Goal: Check status: Check status

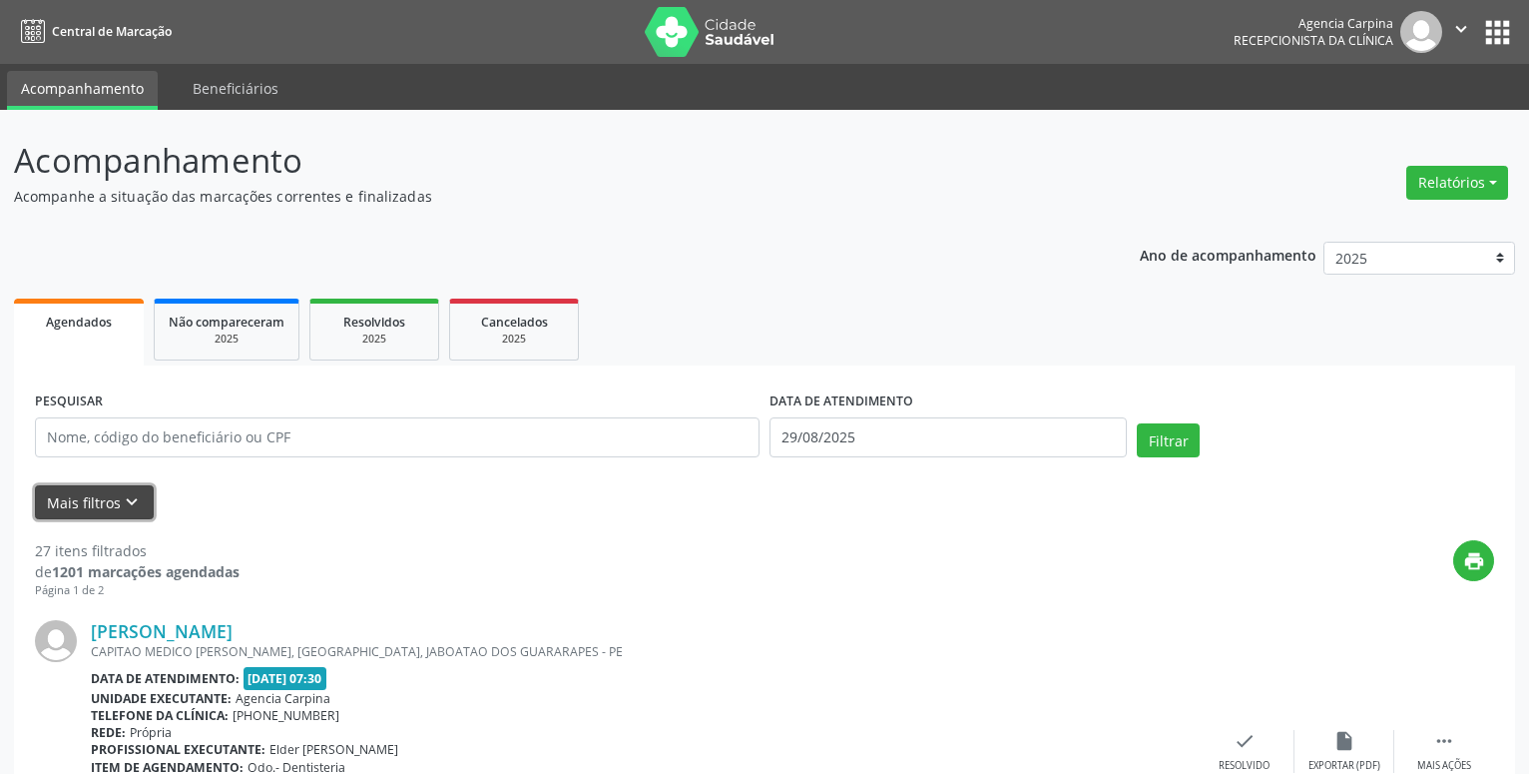
click at [109, 508] on button "Mais filtros keyboard_arrow_down" at bounding box center [94, 502] width 119 height 35
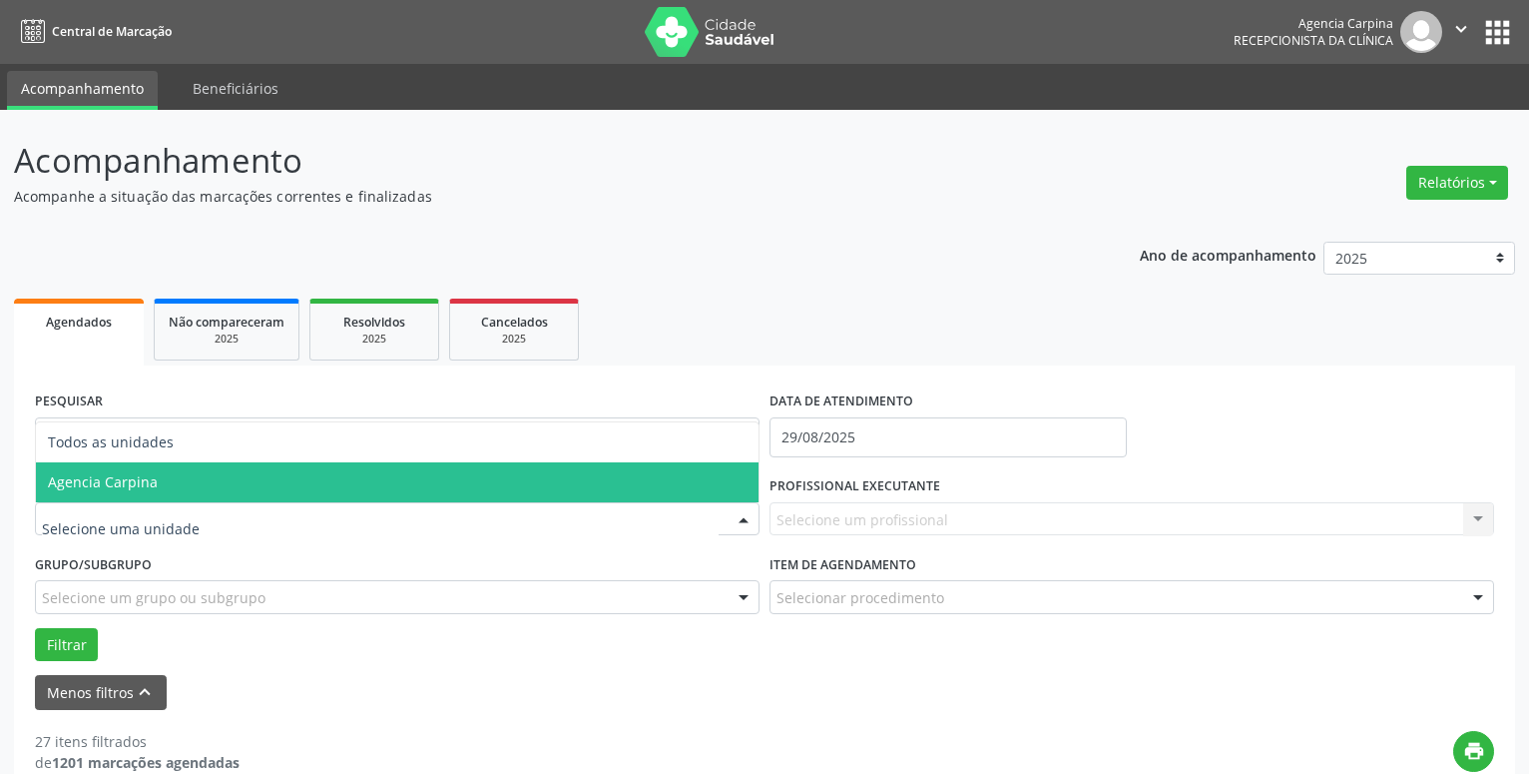
click at [112, 487] on span "Agencia Carpina" at bounding box center [103, 481] width 110 height 19
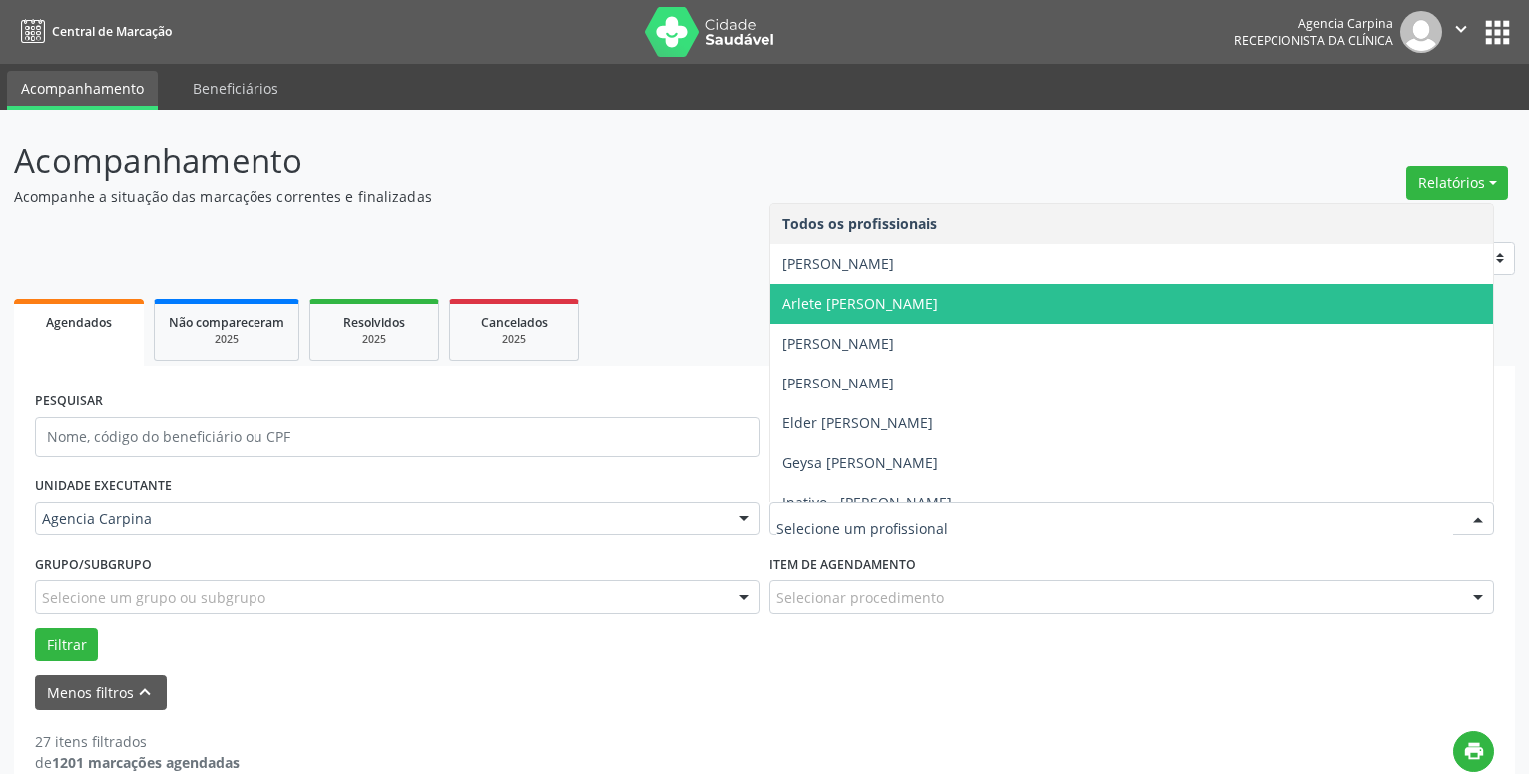
click at [894, 310] on span "Arlete [PERSON_NAME]" at bounding box center [861, 302] width 156 height 19
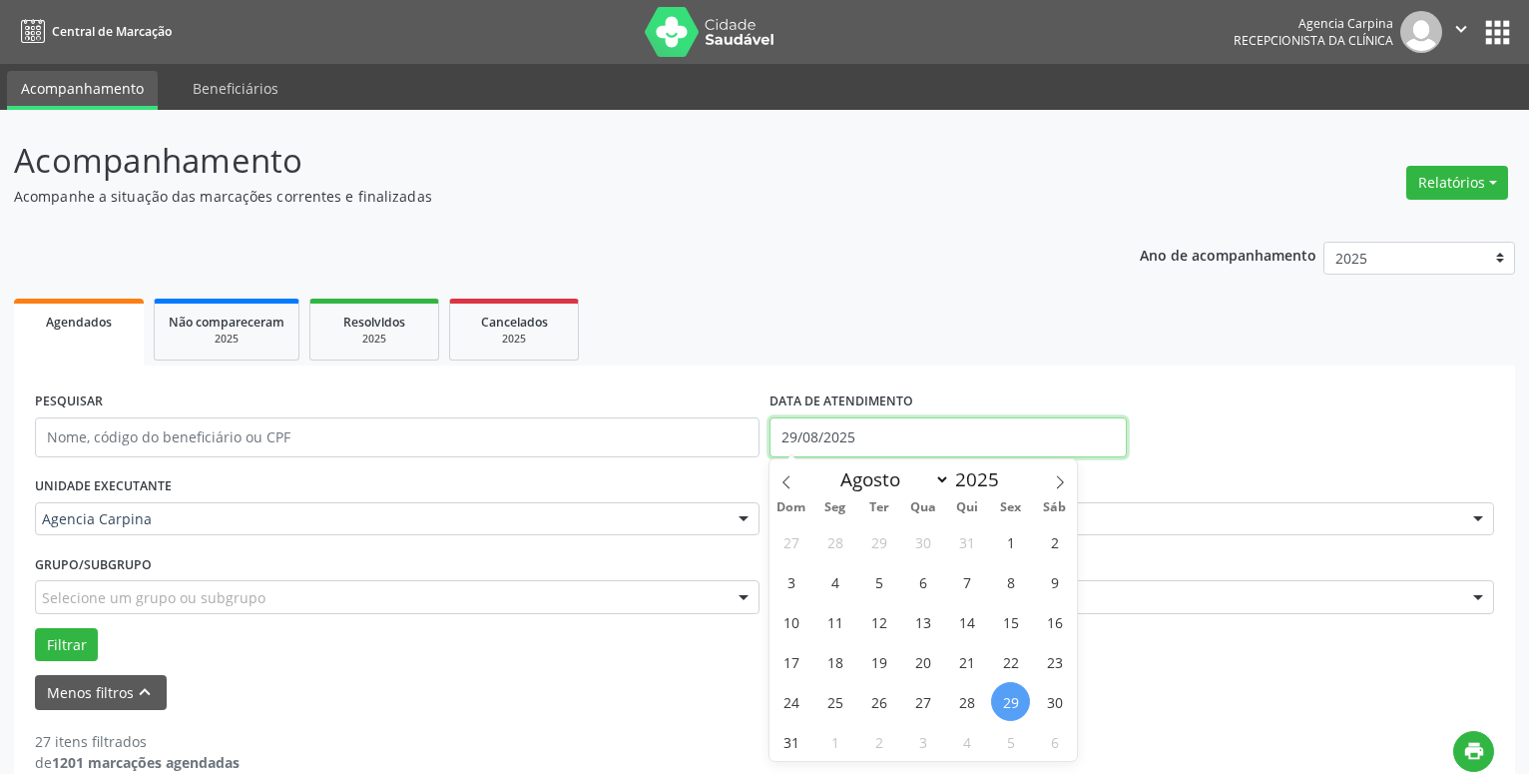
click at [868, 443] on input "29/08/2025" at bounding box center [948, 437] width 357 height 40
click at [832, 709] on span "25" at bounding box center [835, 701] width 39 height 39
type input "[DATE]"
click at [832, 709] on span "25" at bounding box center [835, 701] width 39 height 39
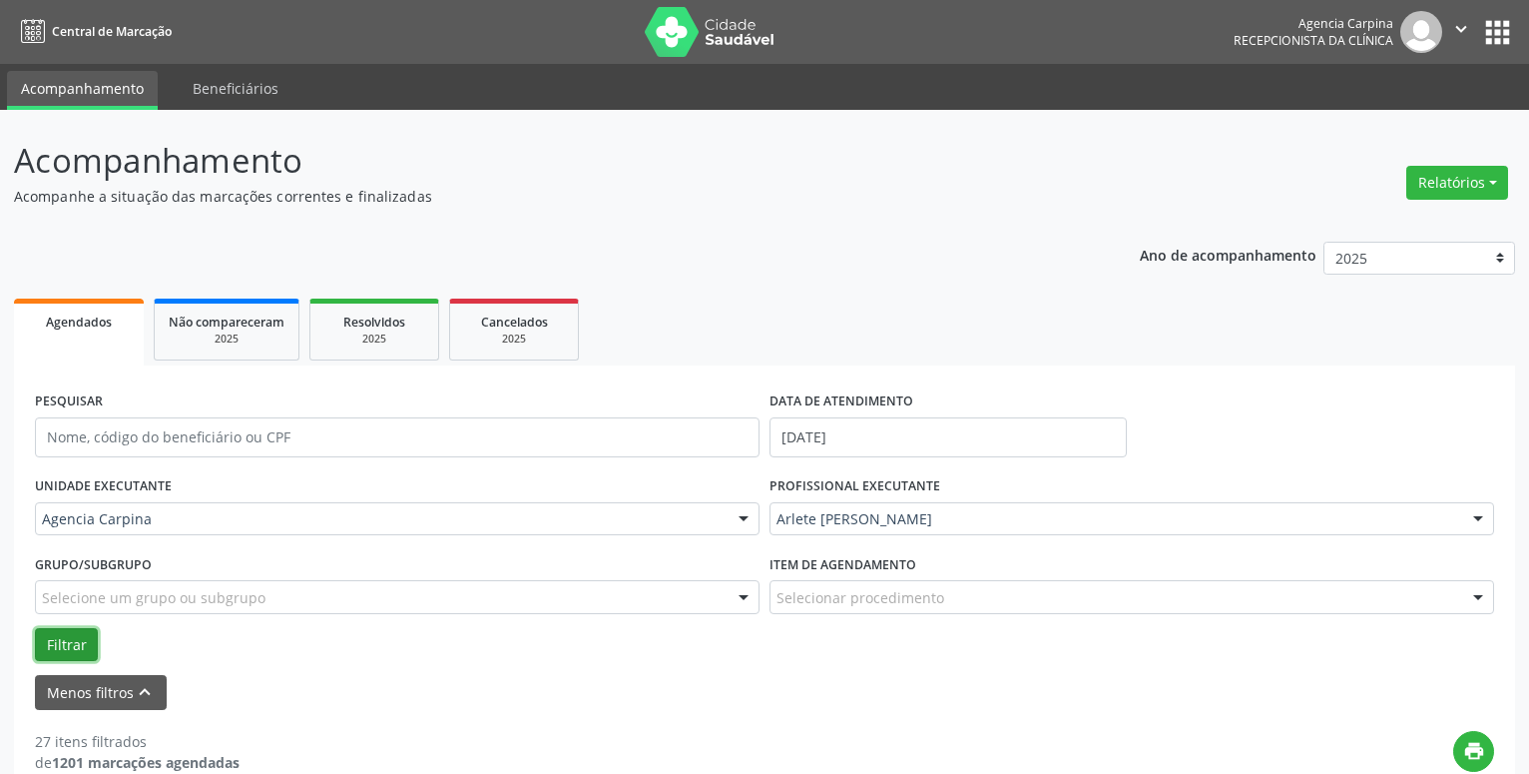
click at [50, 651] on button "Filtrar" at bounding box center [66, 645] width 63 height 34
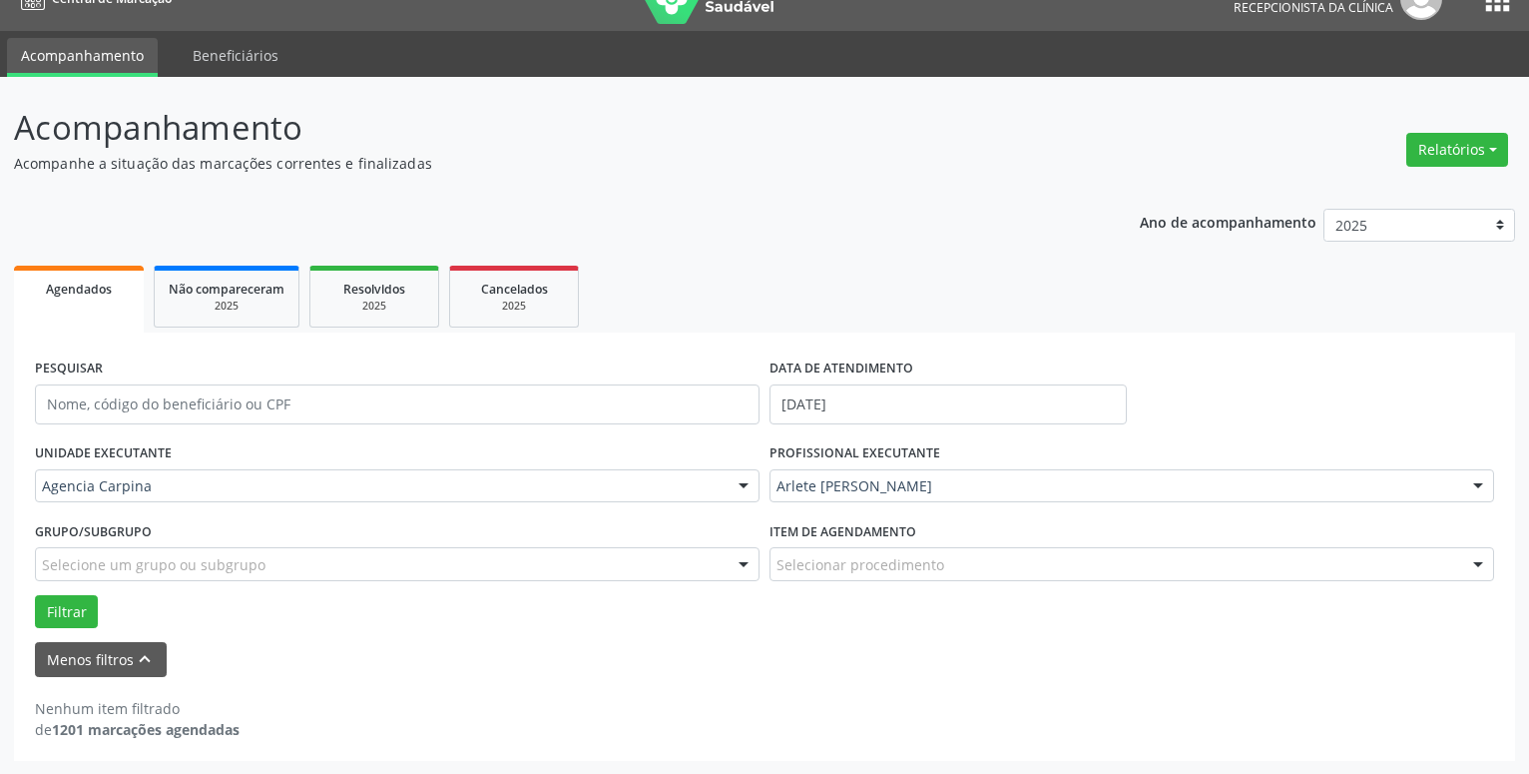
scroll to position [34, 0]
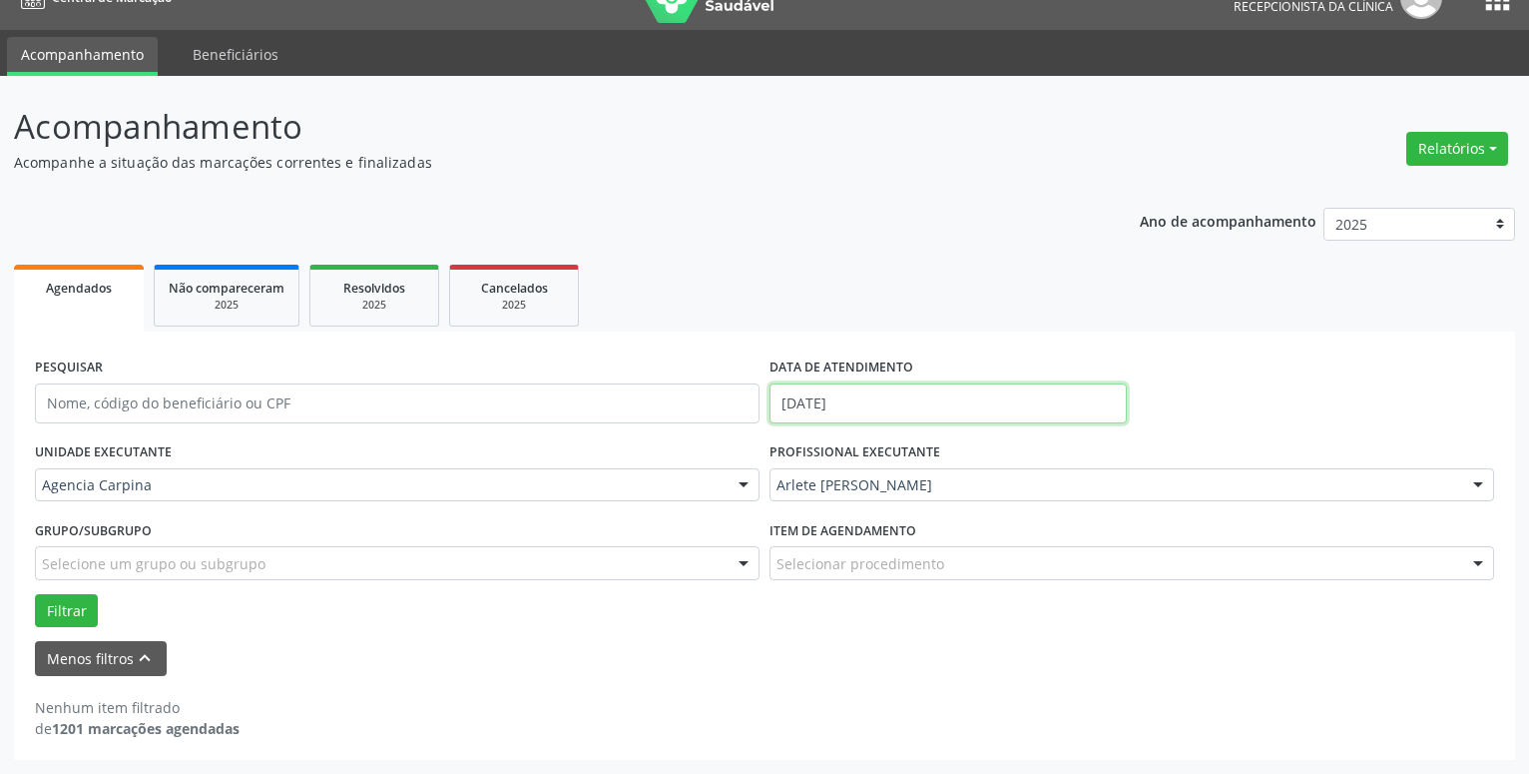
click at [863, 395] on input "[DATE]" at bounding box center [948, 403] width 357 height 40
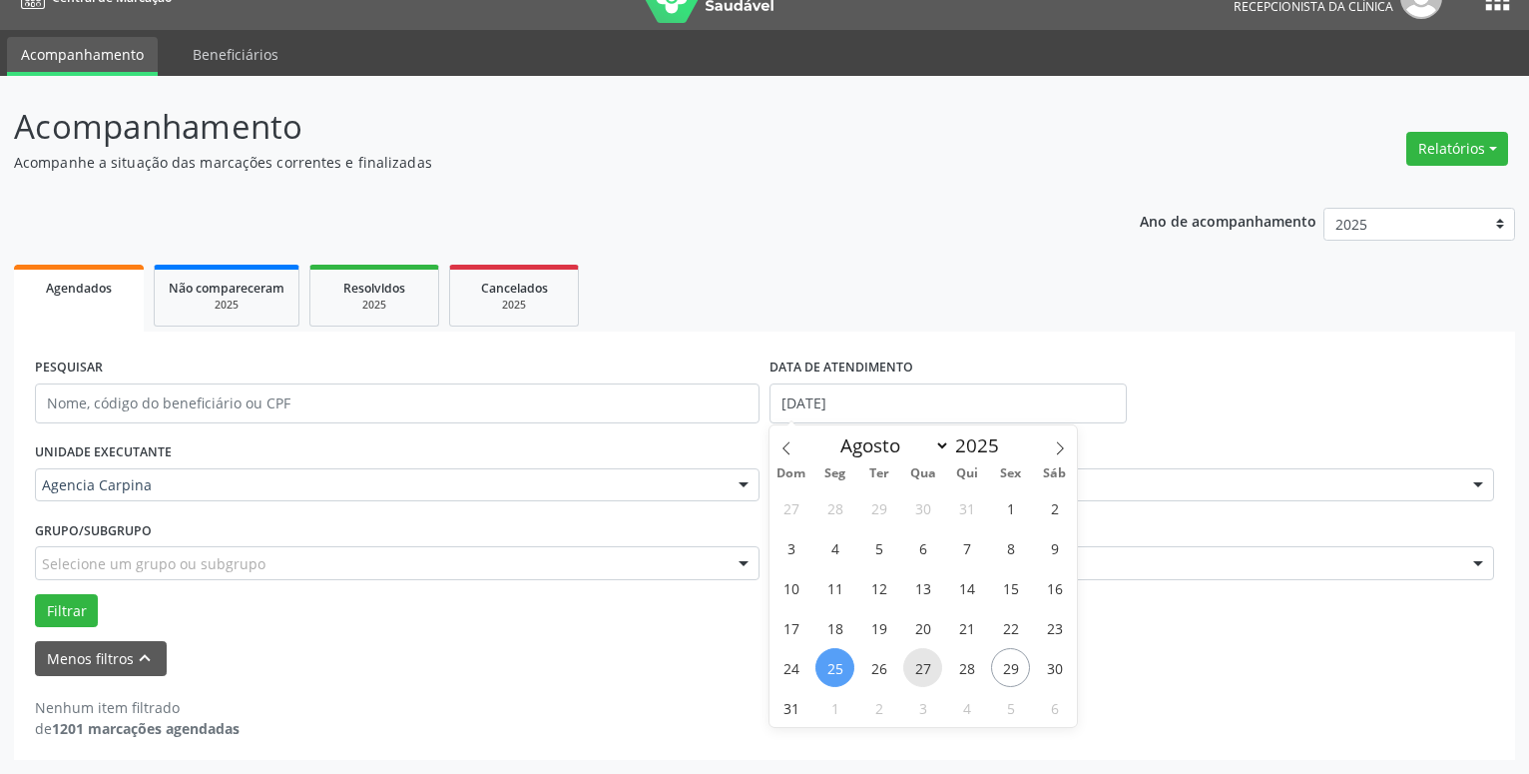
click at [925, 672] on span "27" at bounding box center [922, 667] width 39 height 39
type input "[DATE]"
click at [925, 672] on span "27" at bounding box center [922, 667] width 39 height 39
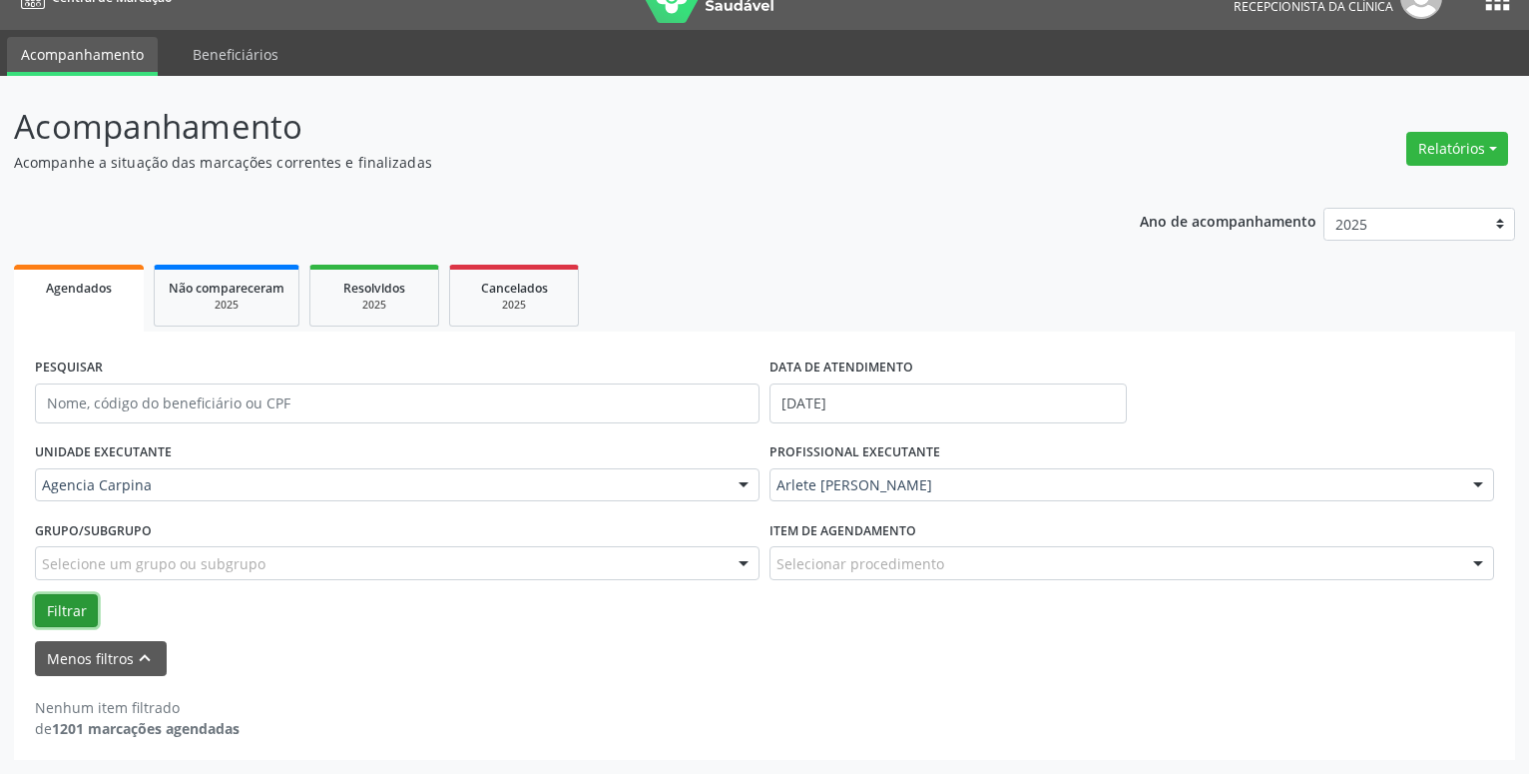
click at [74, 614] on button "Filtrar" at bounding box center [66, 611] width 63 height 34
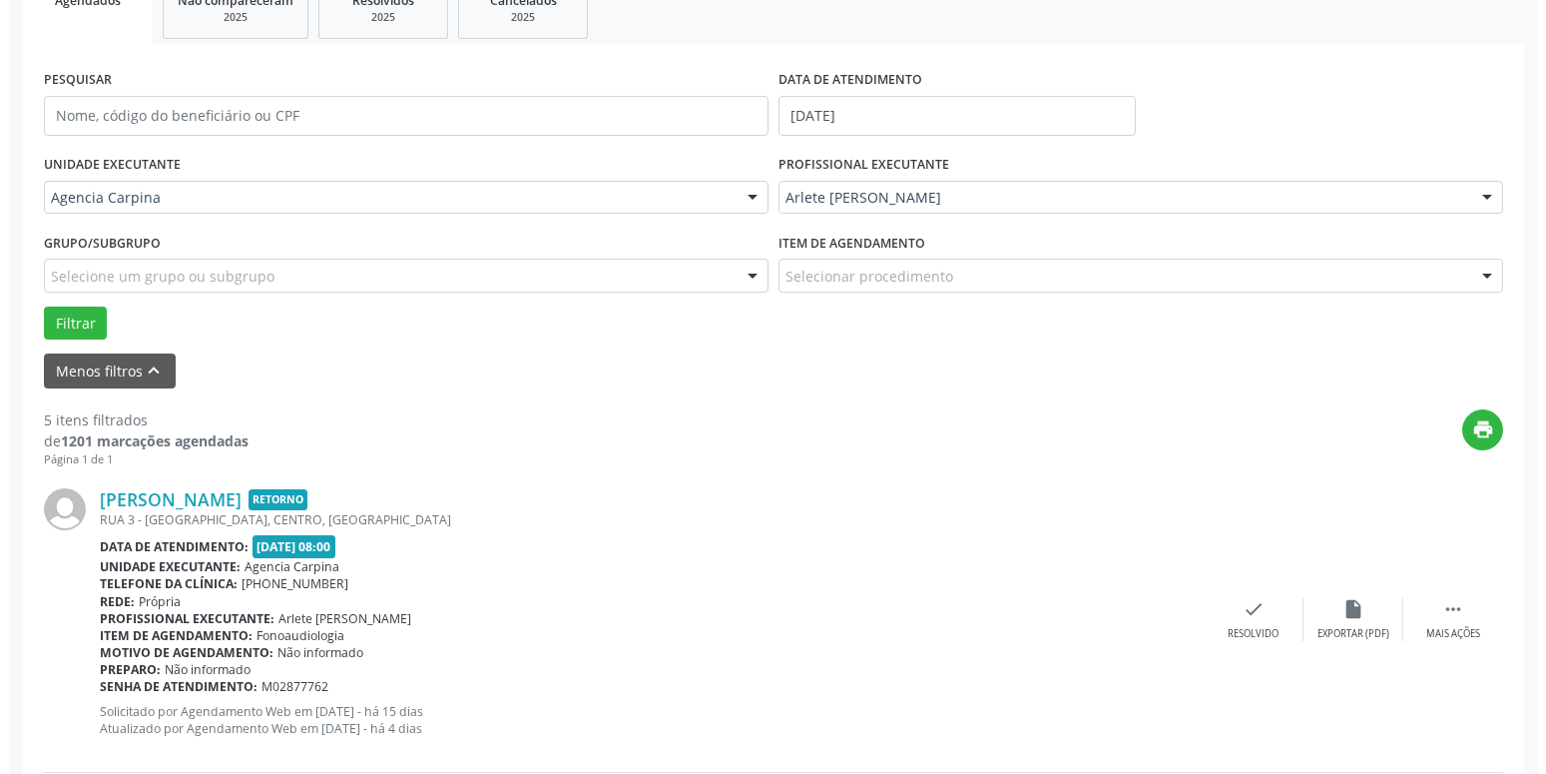
scroll to position [356, 0]
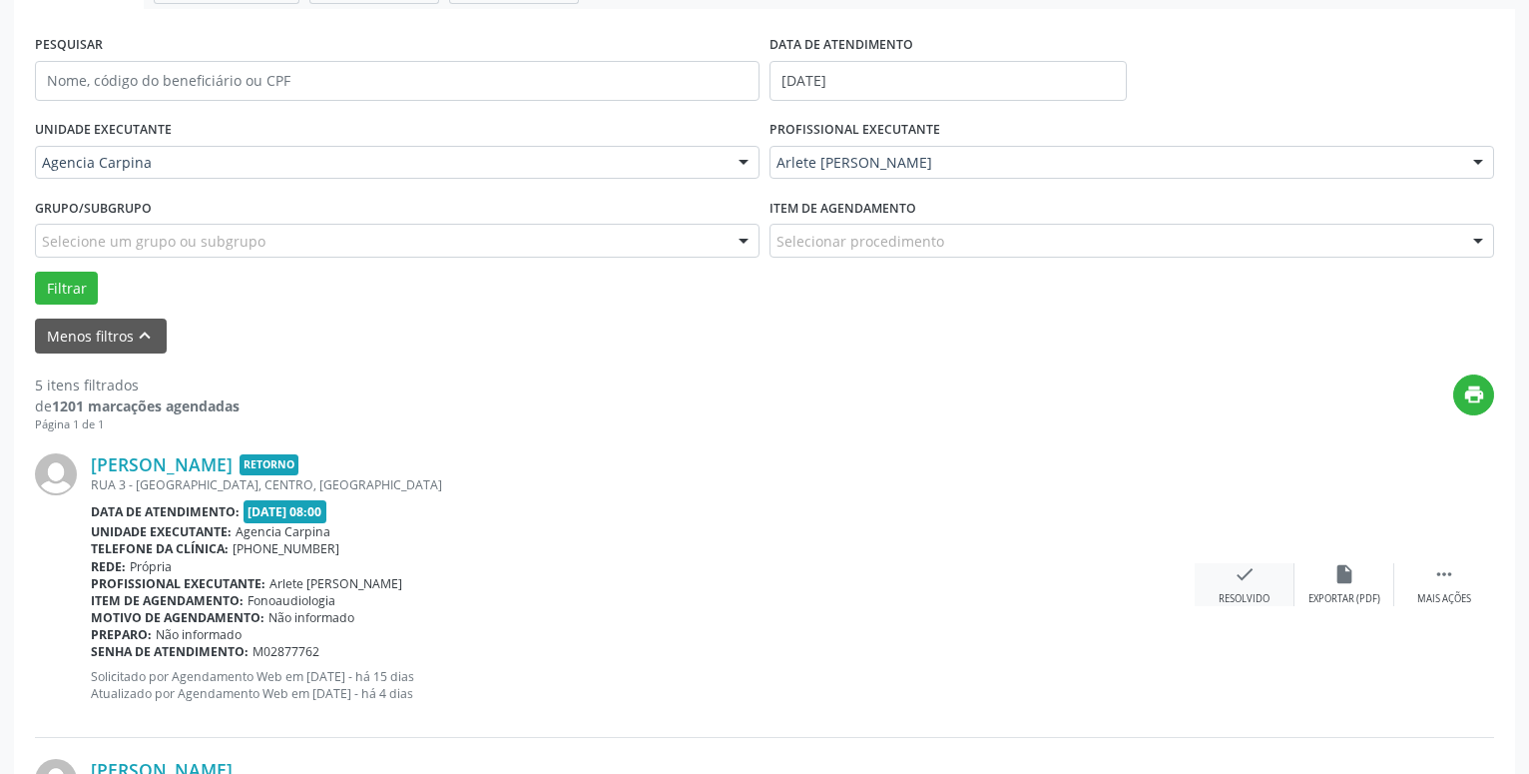
click at [1249, 581] on icon "check" at bounding box center [1245, 574] width 22 height 22
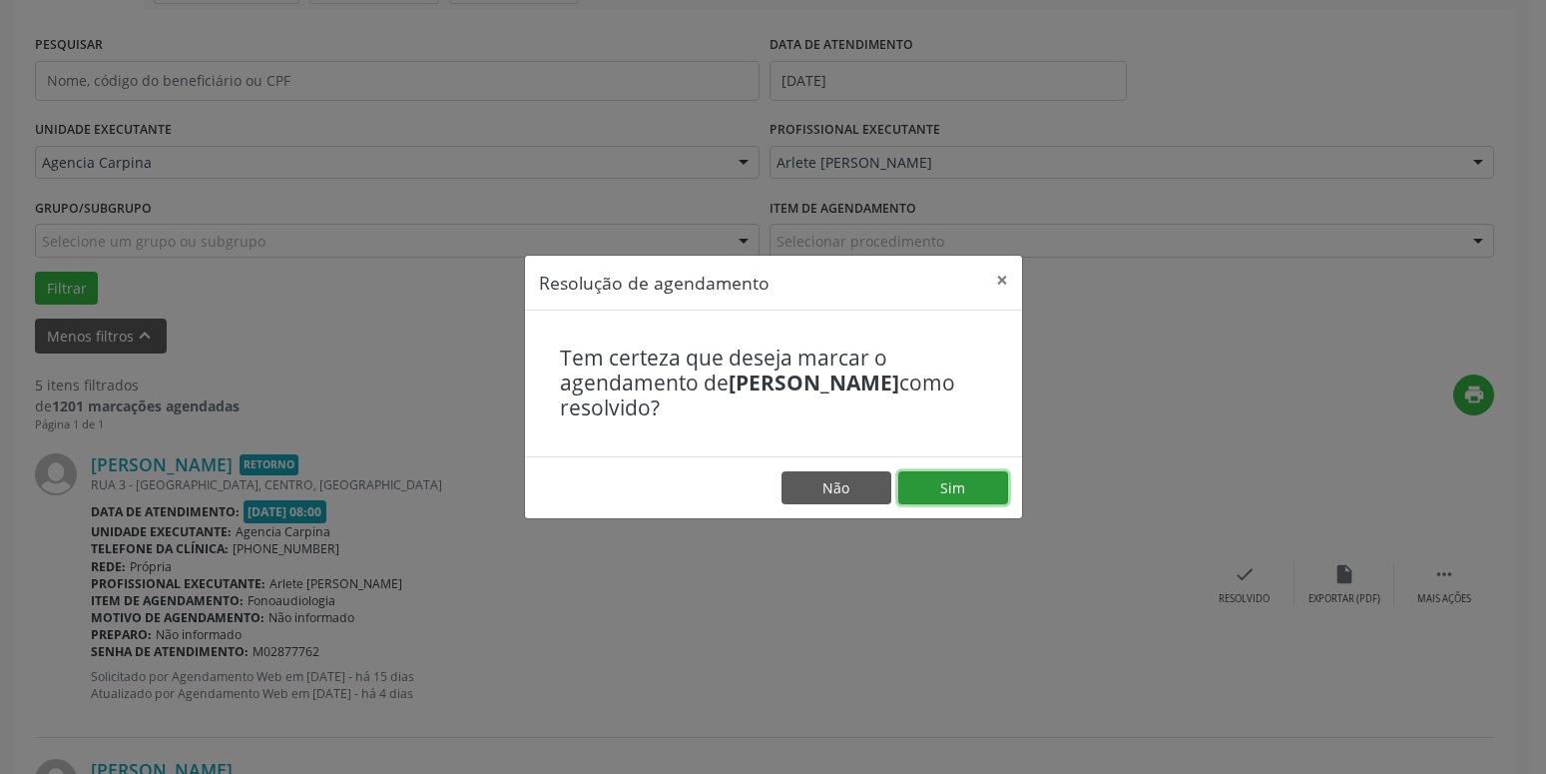
click at [950, 482] on button "Sim" at bounding box center [953, 488] width 110 height 34
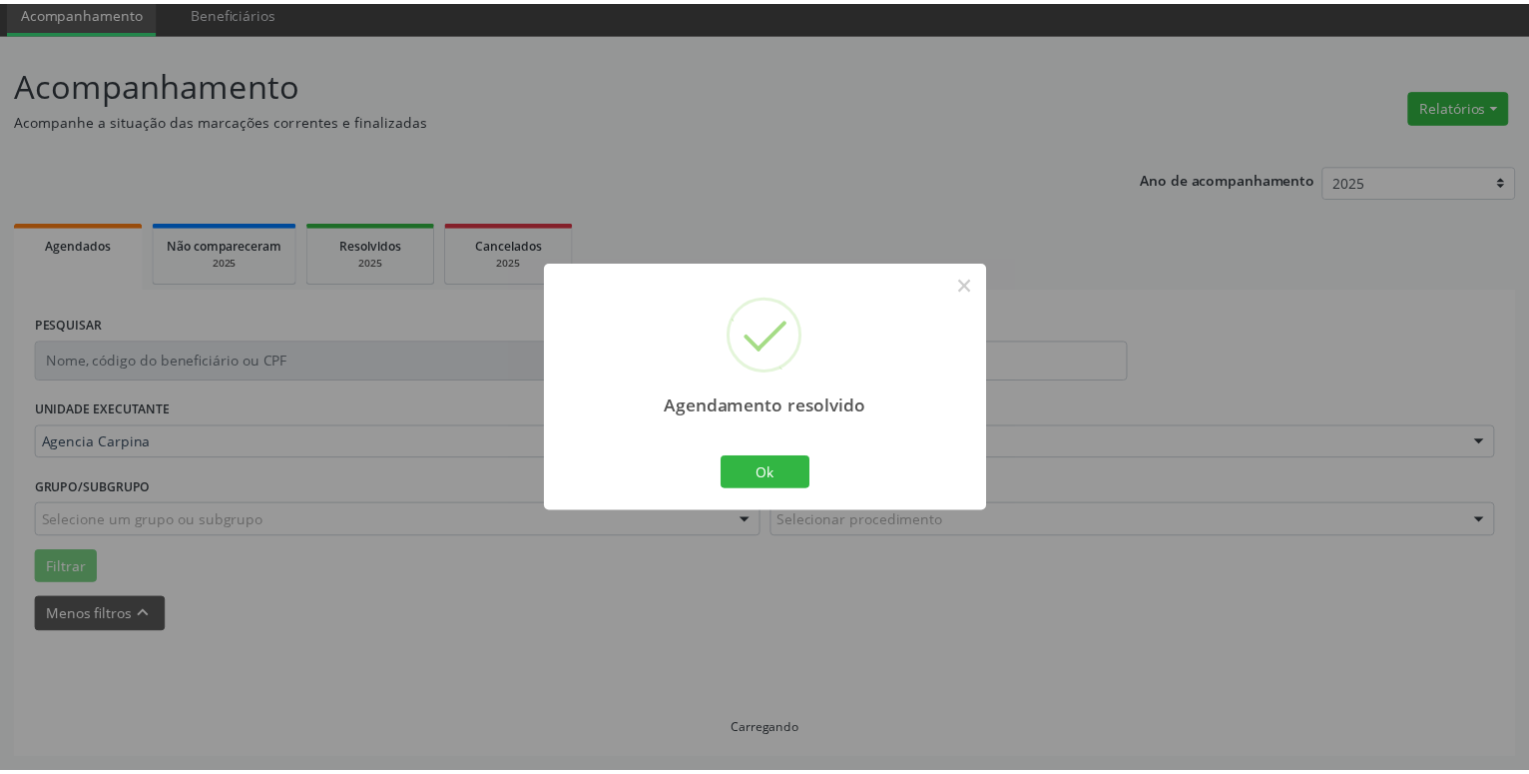
scroll to position [77, 0]
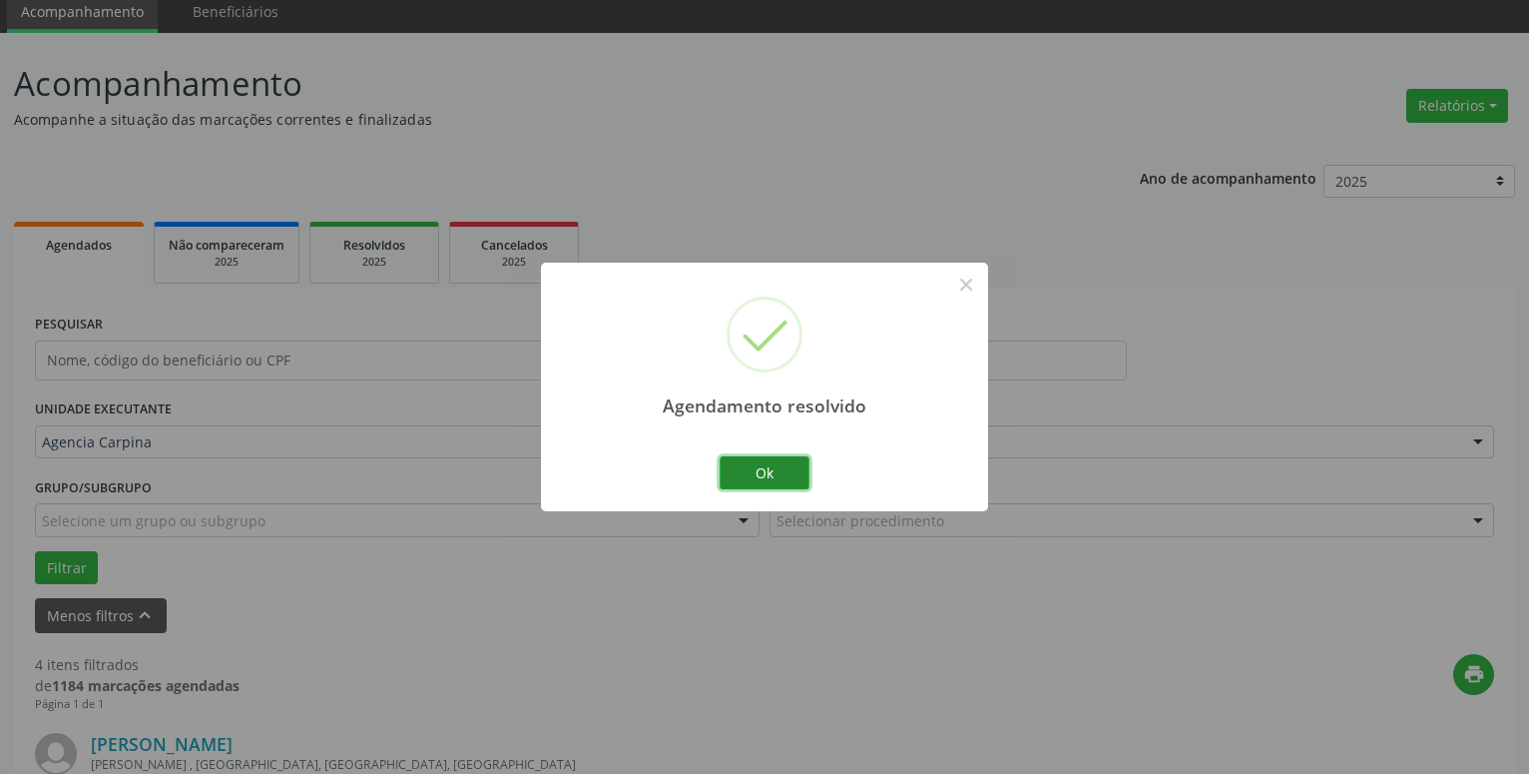
click at [779, 469] on button "Ok" at bounding box center [765, 473] width 90 height 34
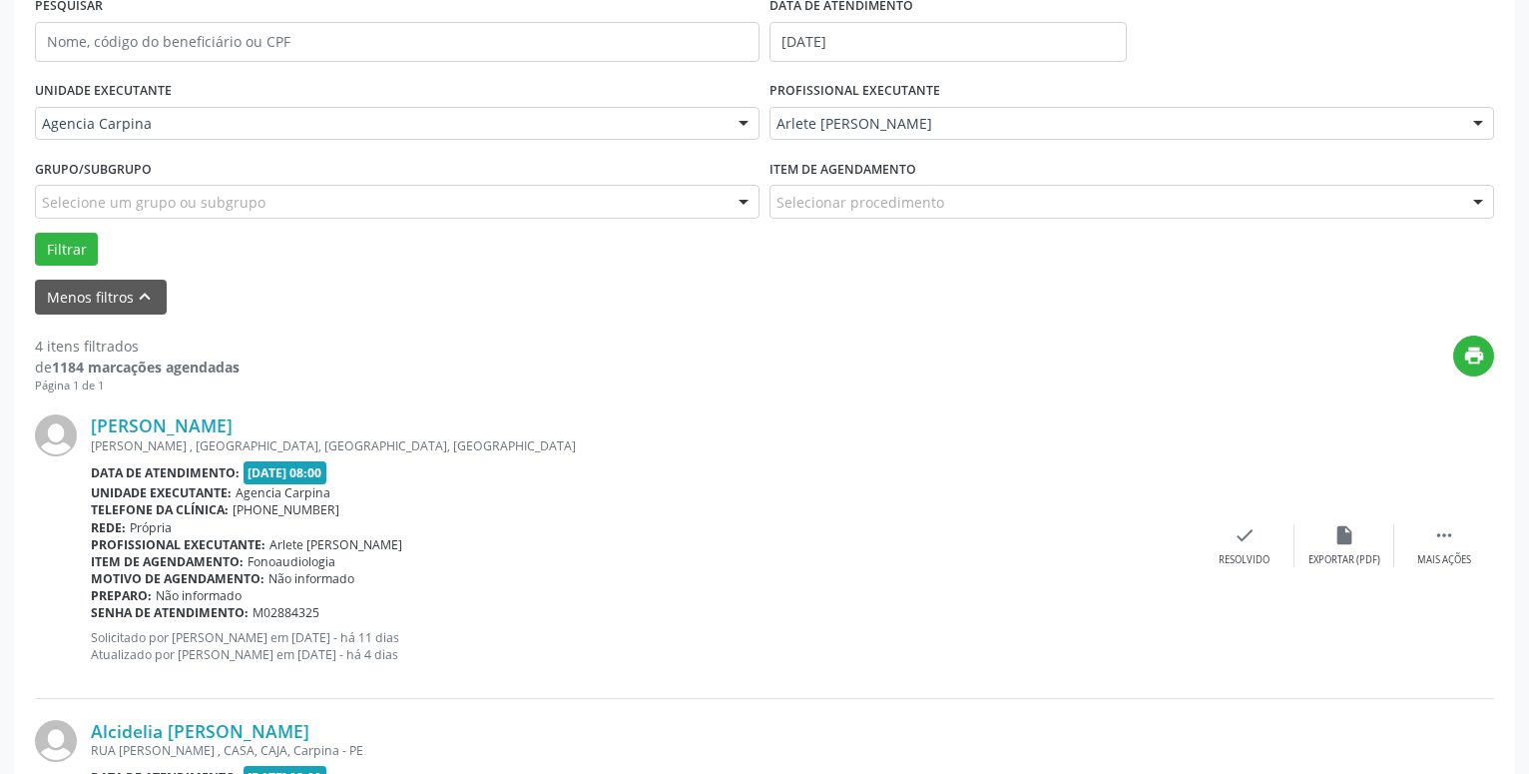
scroll to position [399, 0]
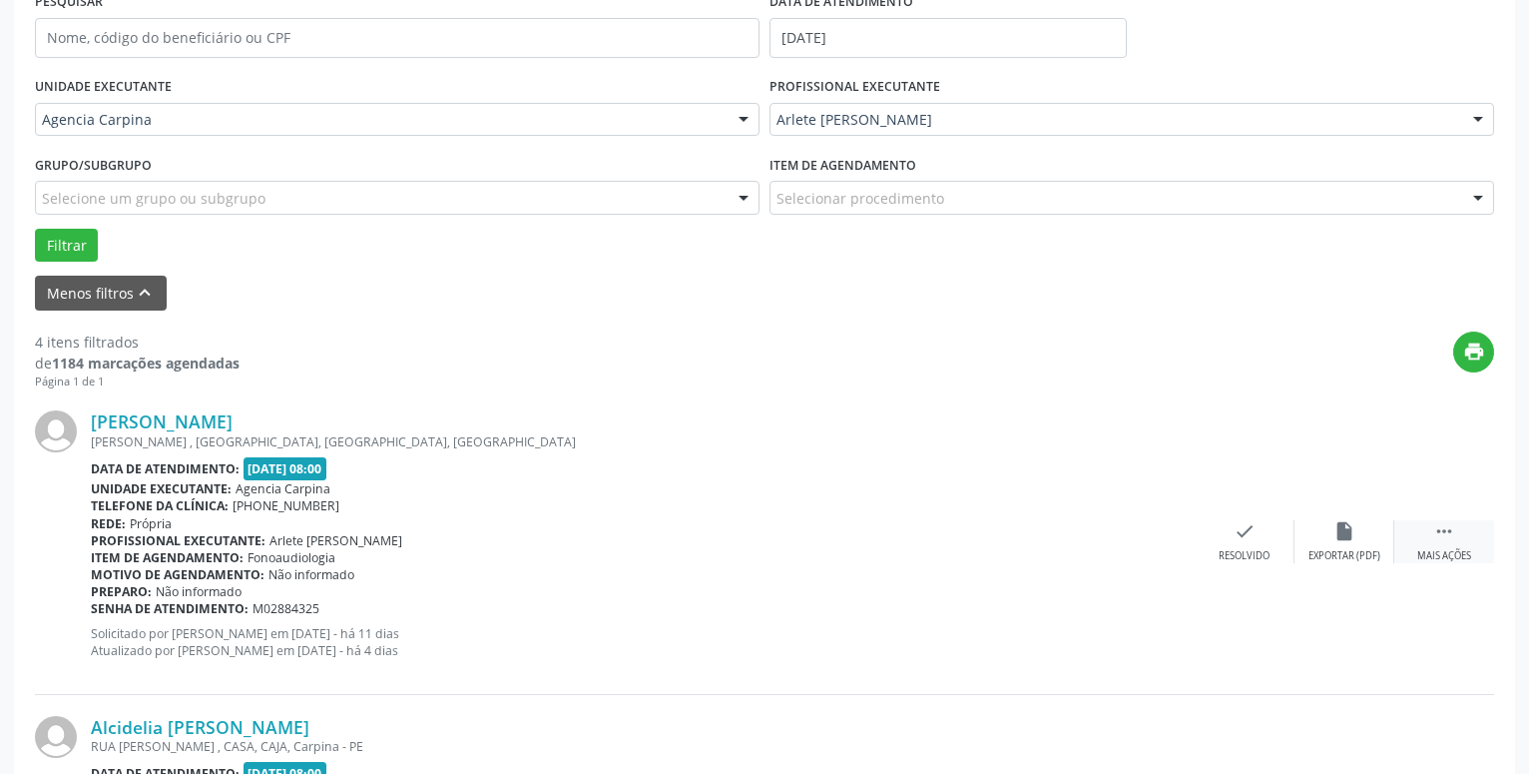
click at [1435, 534] on icon "" at bounding box center [1444, 531] width 22 height 22
click at [1339, 540] on icon "alarm_off" at bounding box center [1345, 531] width 22 height 22
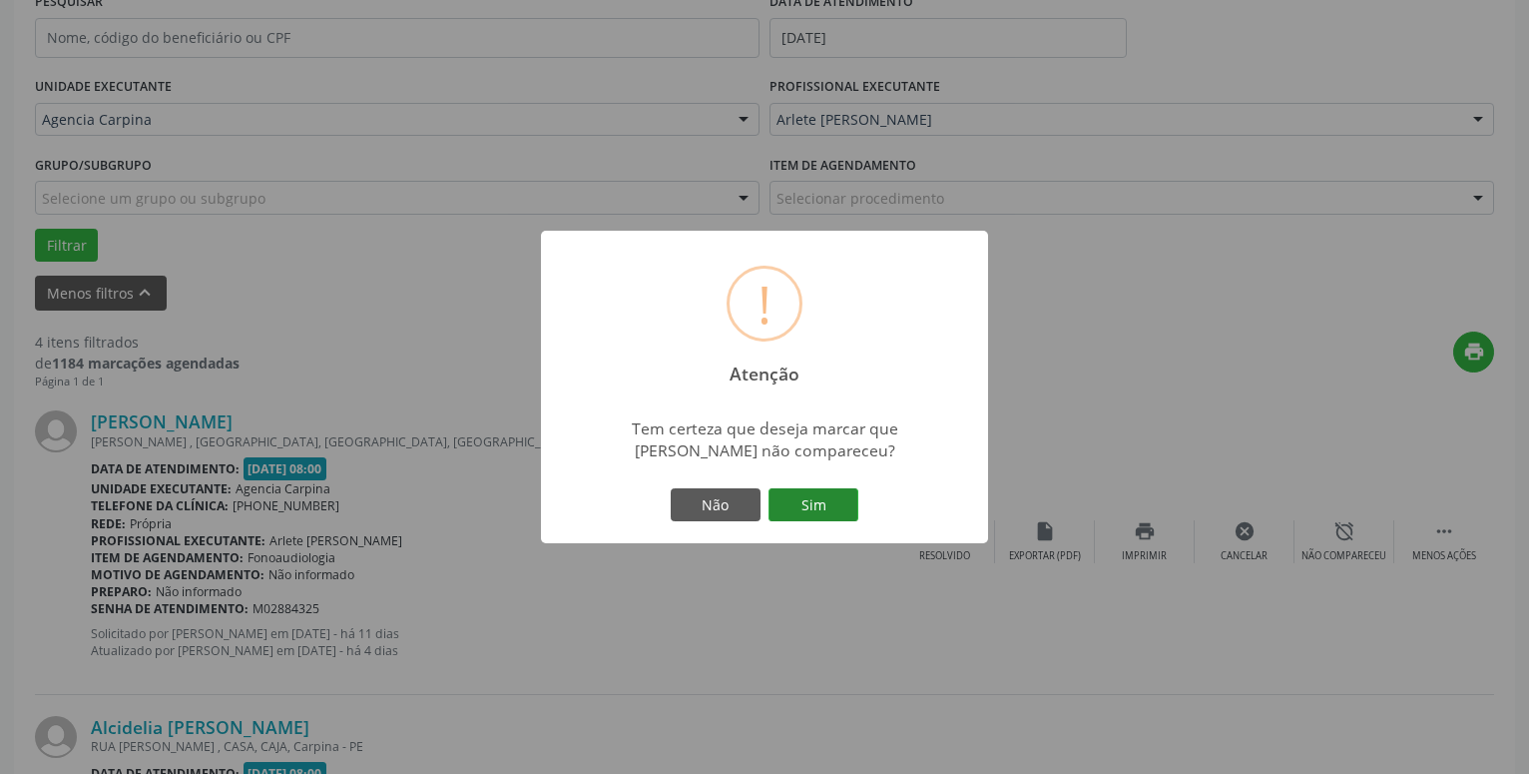
click at [810, 511] on button "Sim" at bounding box center [814, 505] width 90 height 34
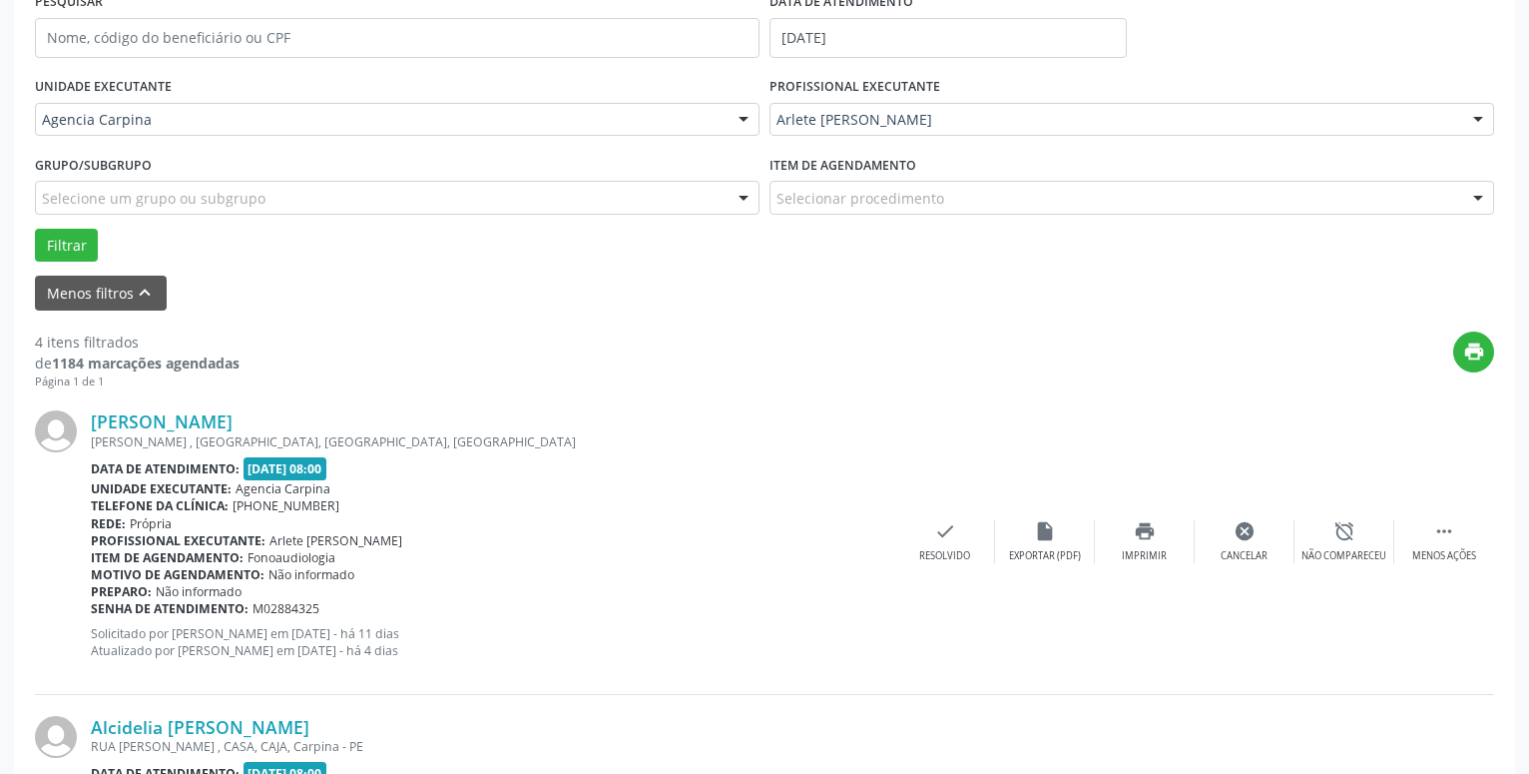
scroll to position [98, 0]
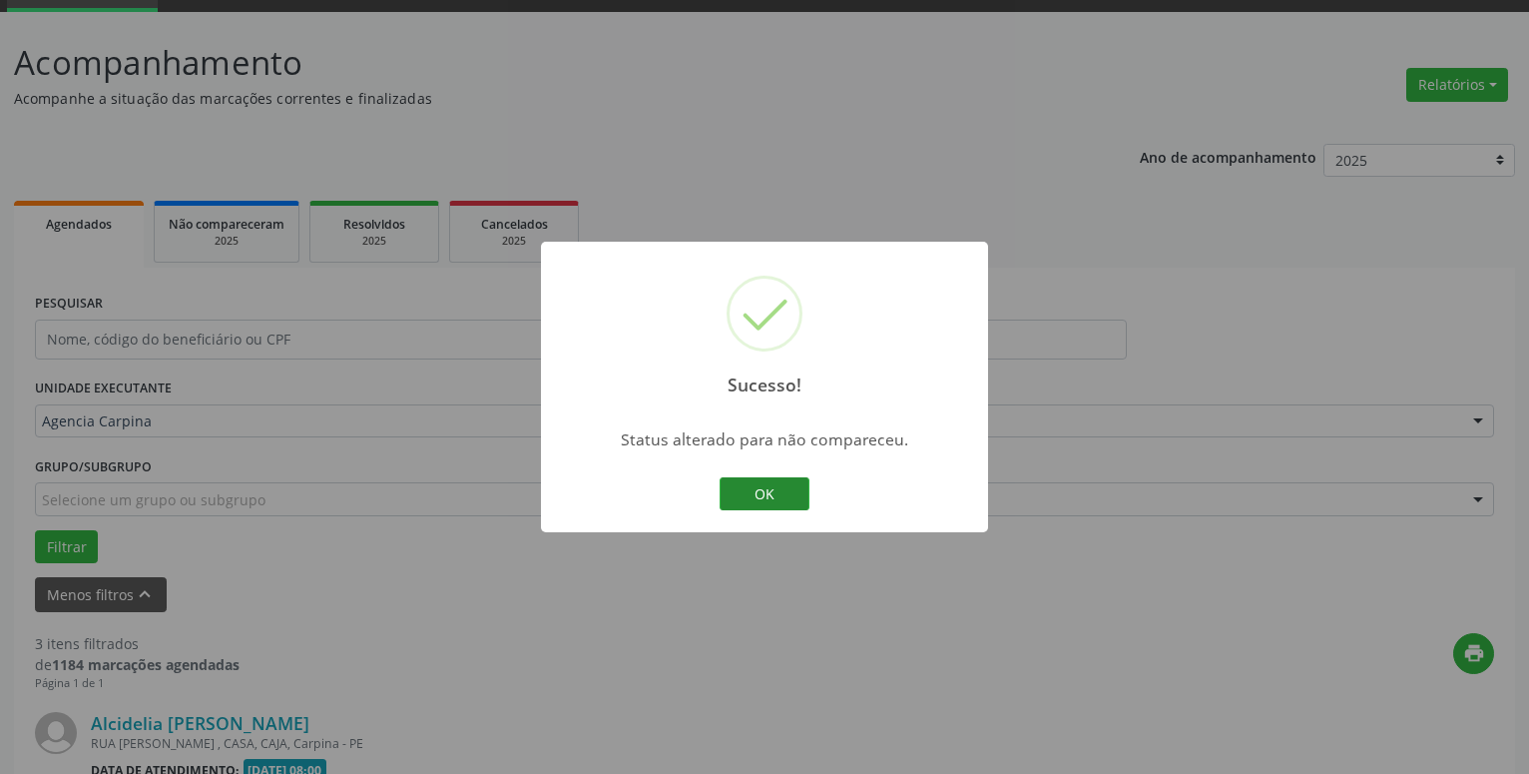
click at [797, 494] on button "OK" at bounding box center [765, 494] width 90 height 34
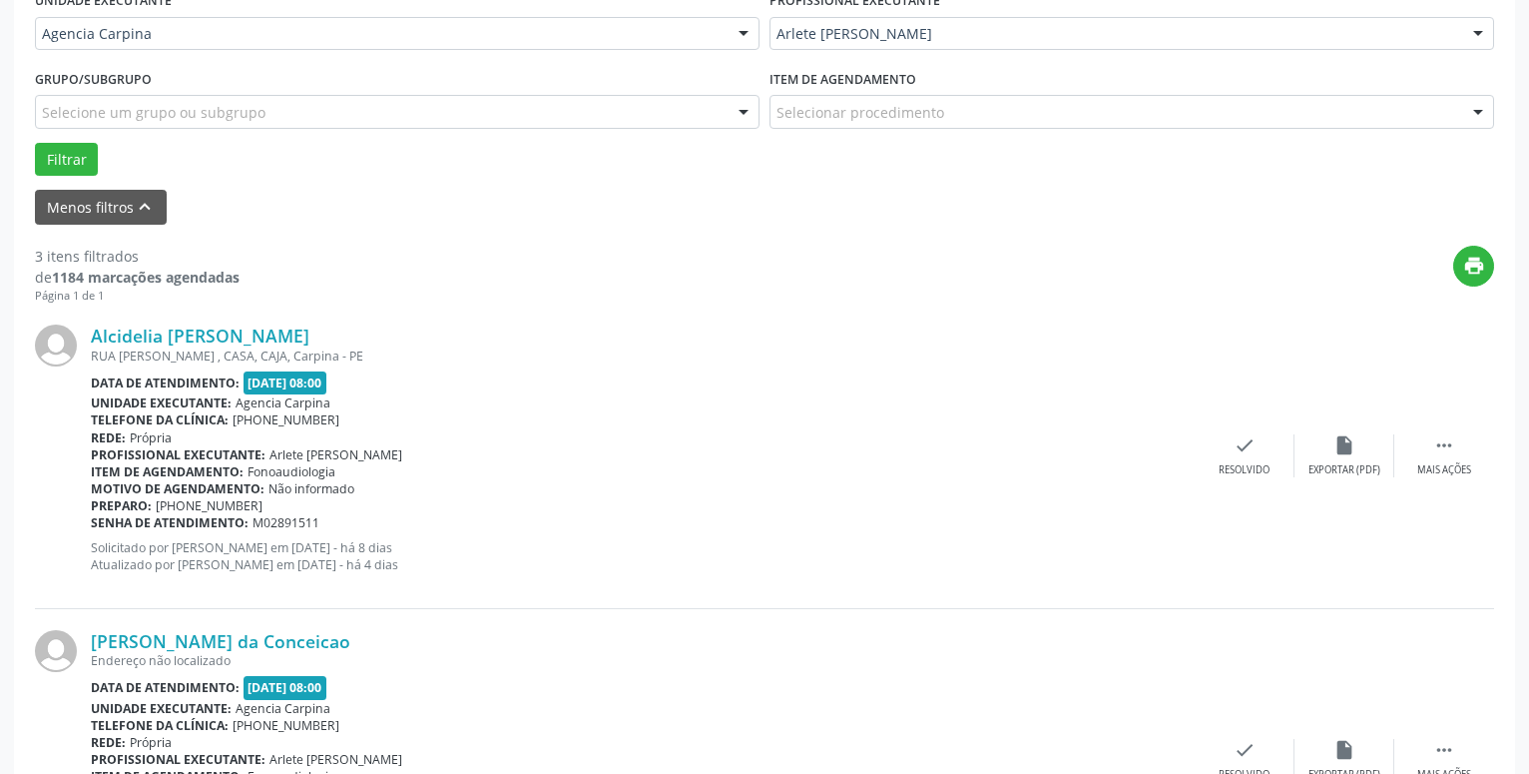
scroll to position [488, 0]
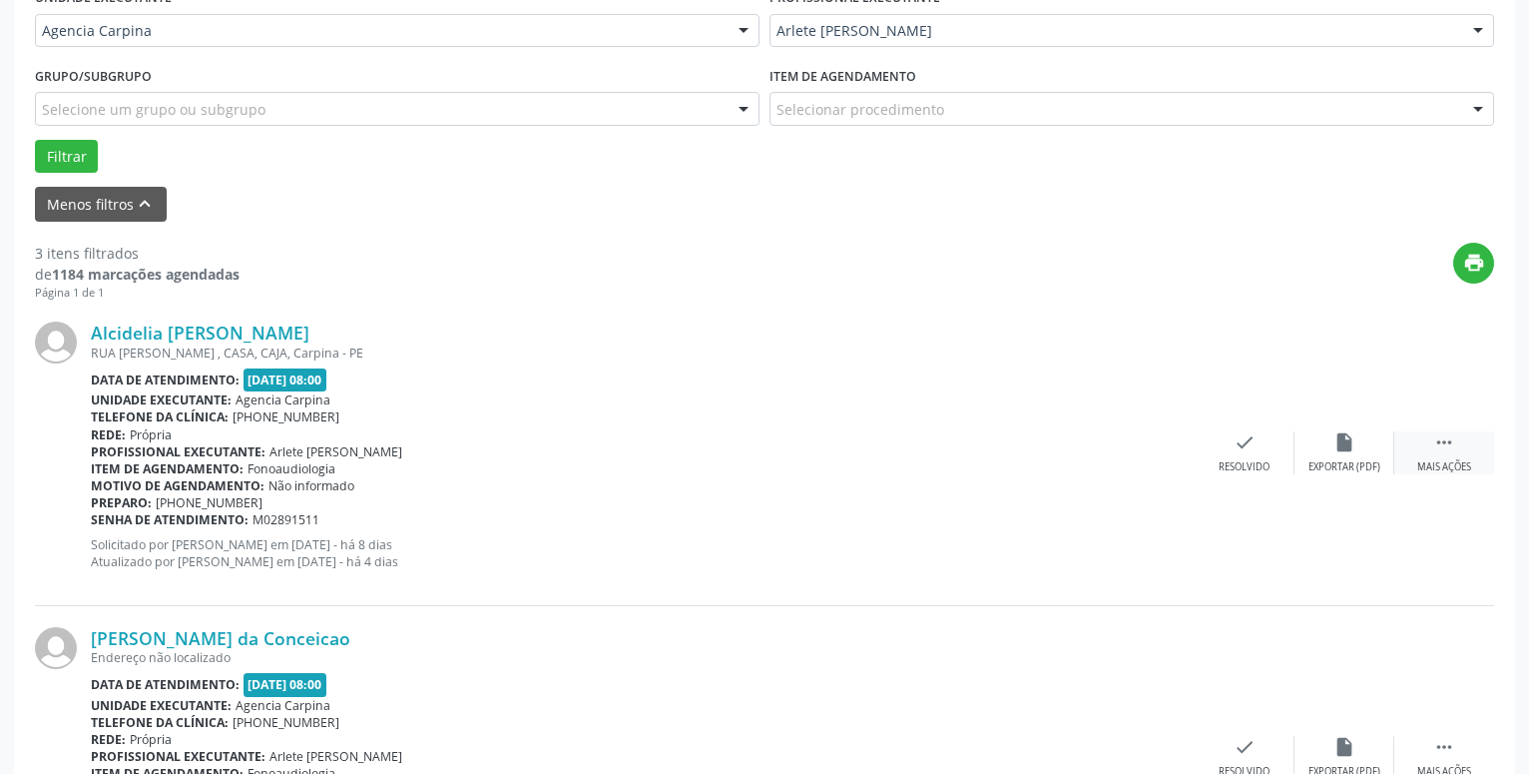
click at [1449, 445] on icon "" at bounding box center [1444, 442] width 22 height 22
click at [1336, 445] on icon "alarm_off" at bounding box center [1345, 442] width 22 height 22
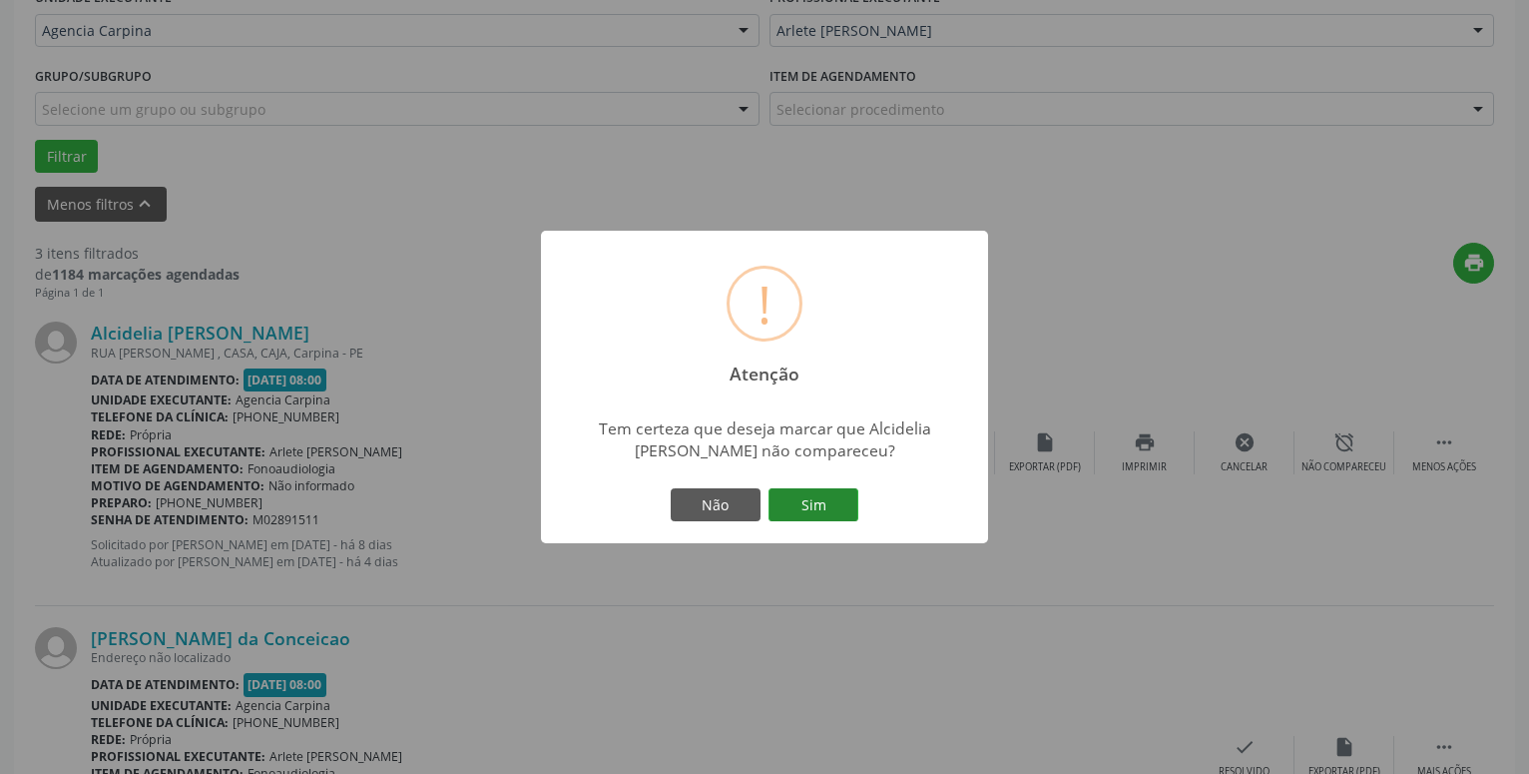
click at [837, 502] on button "Sim" at bounding box center [814, 505] width 90 height 34
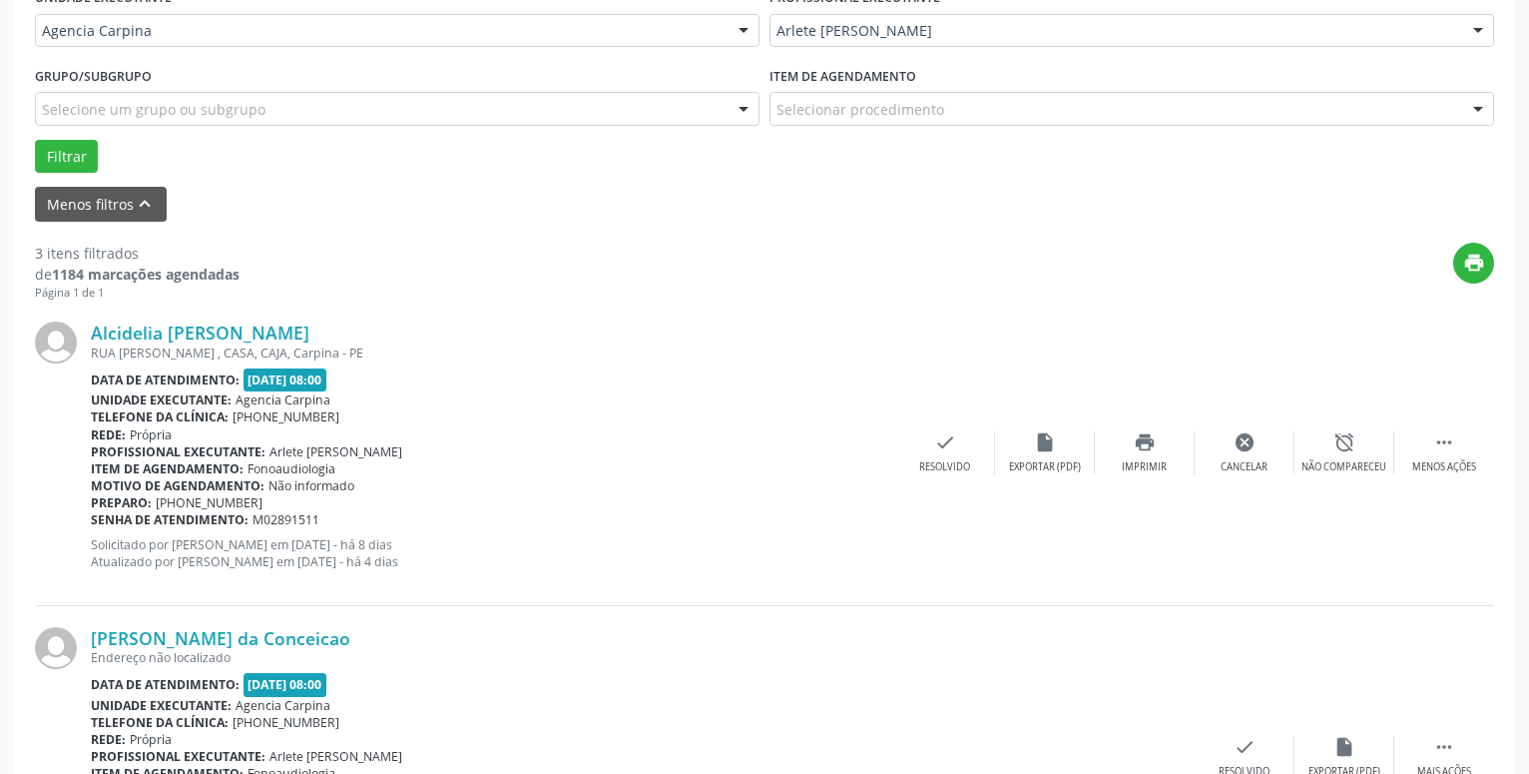
scroll to position [98, 0]
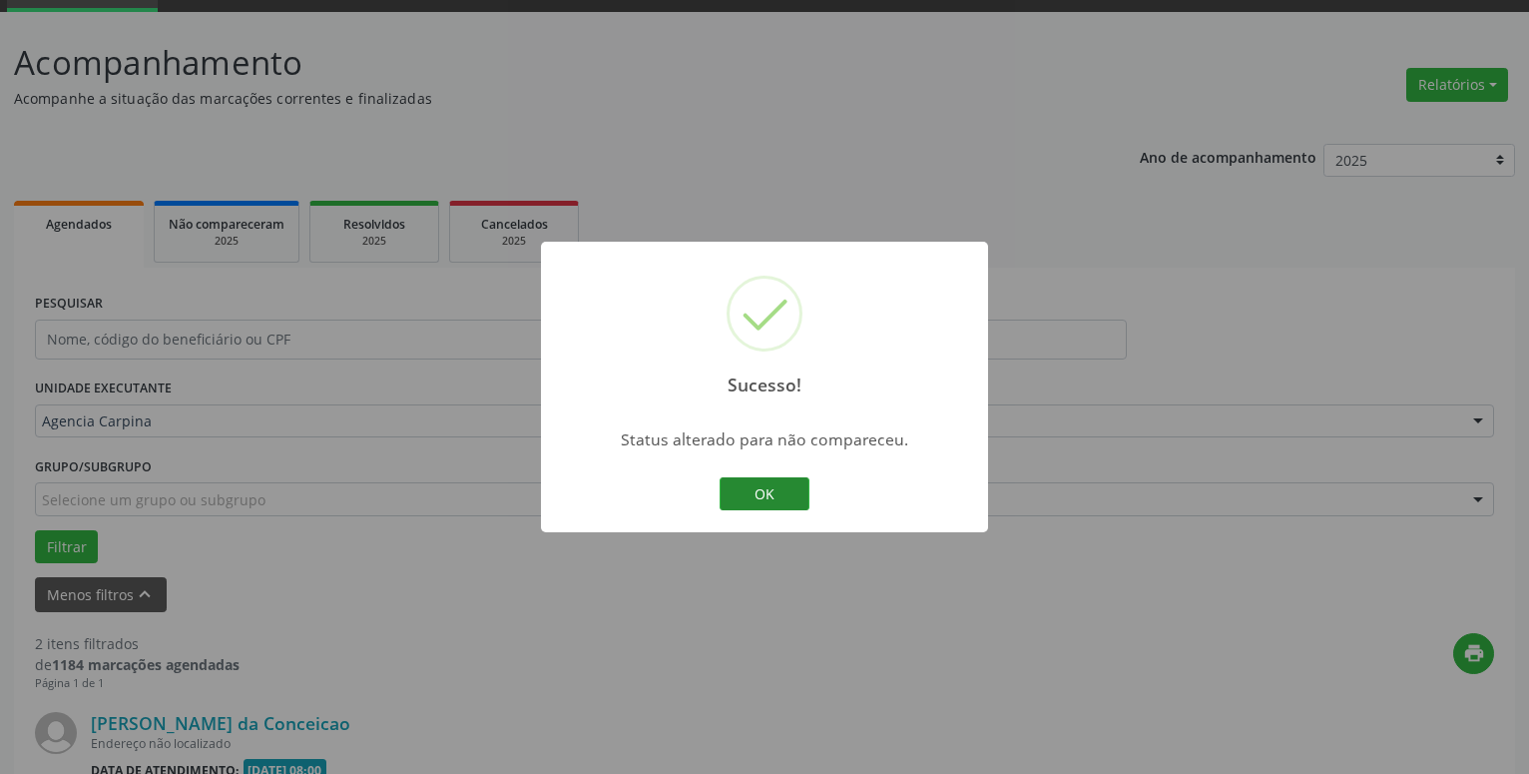
click at [775, 491] on button "OK" at bounding box center [765, 494] width 90 height 34
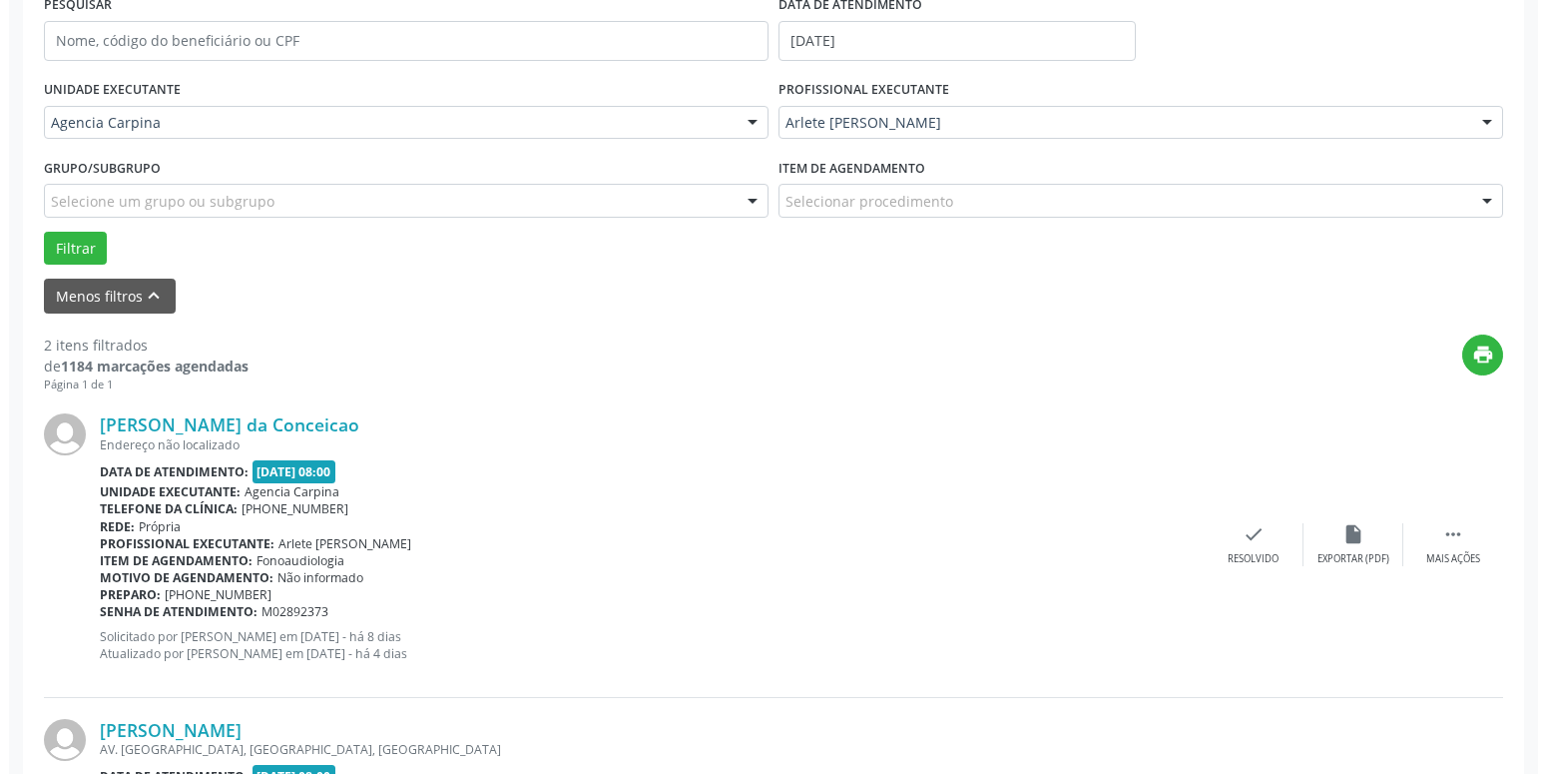
scroll to position [403, 0]
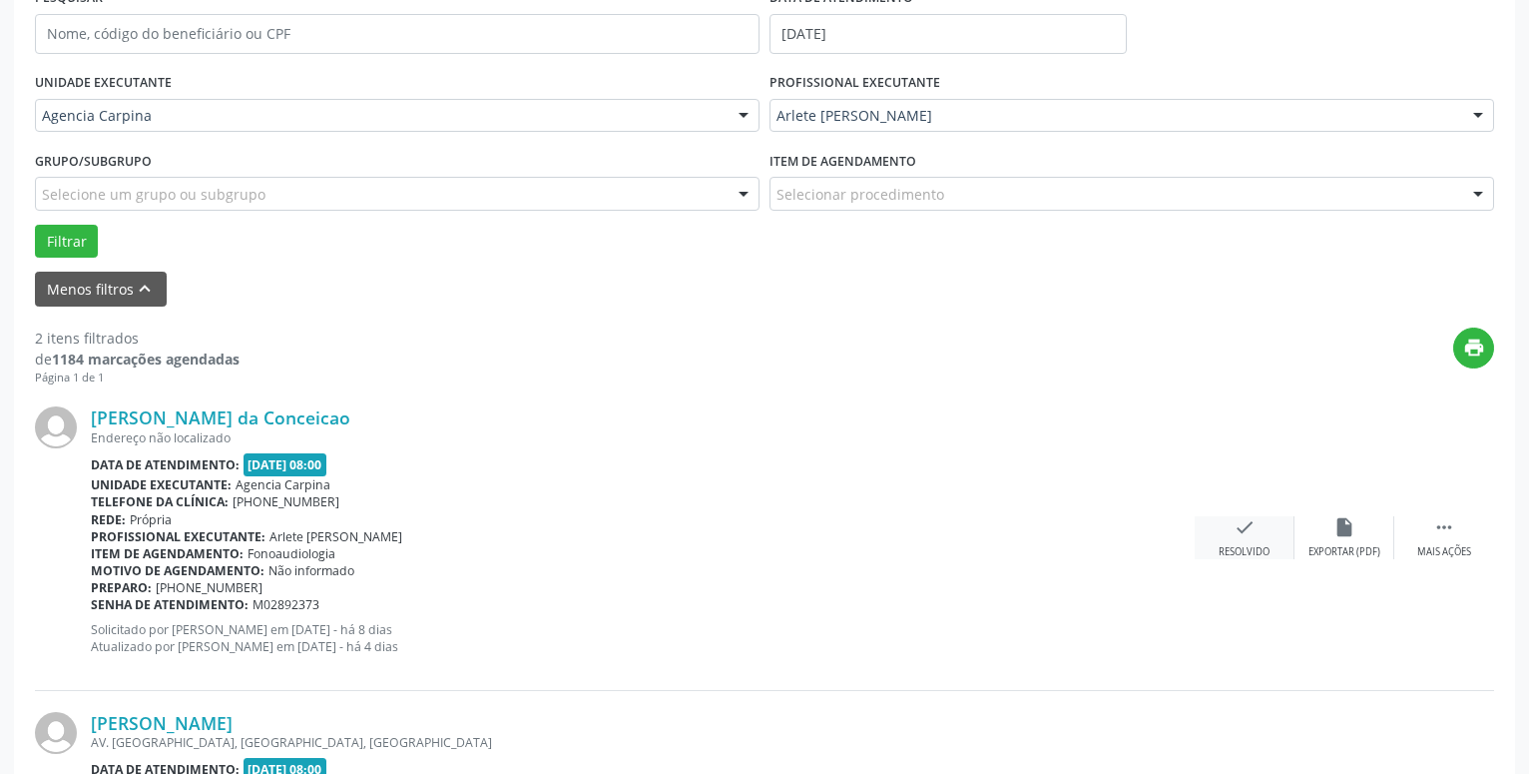
click at [1236, 533] on icon "check" at bounding box center [1245, 527] width 22 height 22
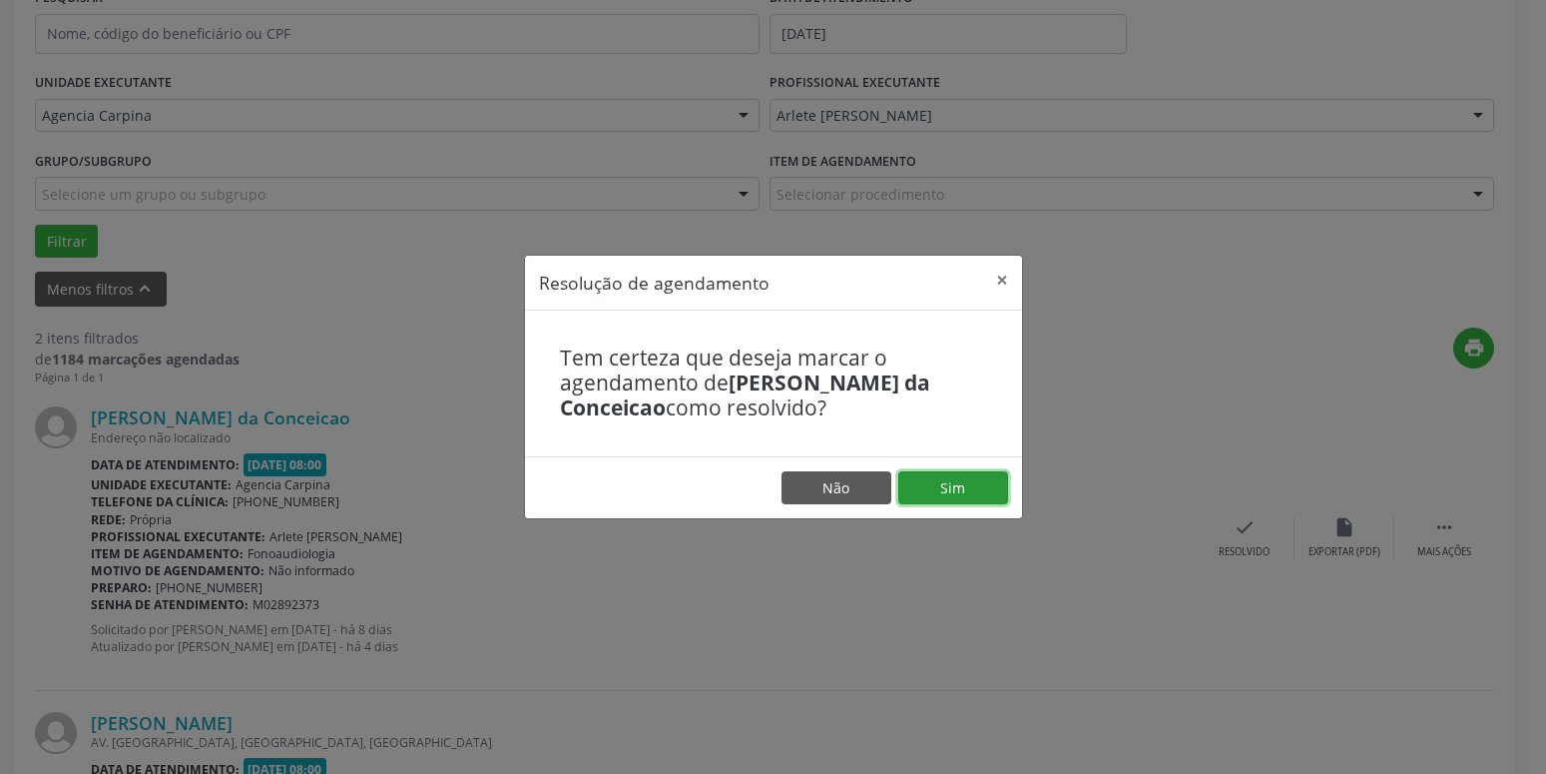
click at [965, 495] on button "Sim" at bounding box center [953, 488] width 110 height 34
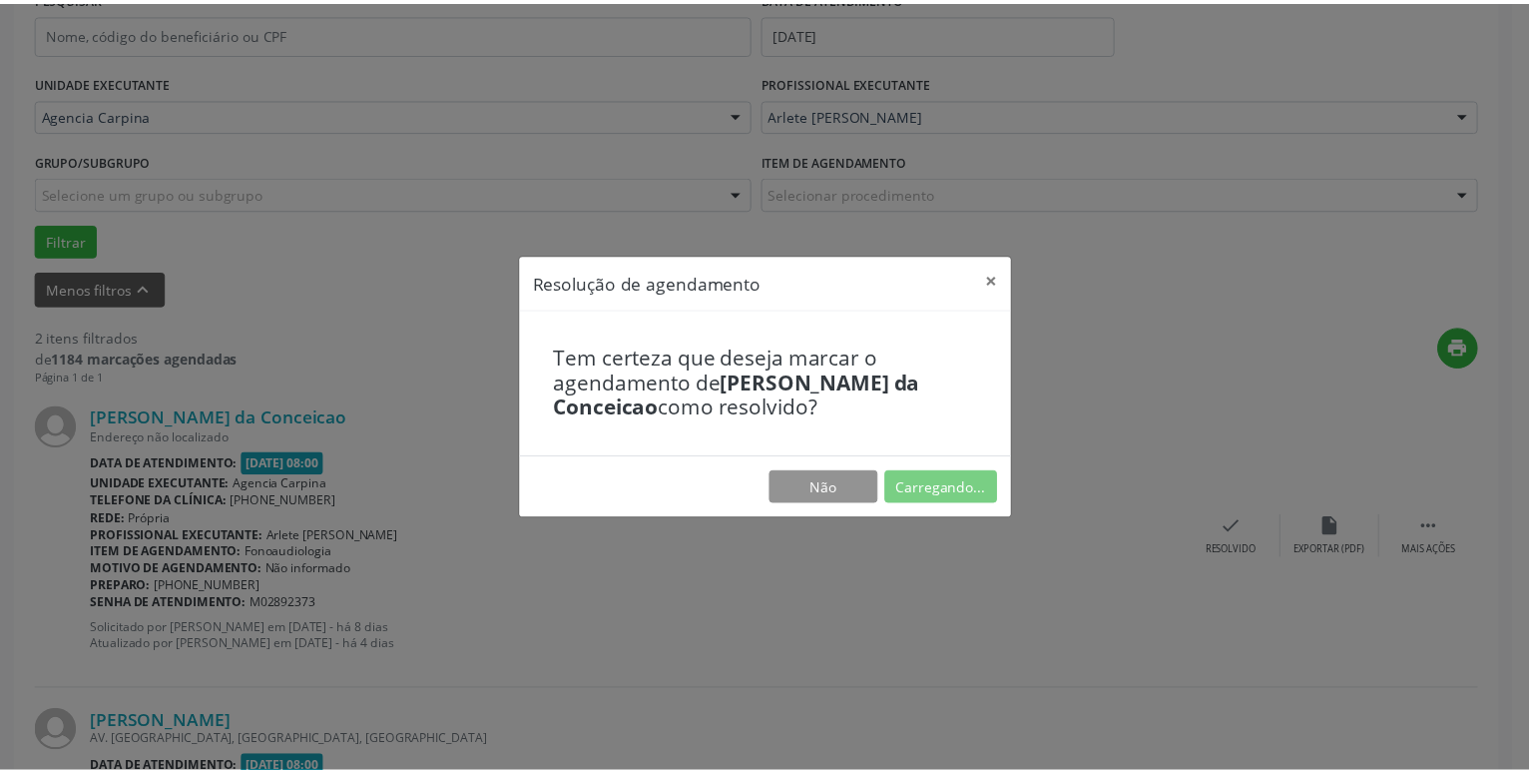
scroll to position [77, 0]
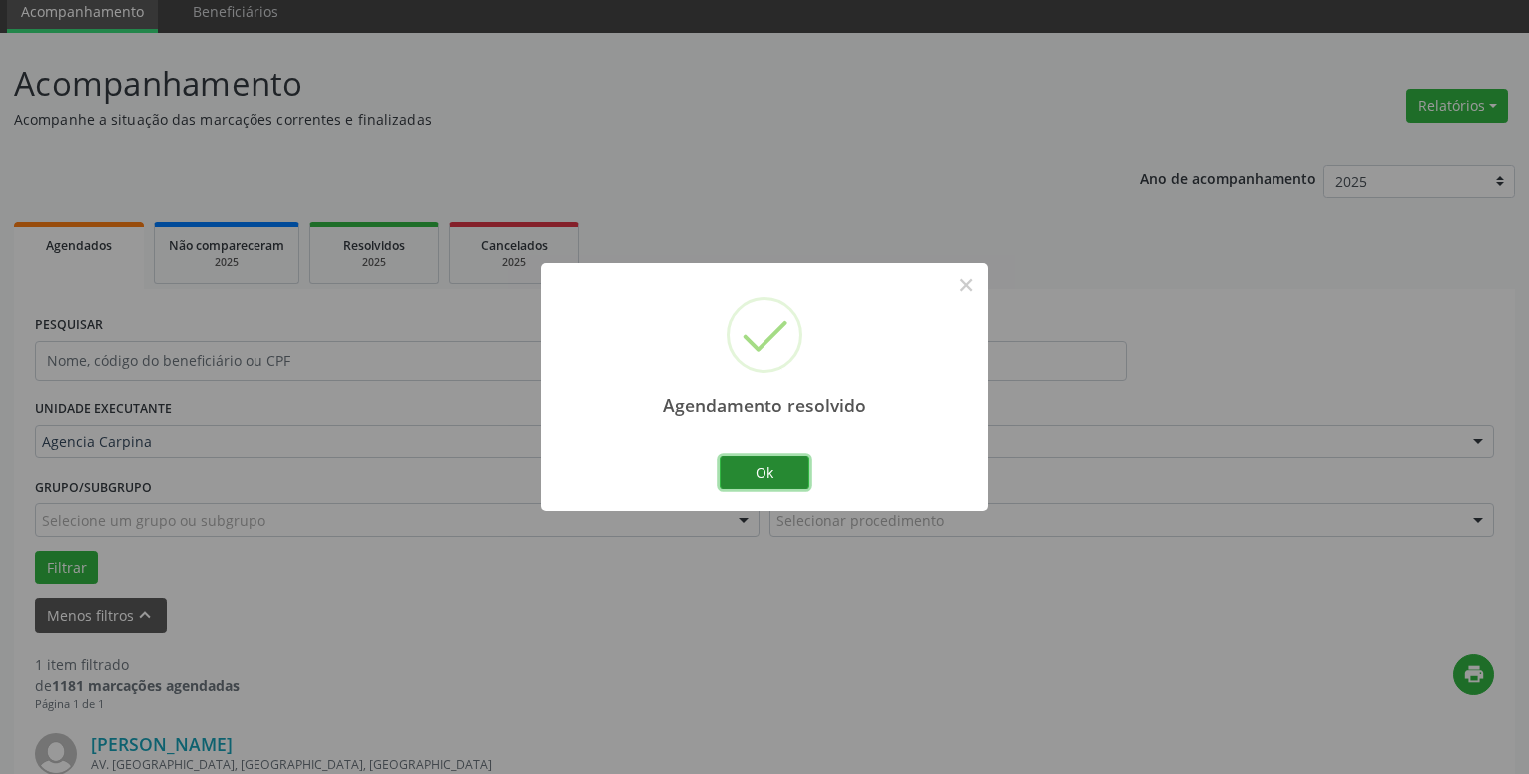
click at [757, 469] on button "Ok" at bounding box center [765, 473] width 90 height 34
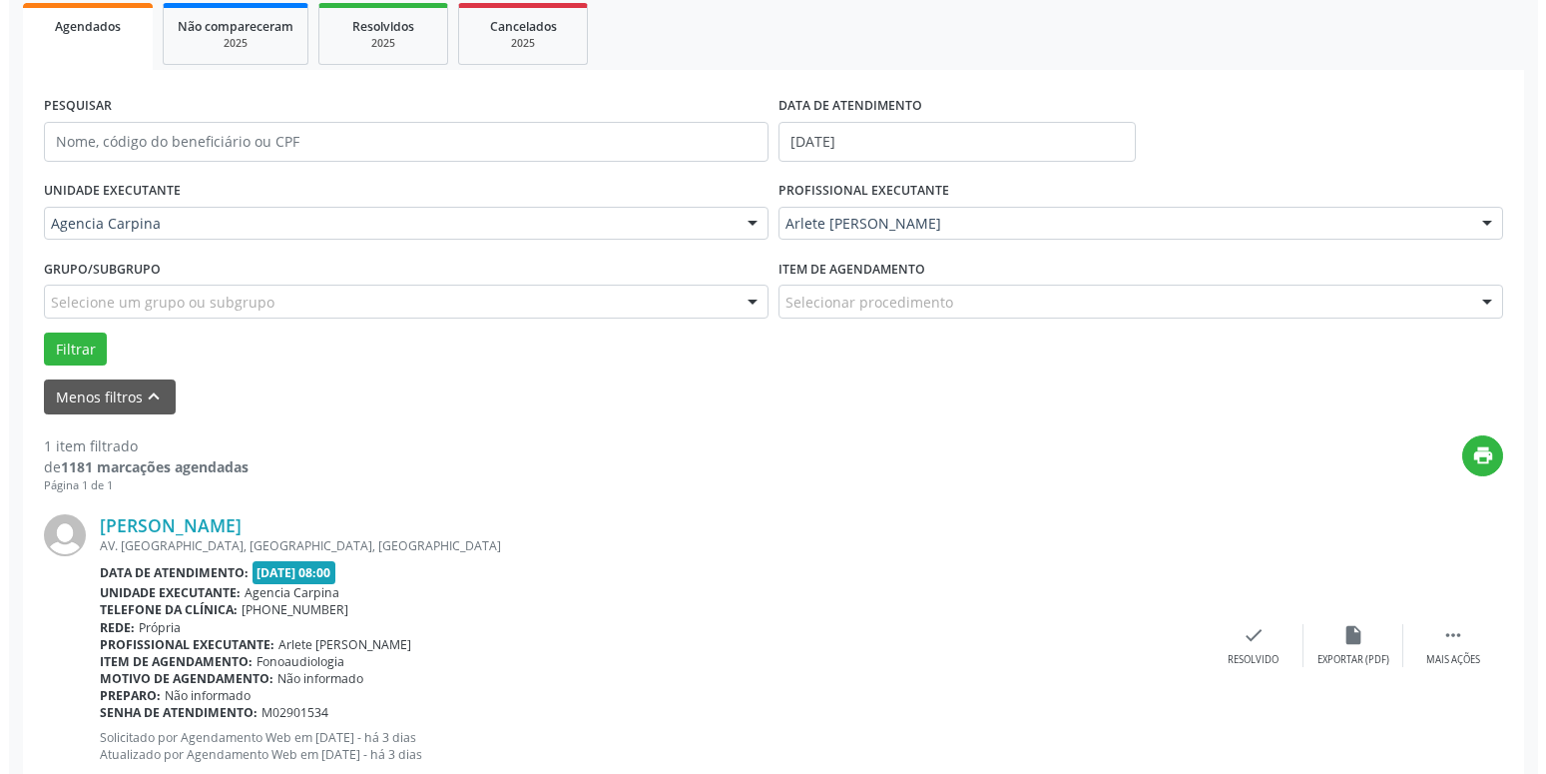
scroll to position [297, 0]
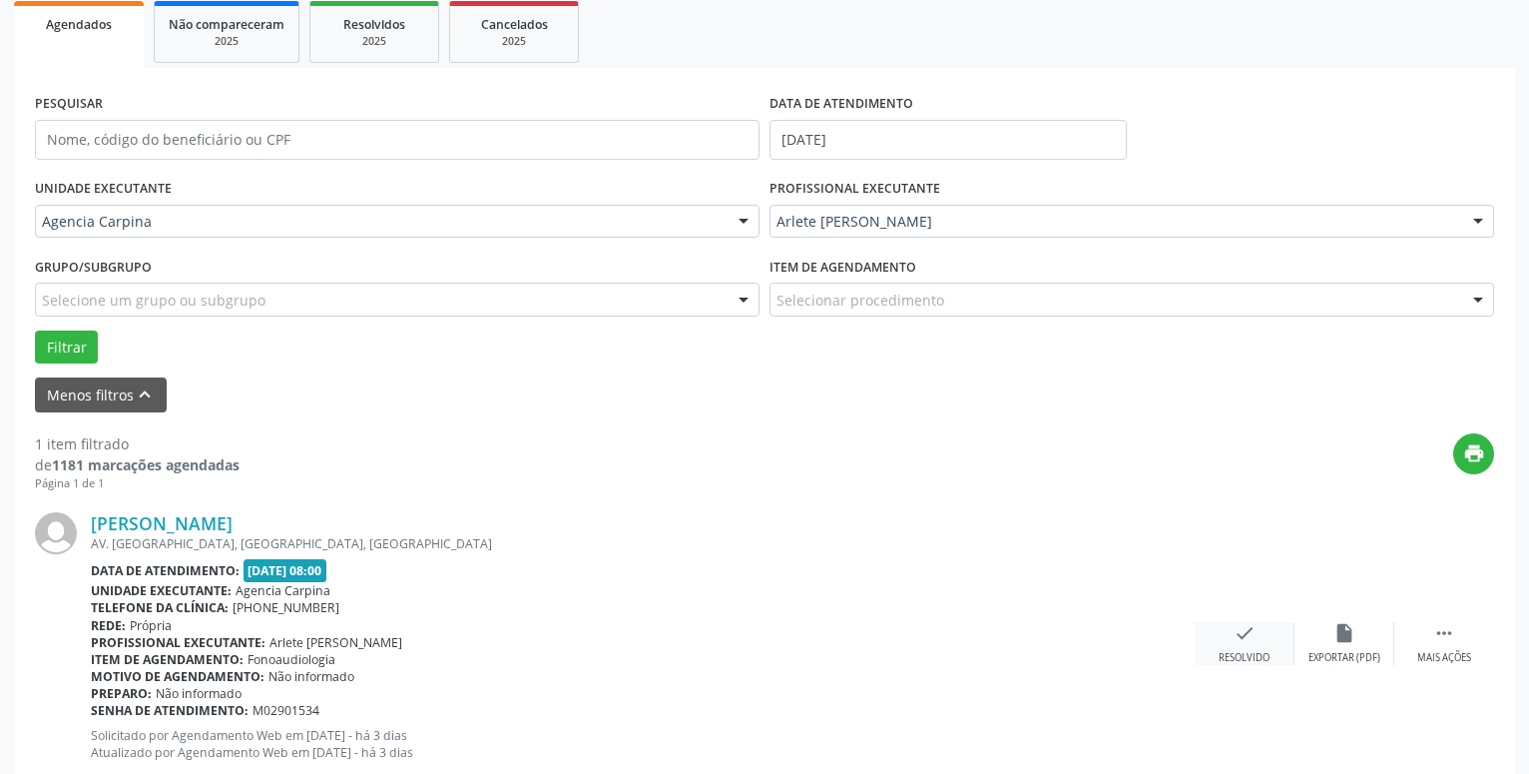
click at [1246, 641] on icon "check" at bounding box center [1245, 633] width 22 height 22
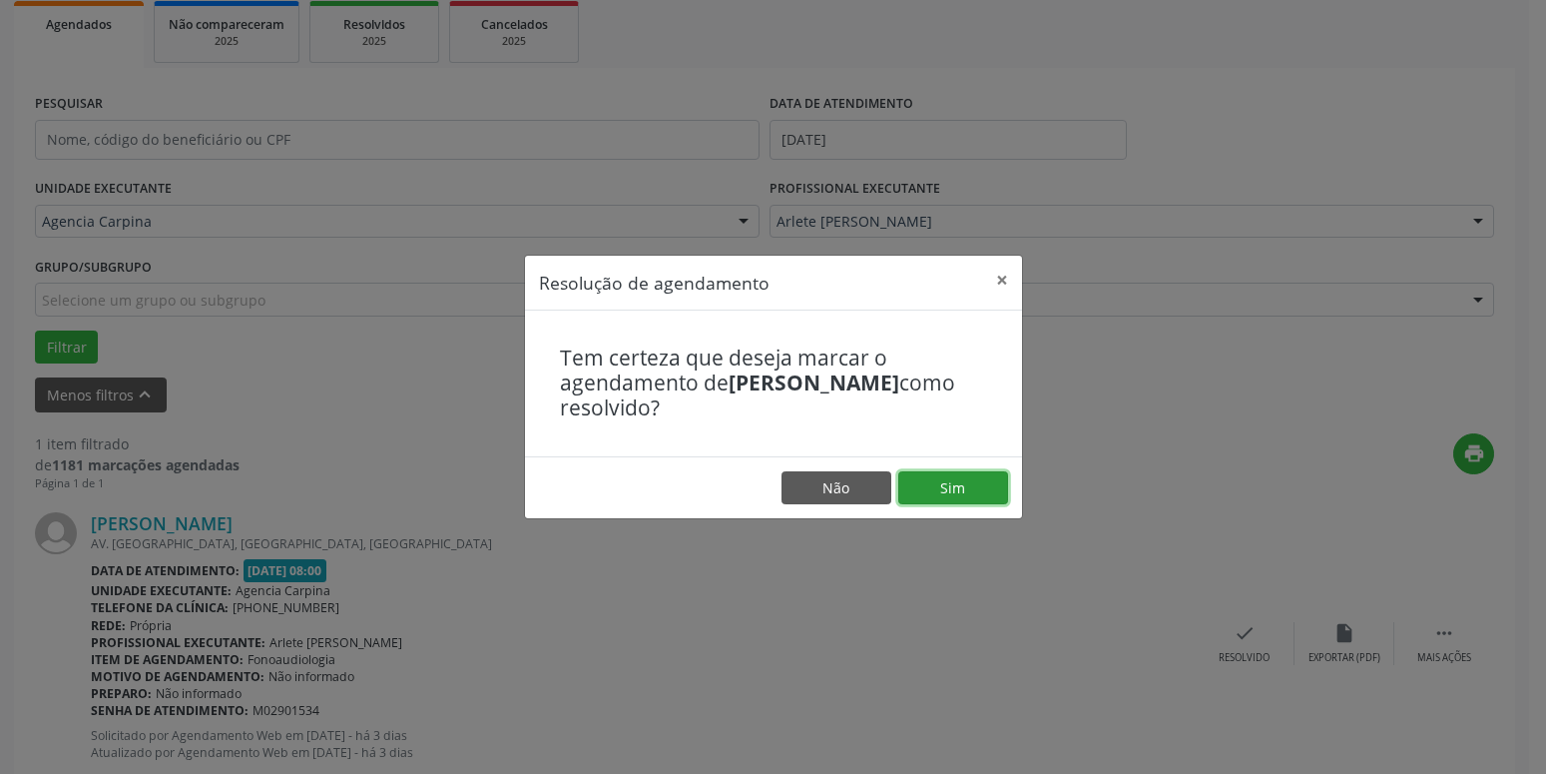
click at [959, 490] on button "Sim" at bounding box center [953, 488] width 110 height 34
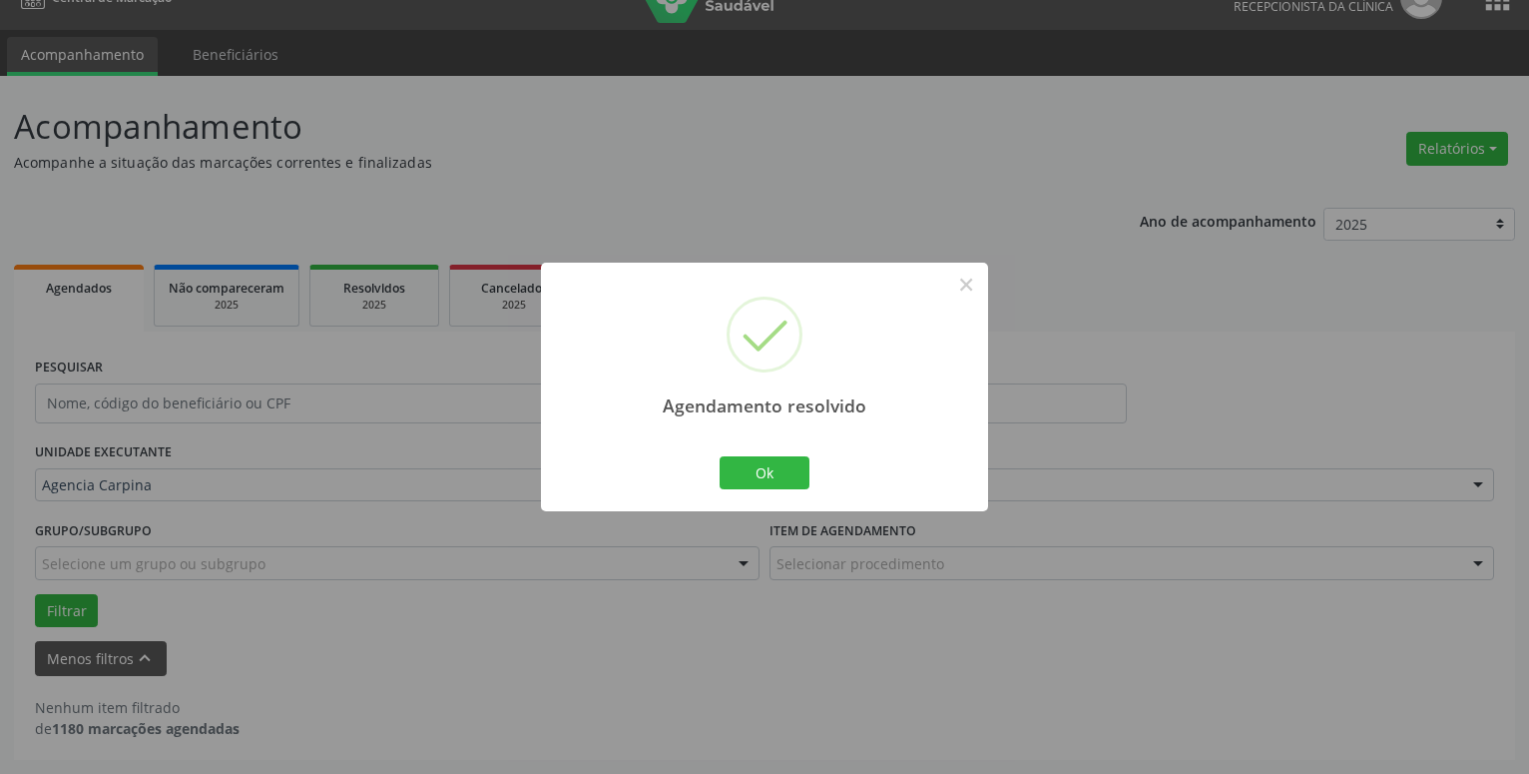
scroll to position [34, 0]
click at [763, 471] on button "Ok" at bounding box center [765, 473] width 90 height 34
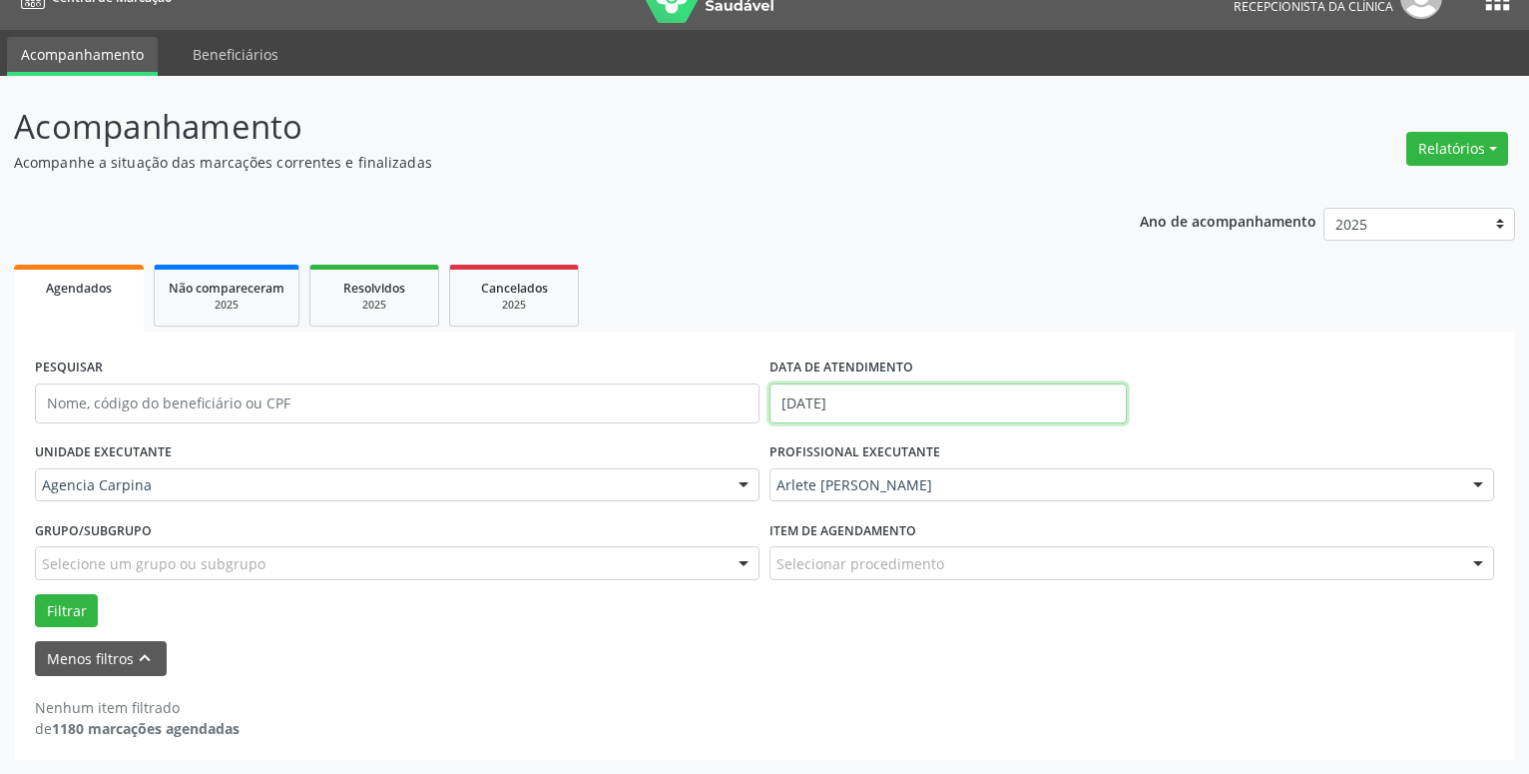
click at [824, 406] on input "[DATE]" at bounding box center [948, 403] width 357 height 40
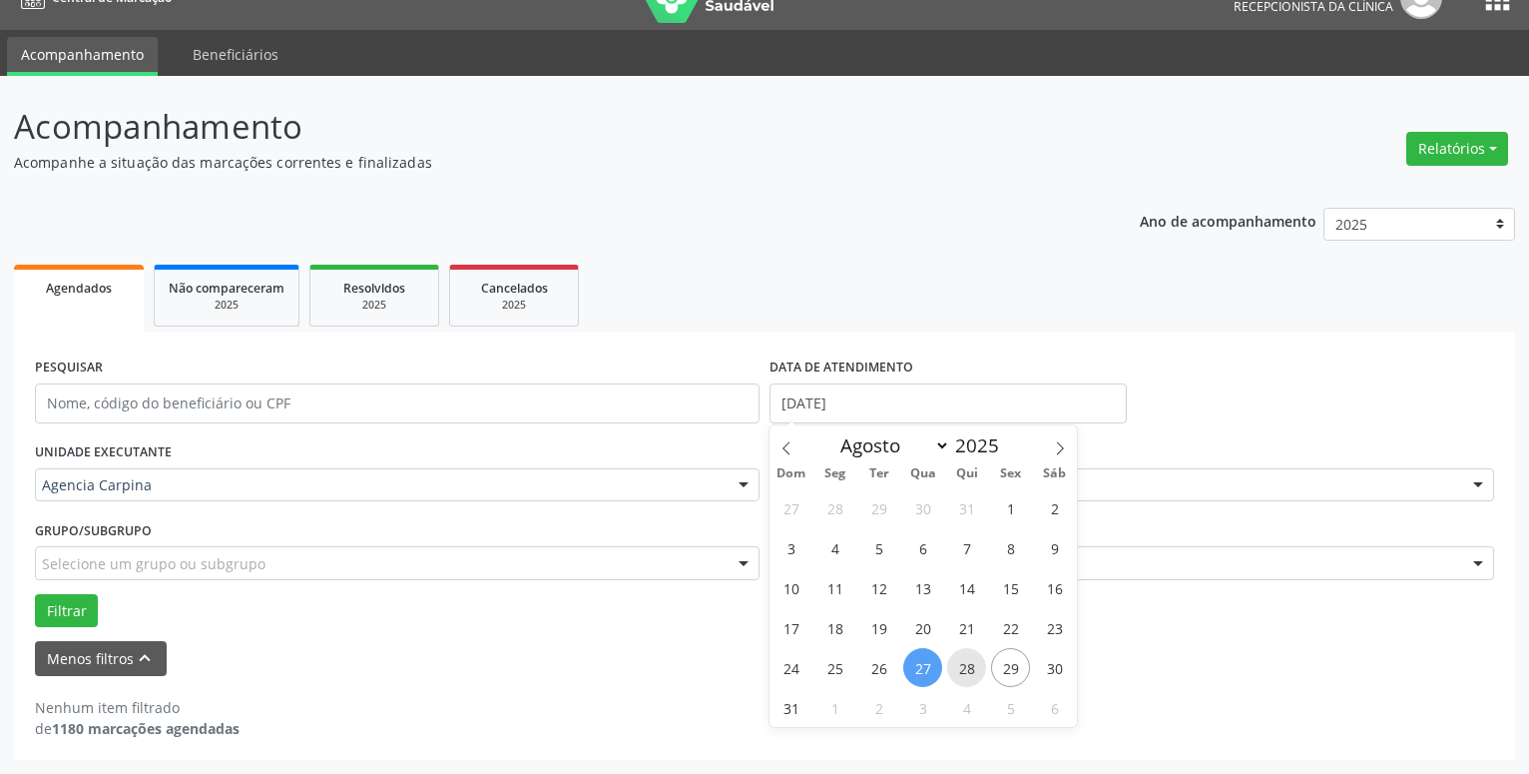
click at [962, 677] on span "28" at bounding box center [966, 667] width 39 height 39
type input "28/08/2025"
click at [962, 677] on span "28" at bounding box center [966, 667] width 39 height 39
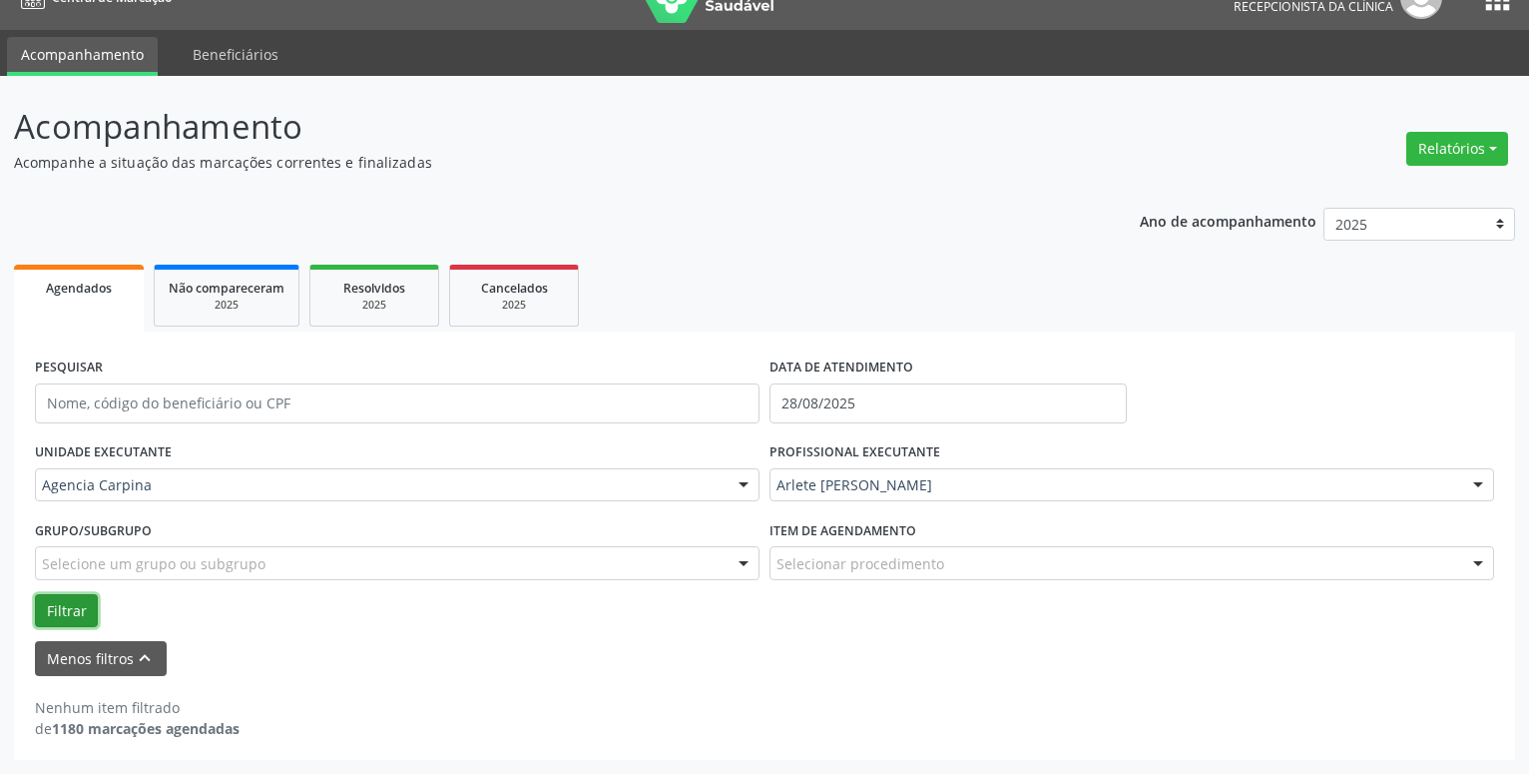
click at [81, 608] on button "Filtrar" at bounding box center [66, 611] width 63 height 34
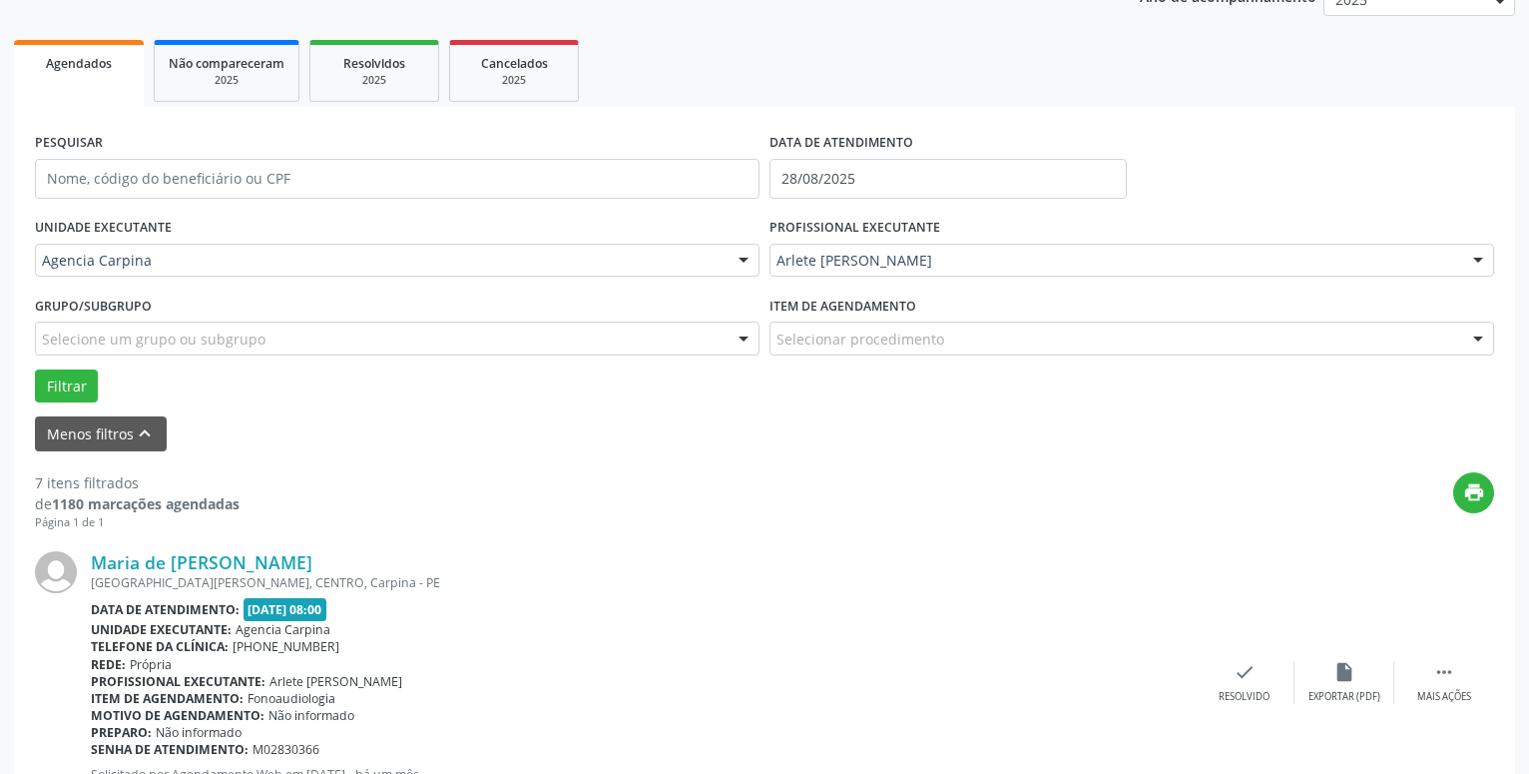
scroll to position [288, 0]
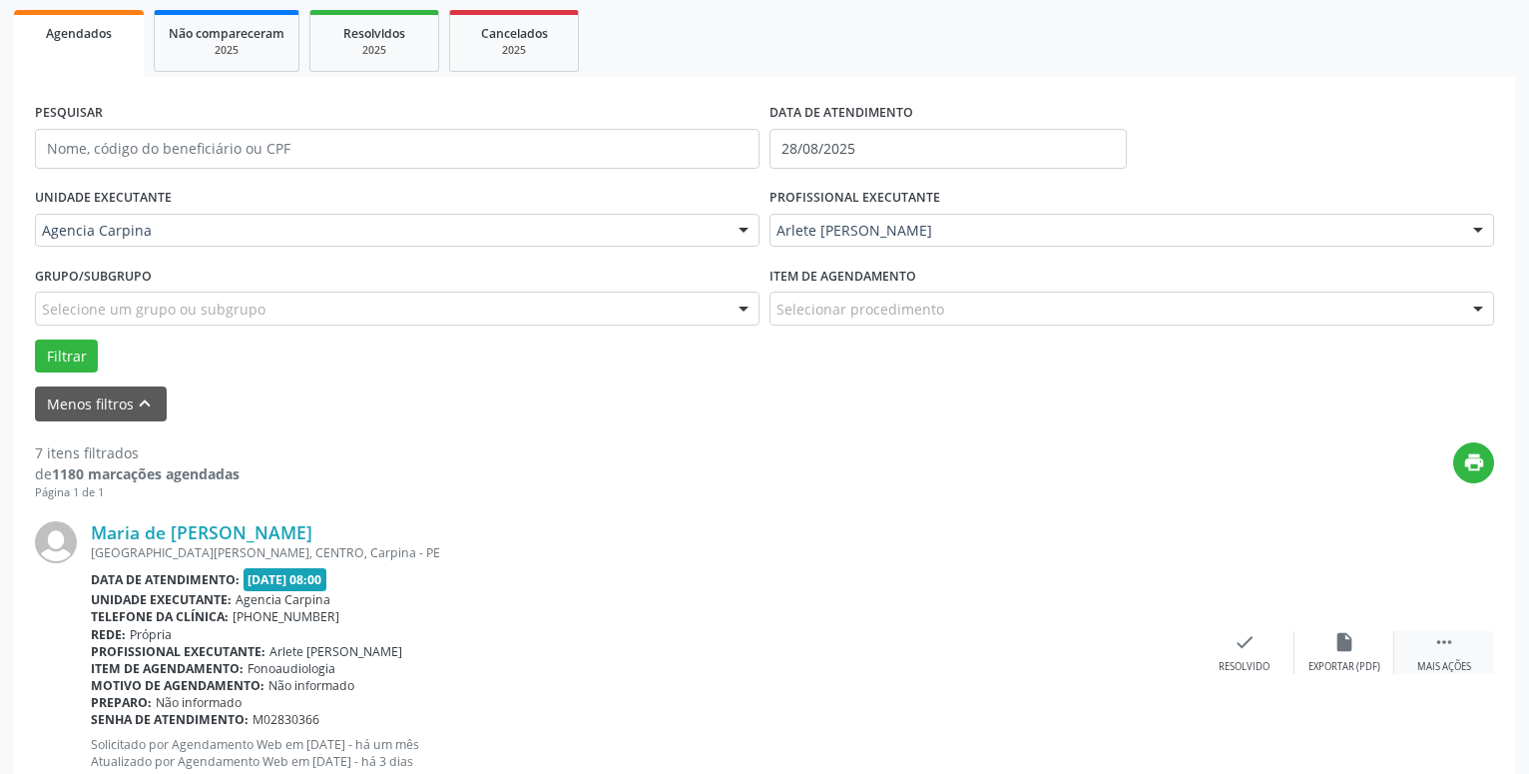
click at [1445, 646] on icon "" at bounding box center [1444, 642] width 22 height 22
click at [1347, 652] on icon "alarm_off" at bounding box center [1345, 642] width 22 height 22
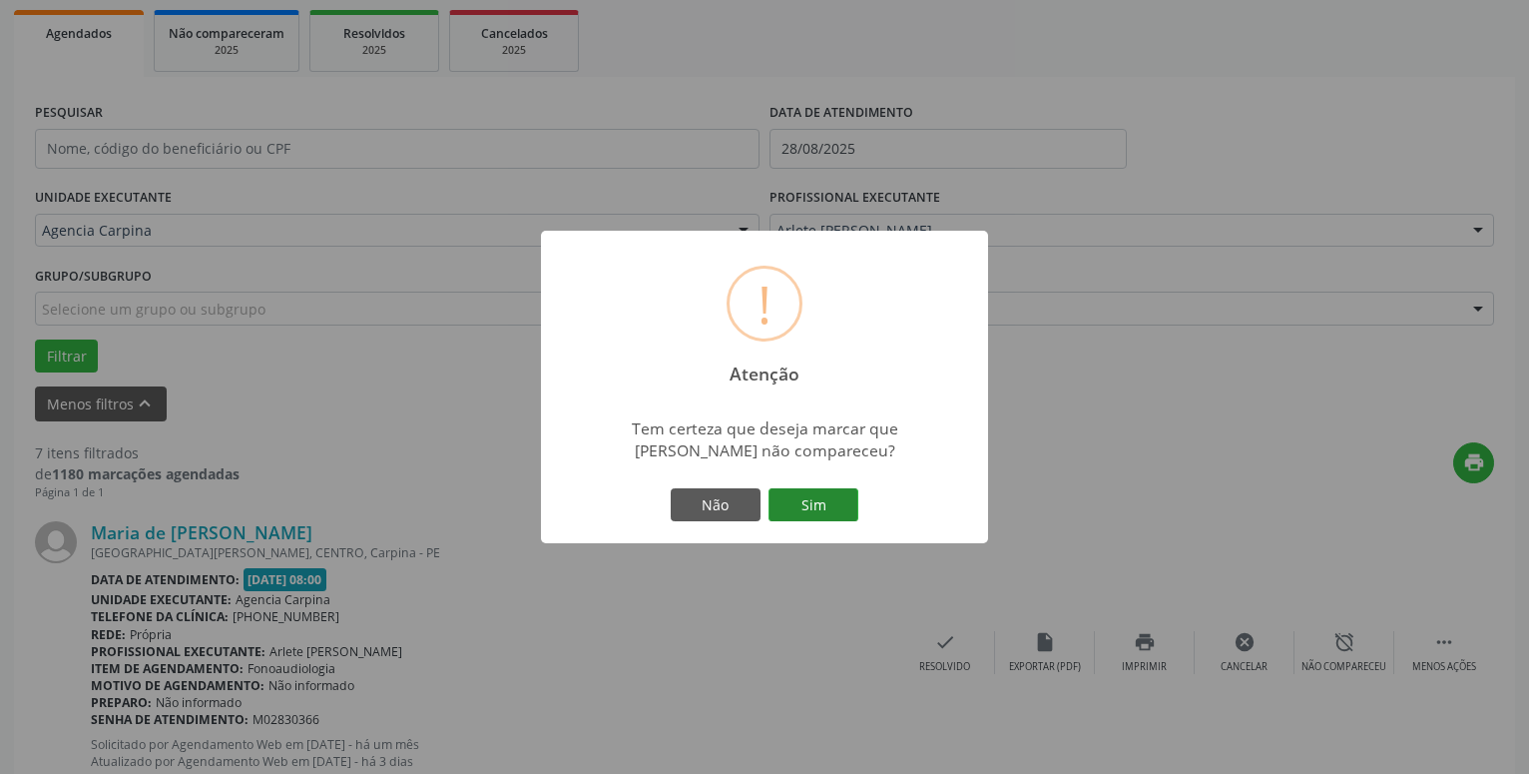
click at [795, 502] on button "Sim" at bounding box center [814, 505] width 90 height 34
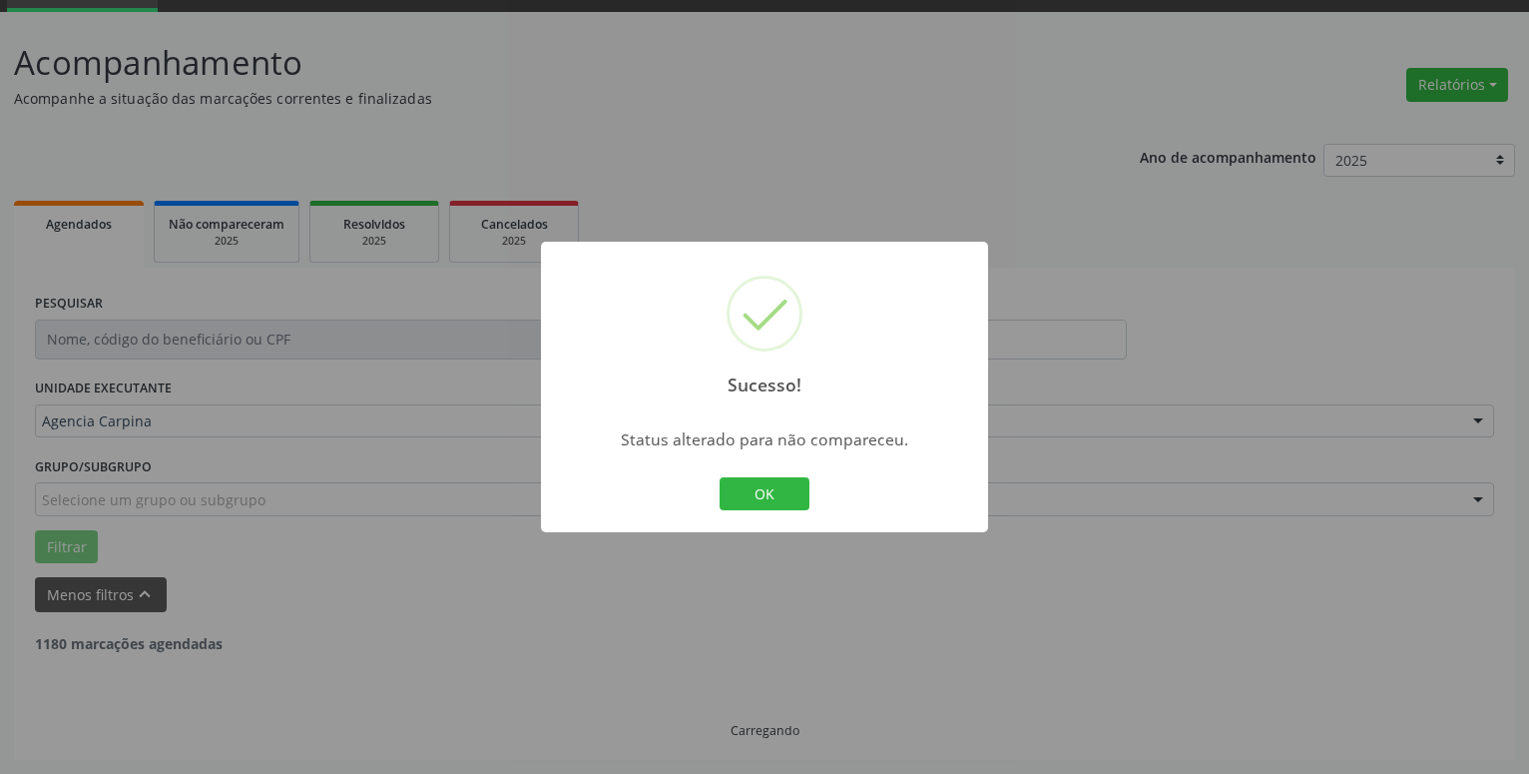
scroll to position [98, 0]
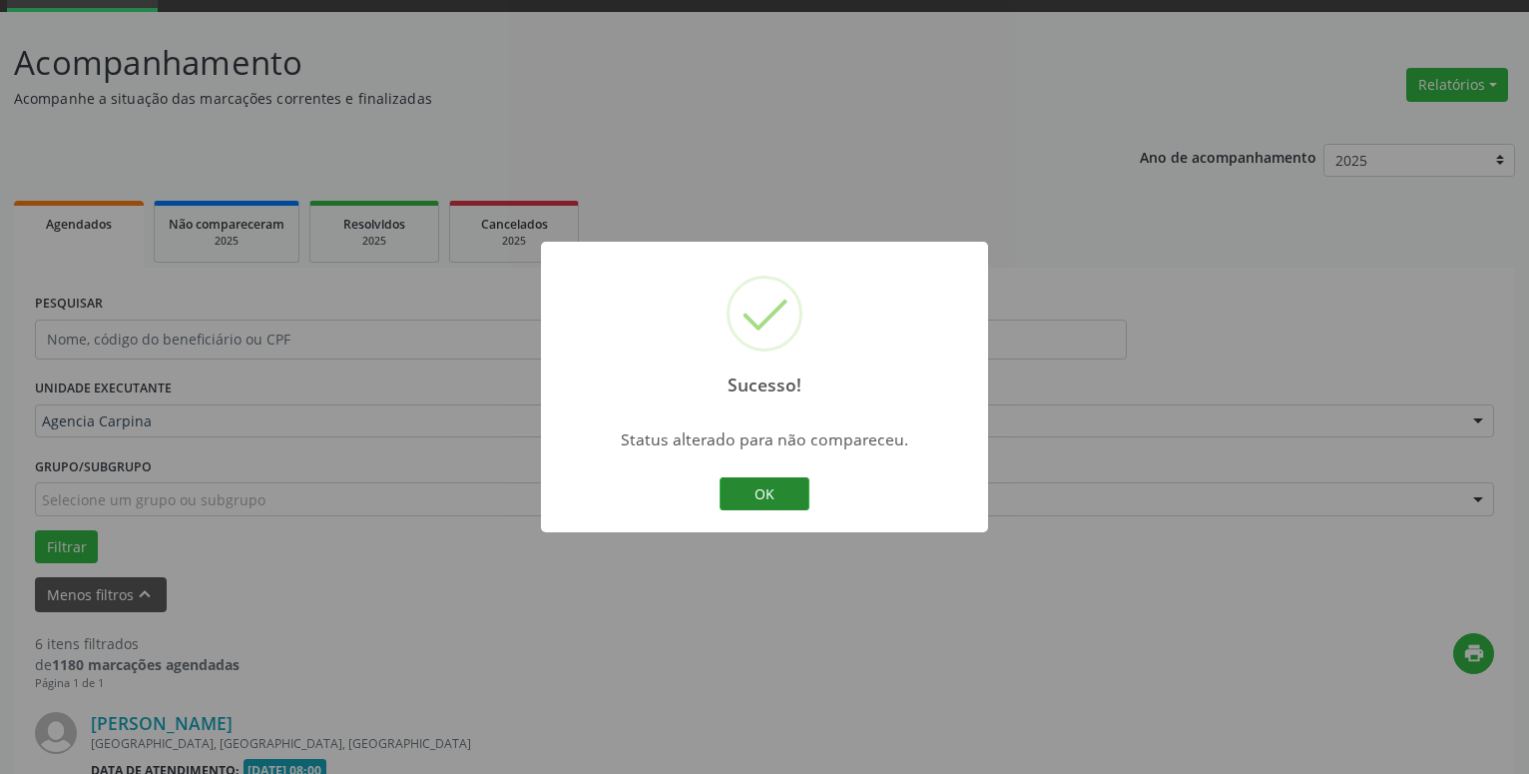
click at [799, 504] on button "OK" at bounding box center [765, 494] width 90 height 34
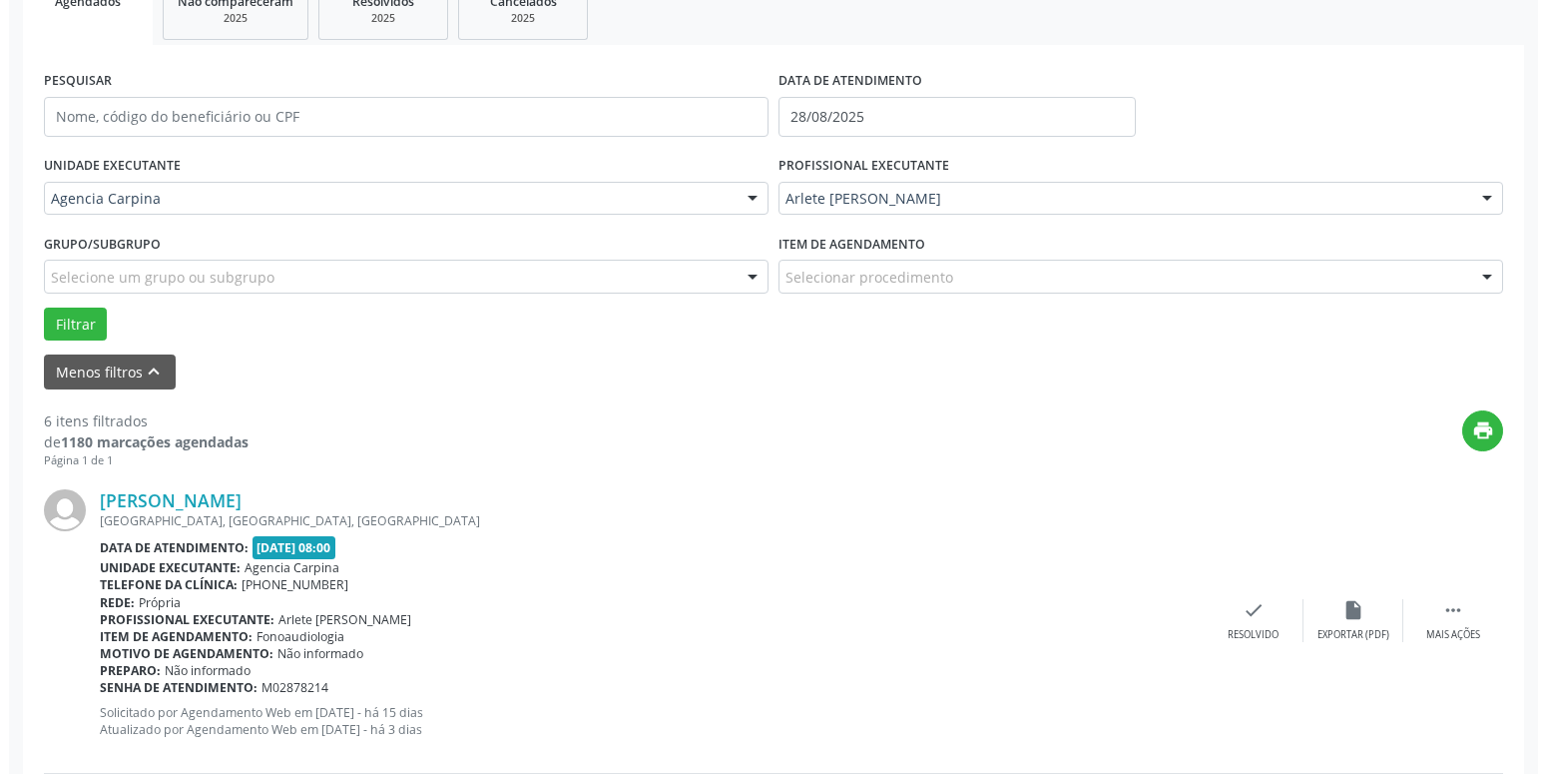
scroll to position [369, 0]
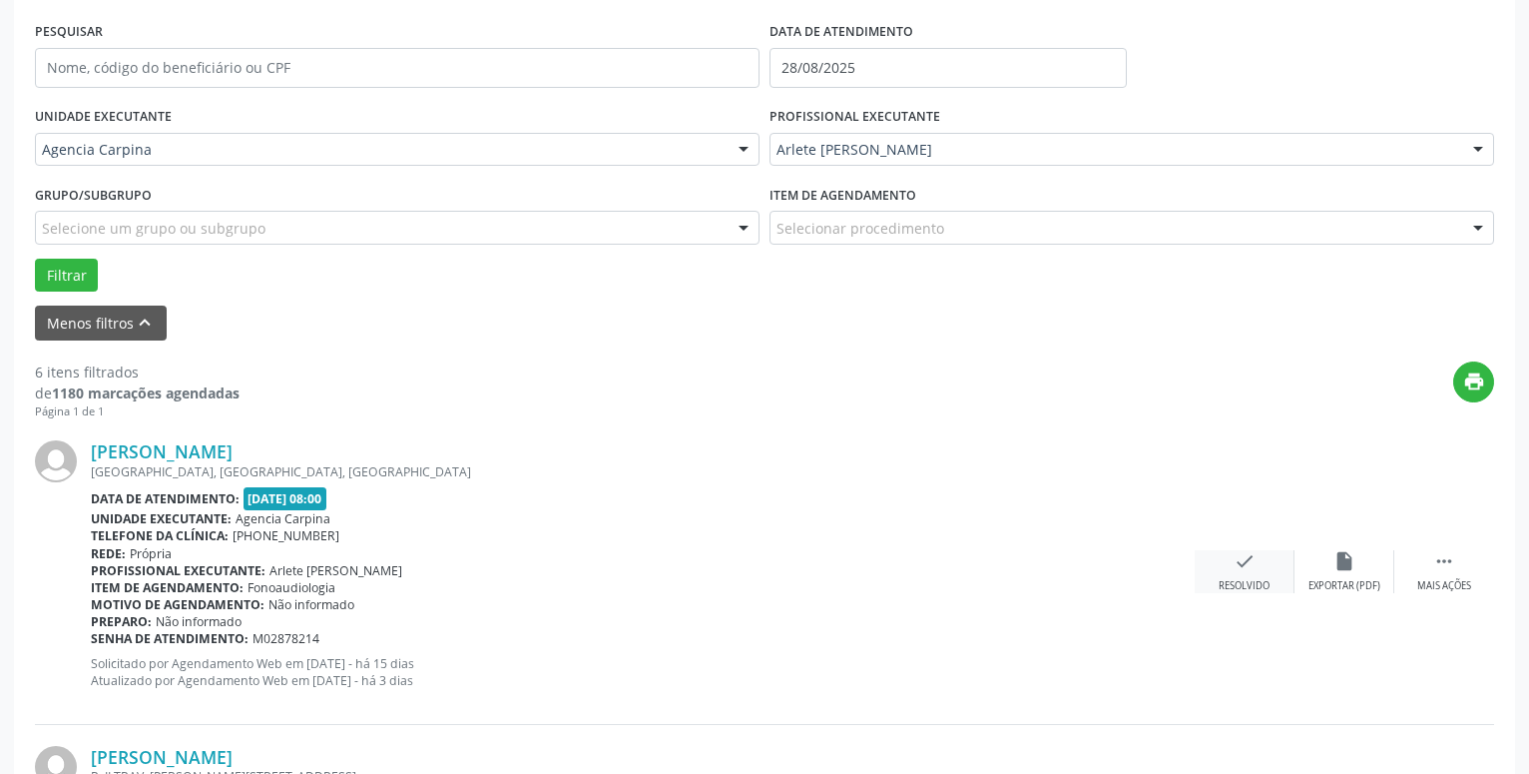
click at [1249, 562] on icon "check" at bounding box center [1245, 561] width 22 height 22
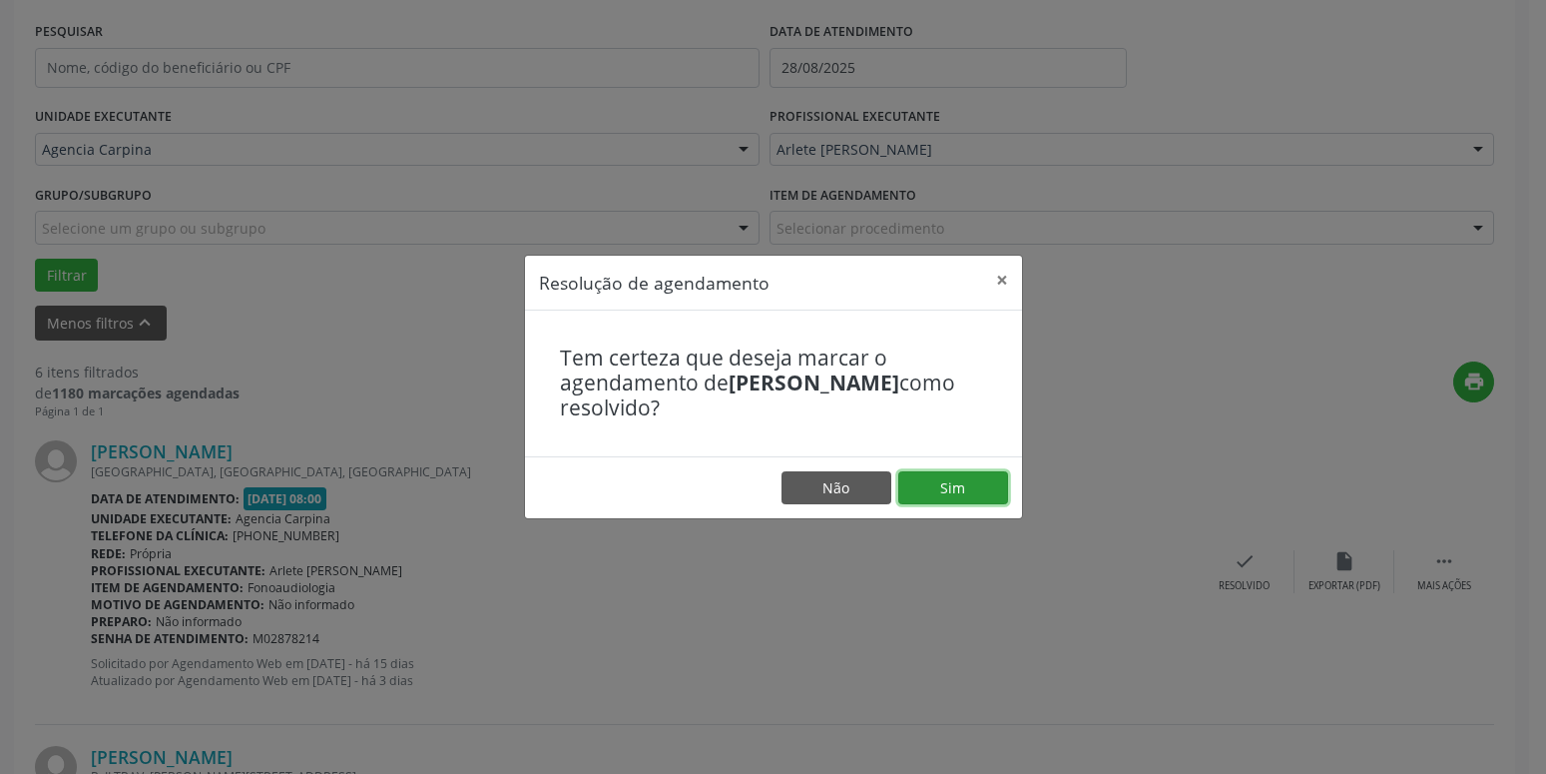
click at [958, 481] on button "Sim" at bounding box center [953, 488] width 110 height 34
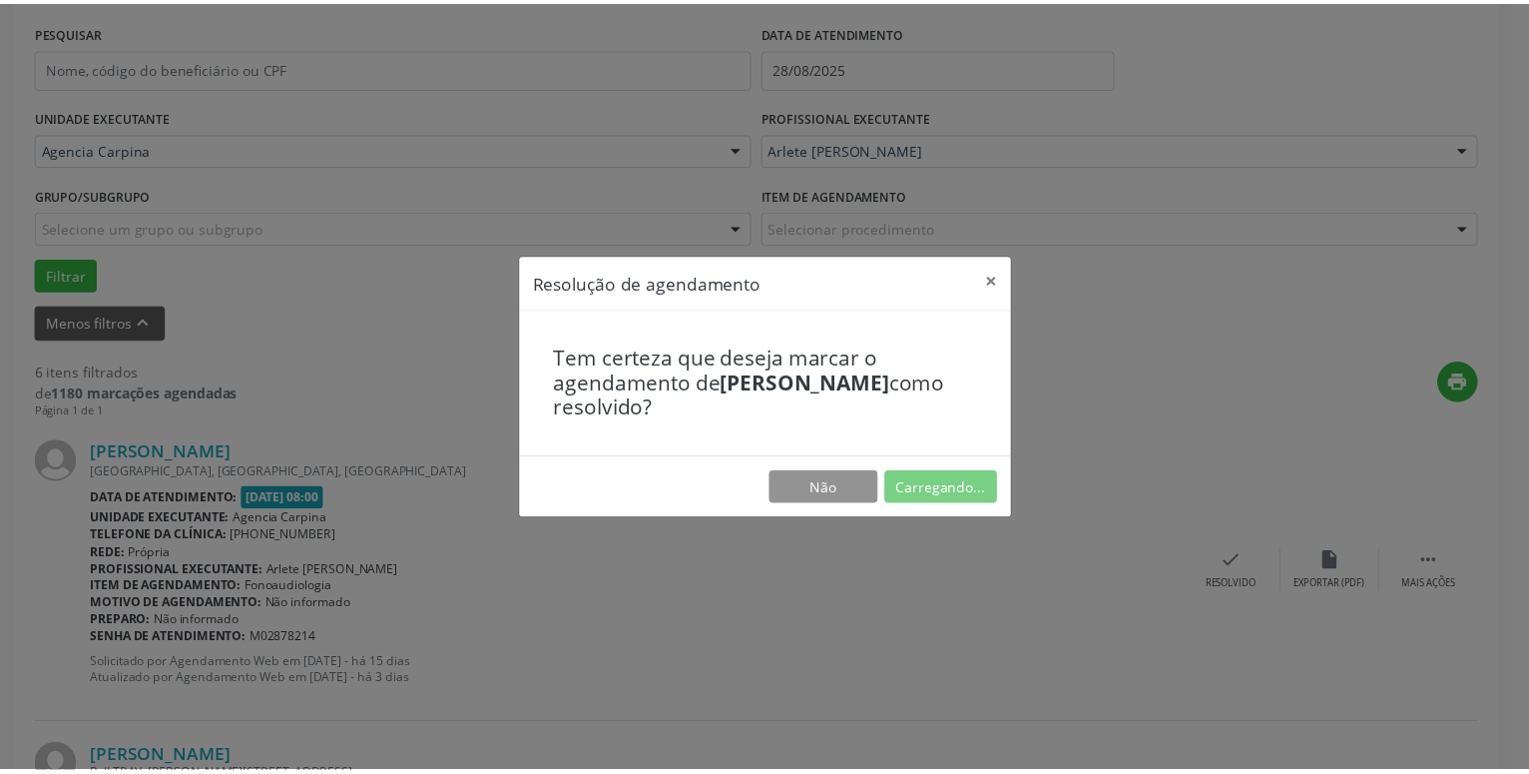
scroll to position [77, 0]
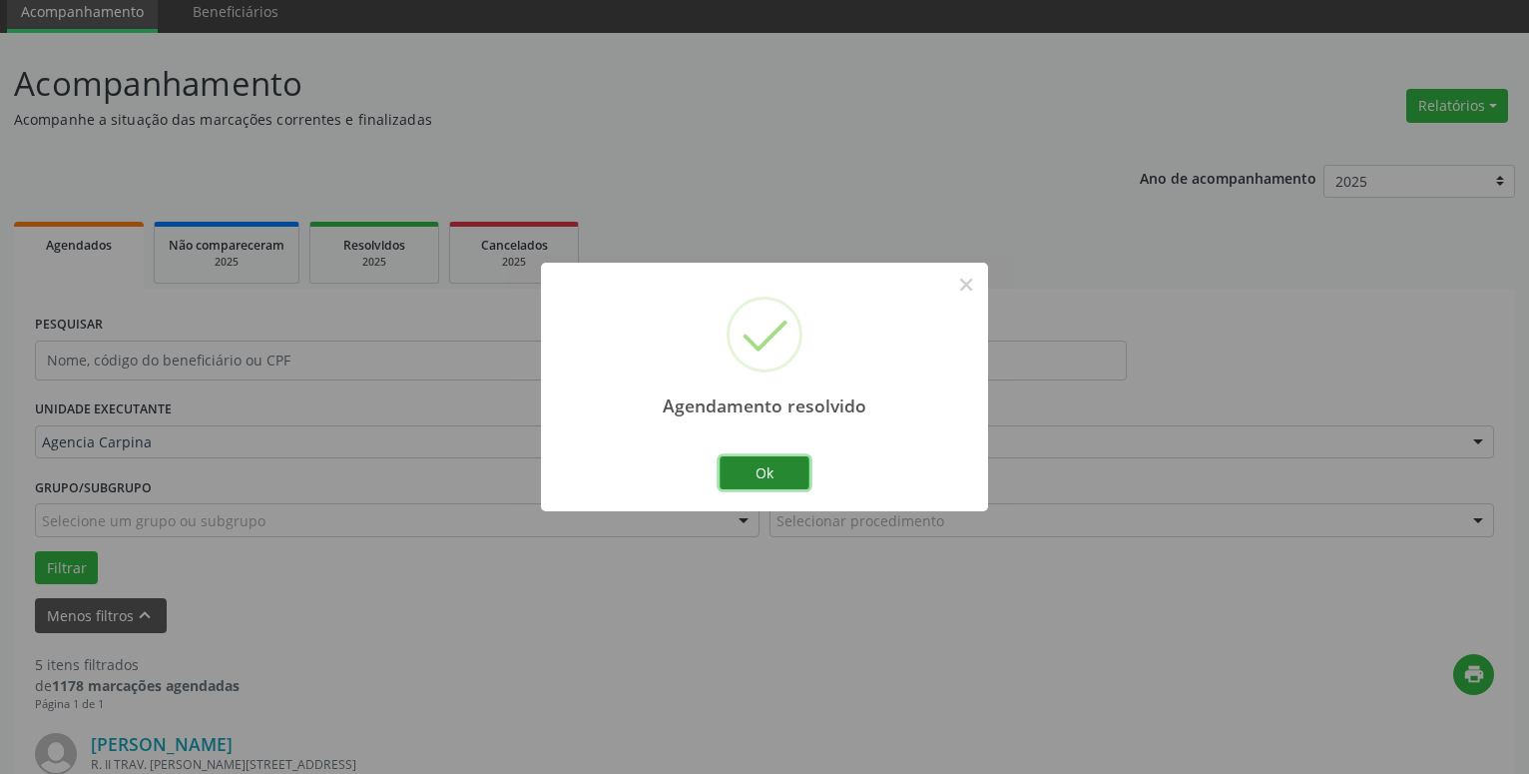
click at [761, 469] on button "Ok" at bounding box center [765, 473] width 90 height 34
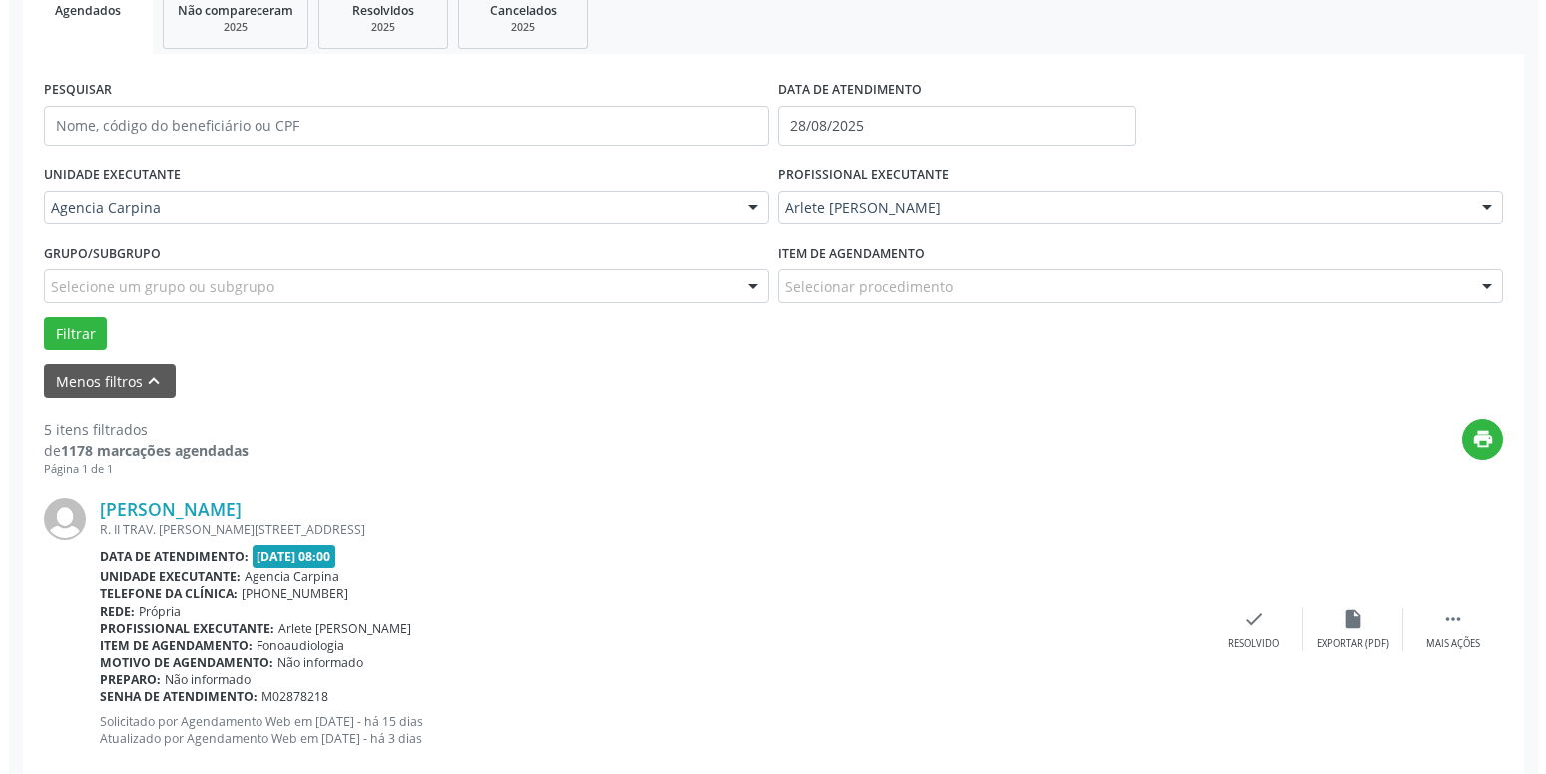
scroll to position [331, 0]
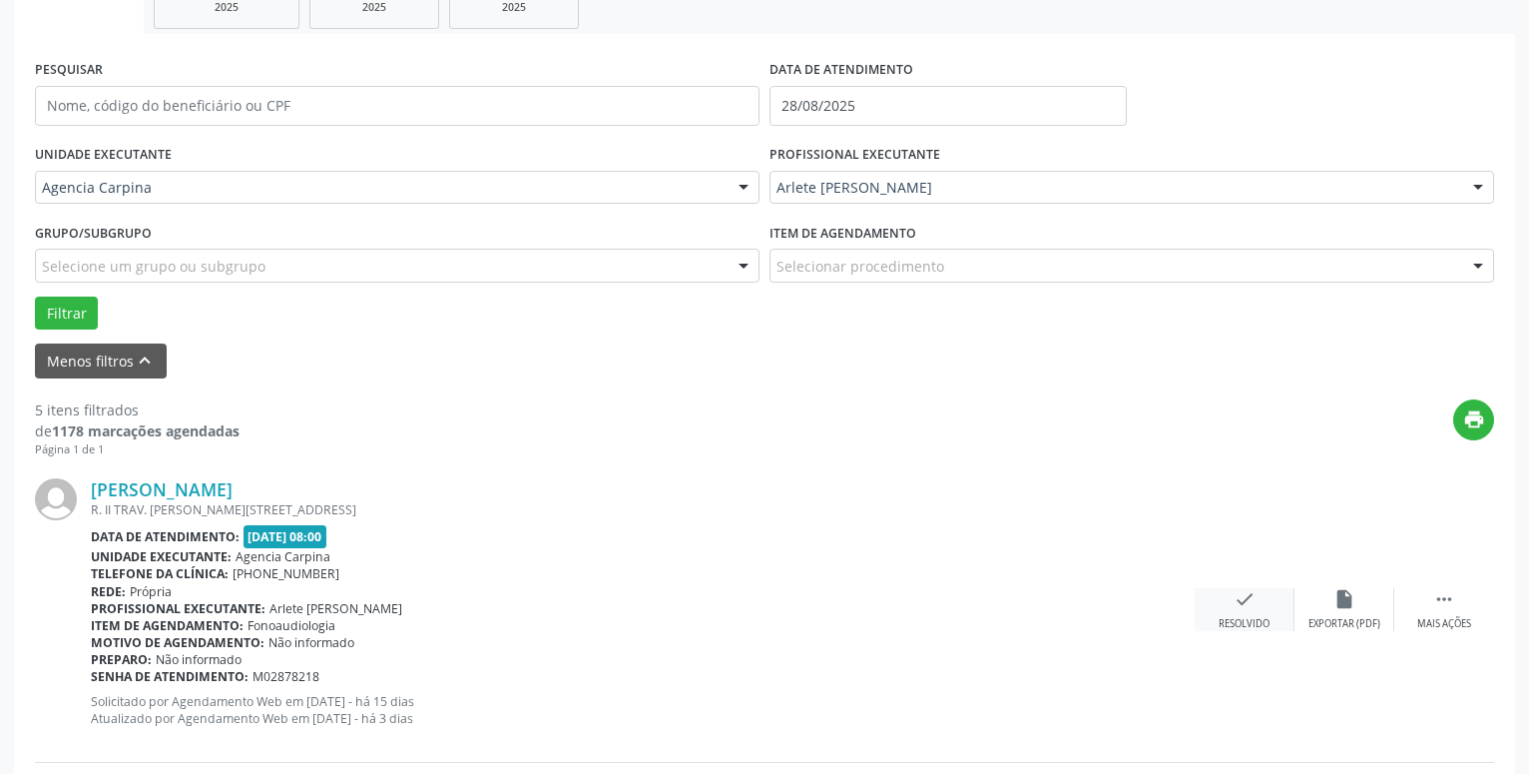
click at [1236, 606] on icon "check" at bounding box center [1245, 599] width 22 height 22
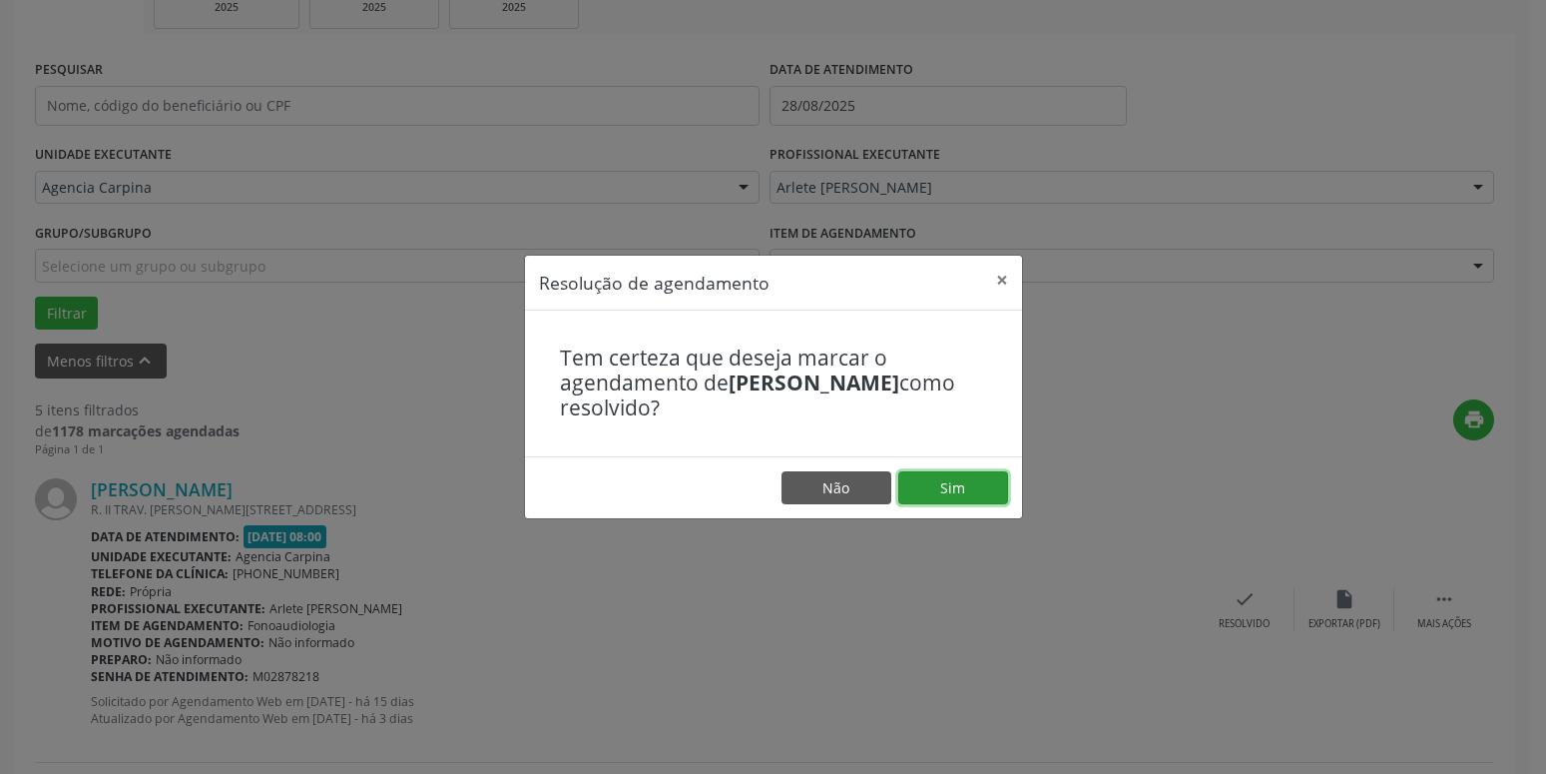
click at [956, 486] on button "Sim" at bounding box center [953, 488] width 110 height 34
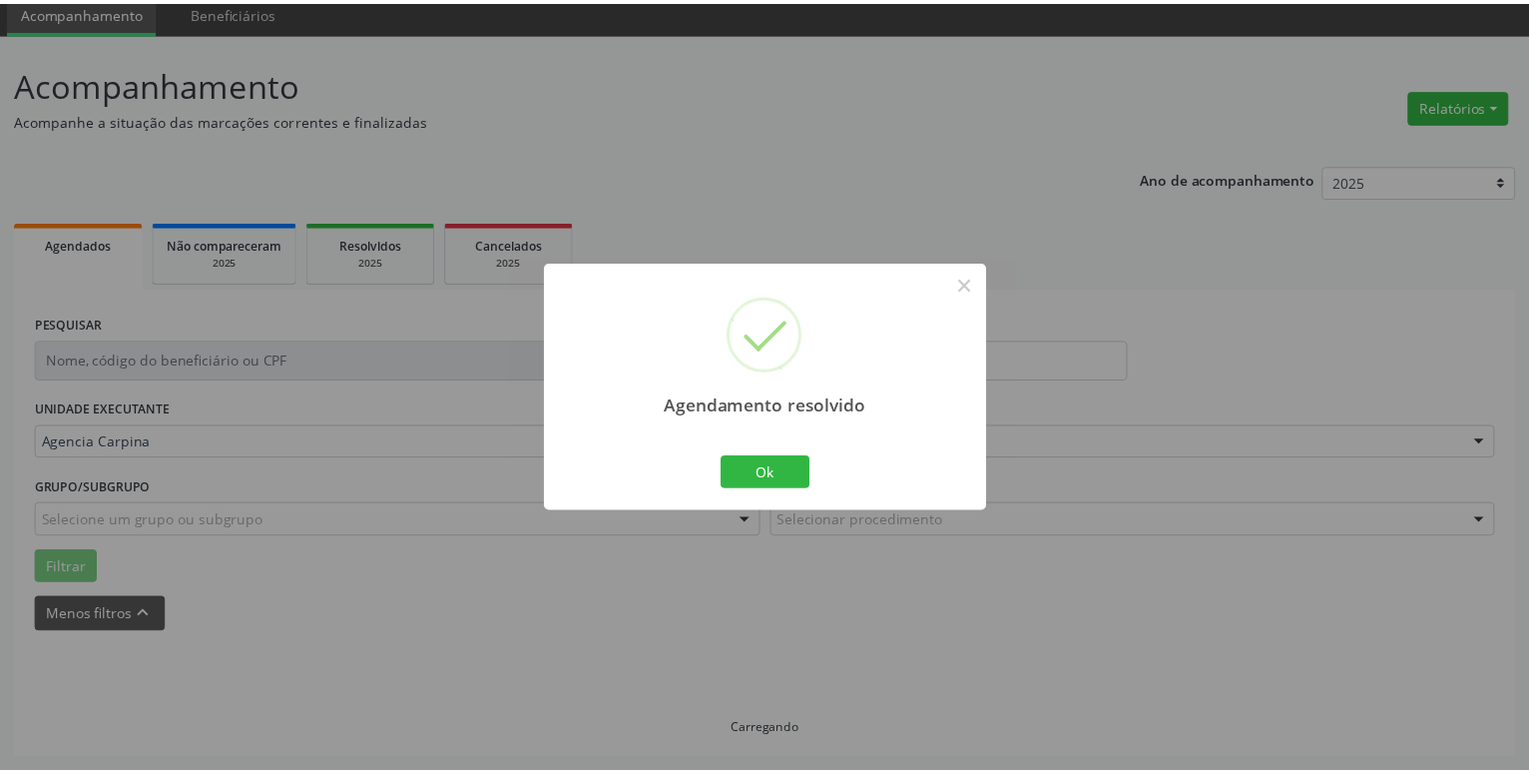
scroll to position [77, 0]
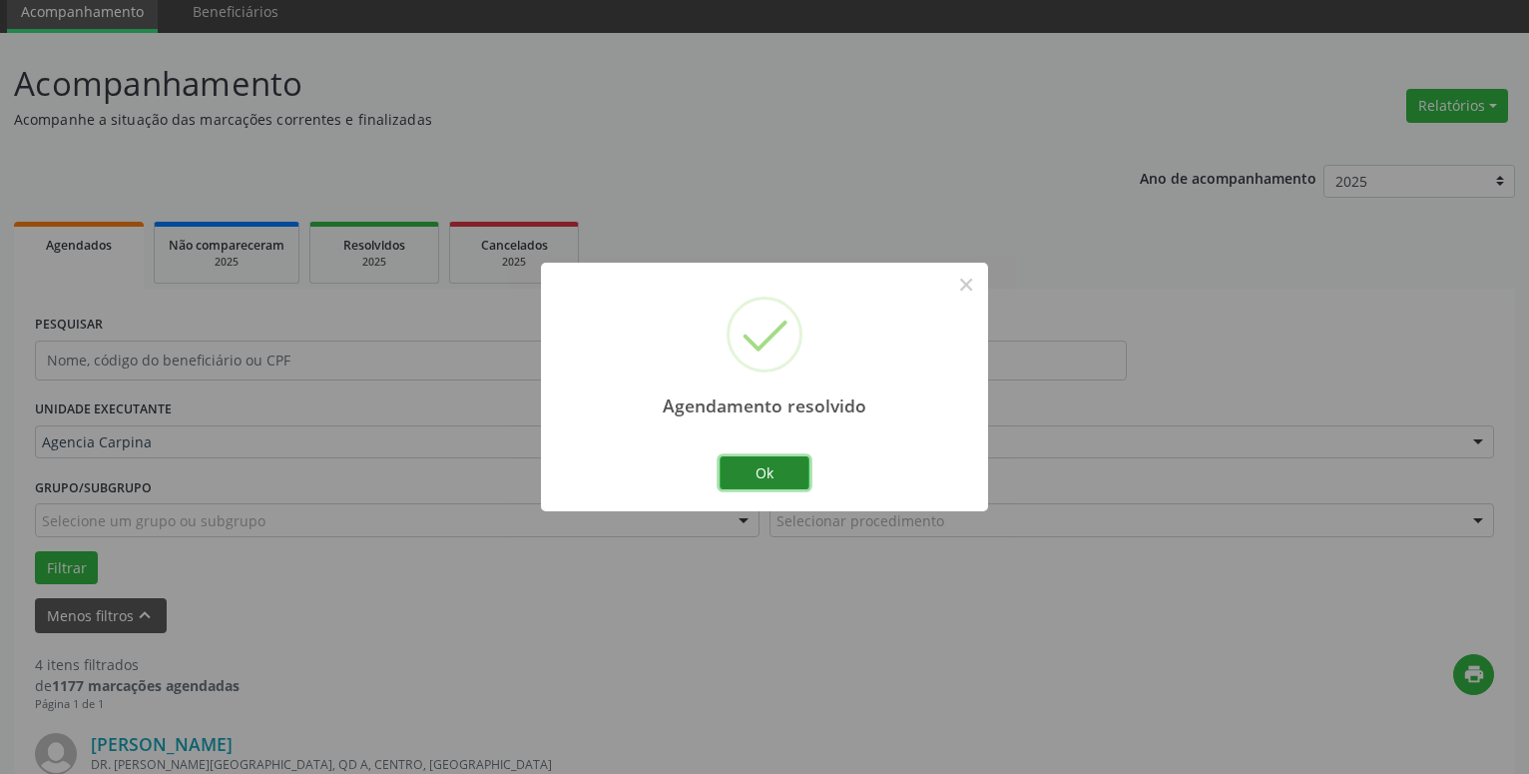
click at [782, 478] on button "Ok" at bounding box center [765, 473] width 90 height 34
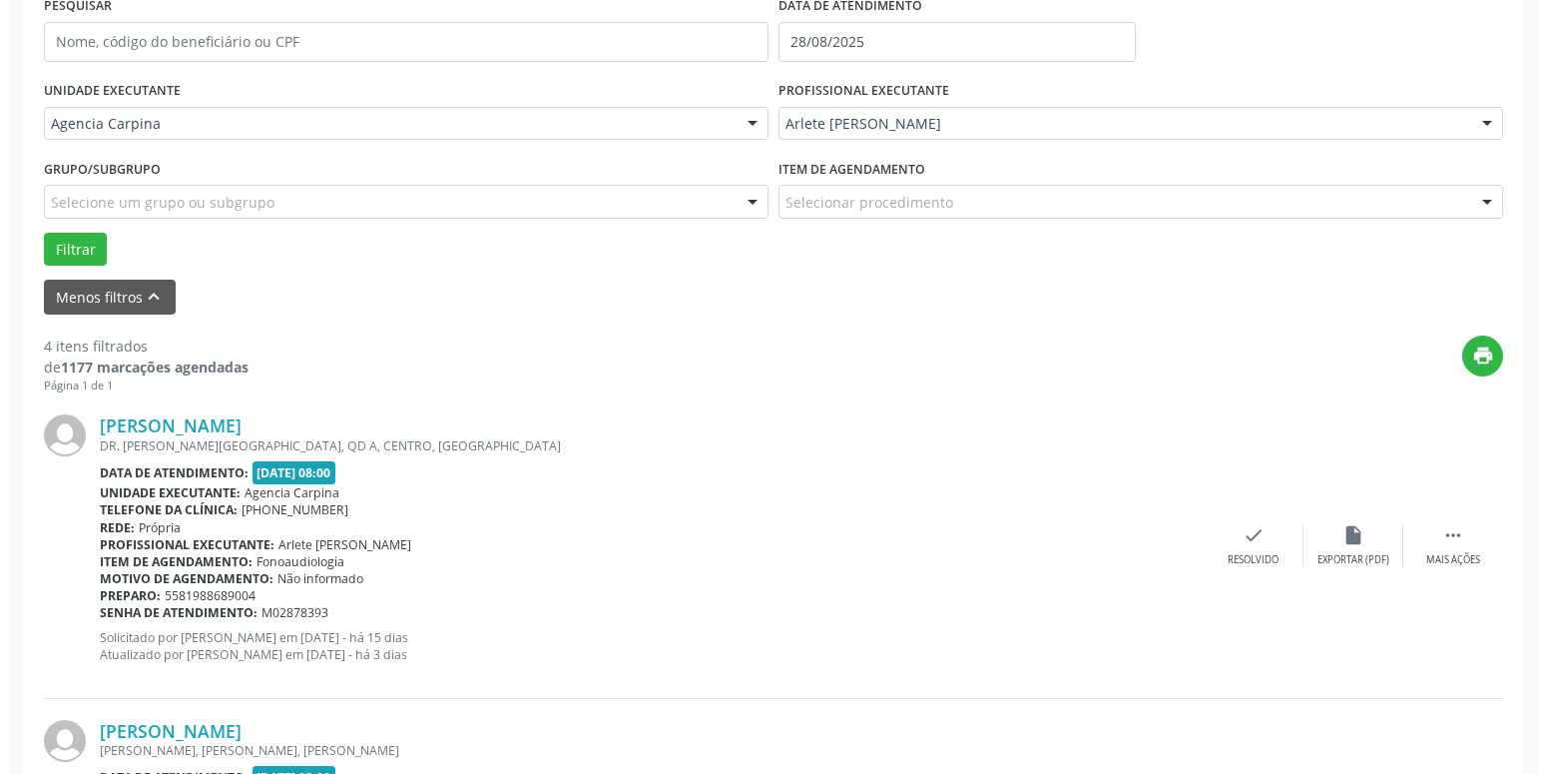
scroll to position [399, 0]
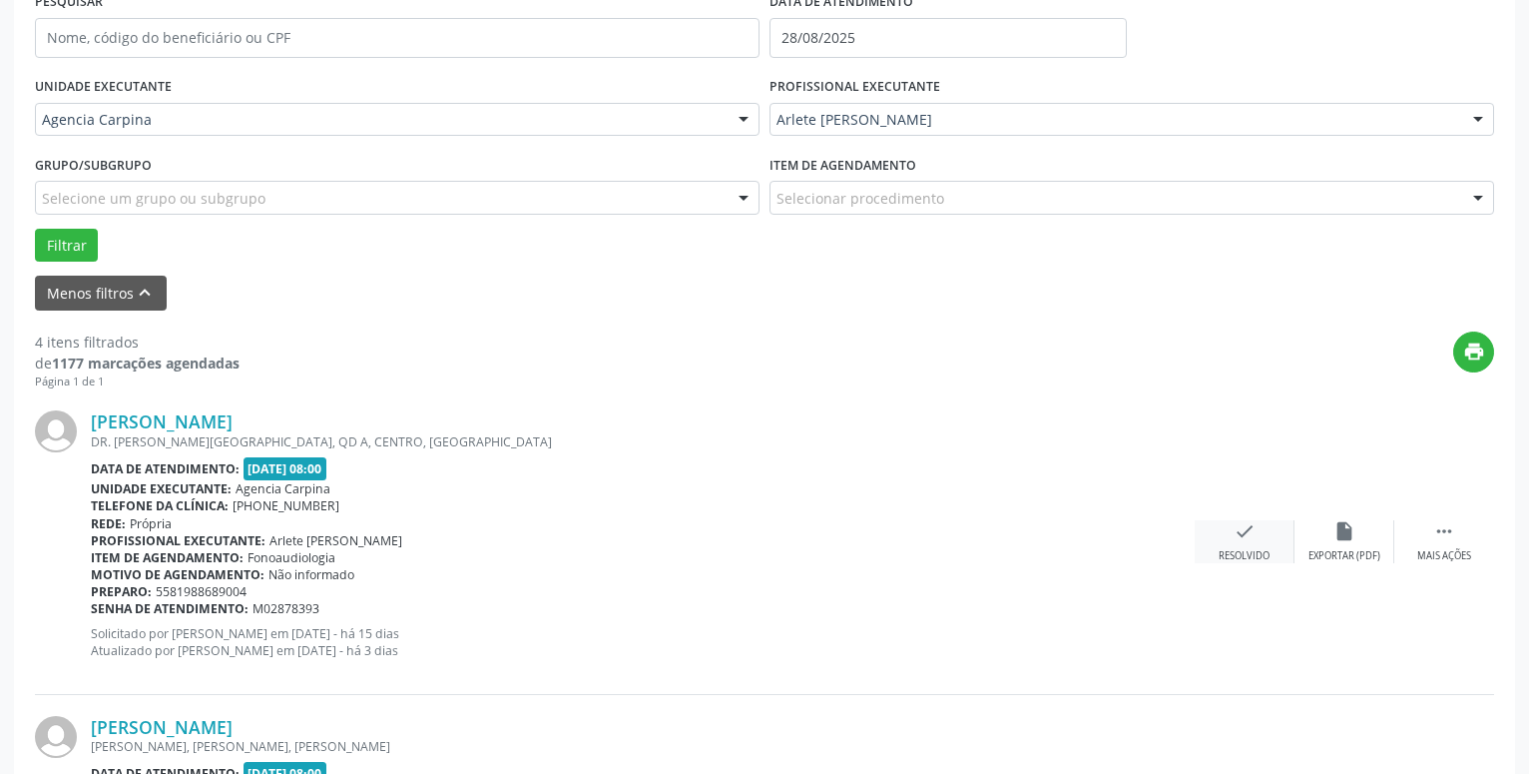
click at [1240, 539] on icon "check" at bounding box center [1245, 531] width 22 height 22
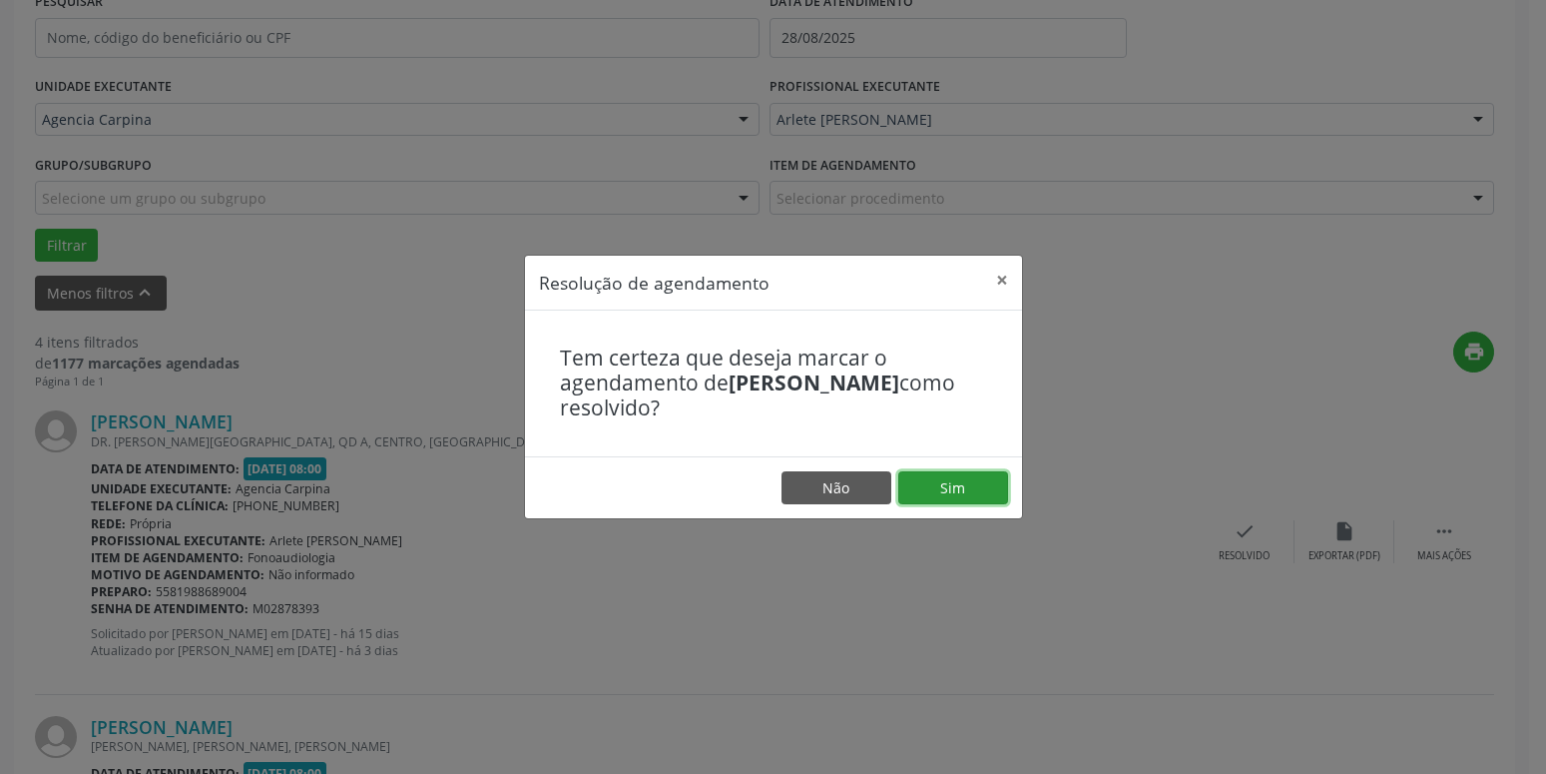
click at [958, 482] on button "Sim" at bounding box center [953, 488] width 110 height 34
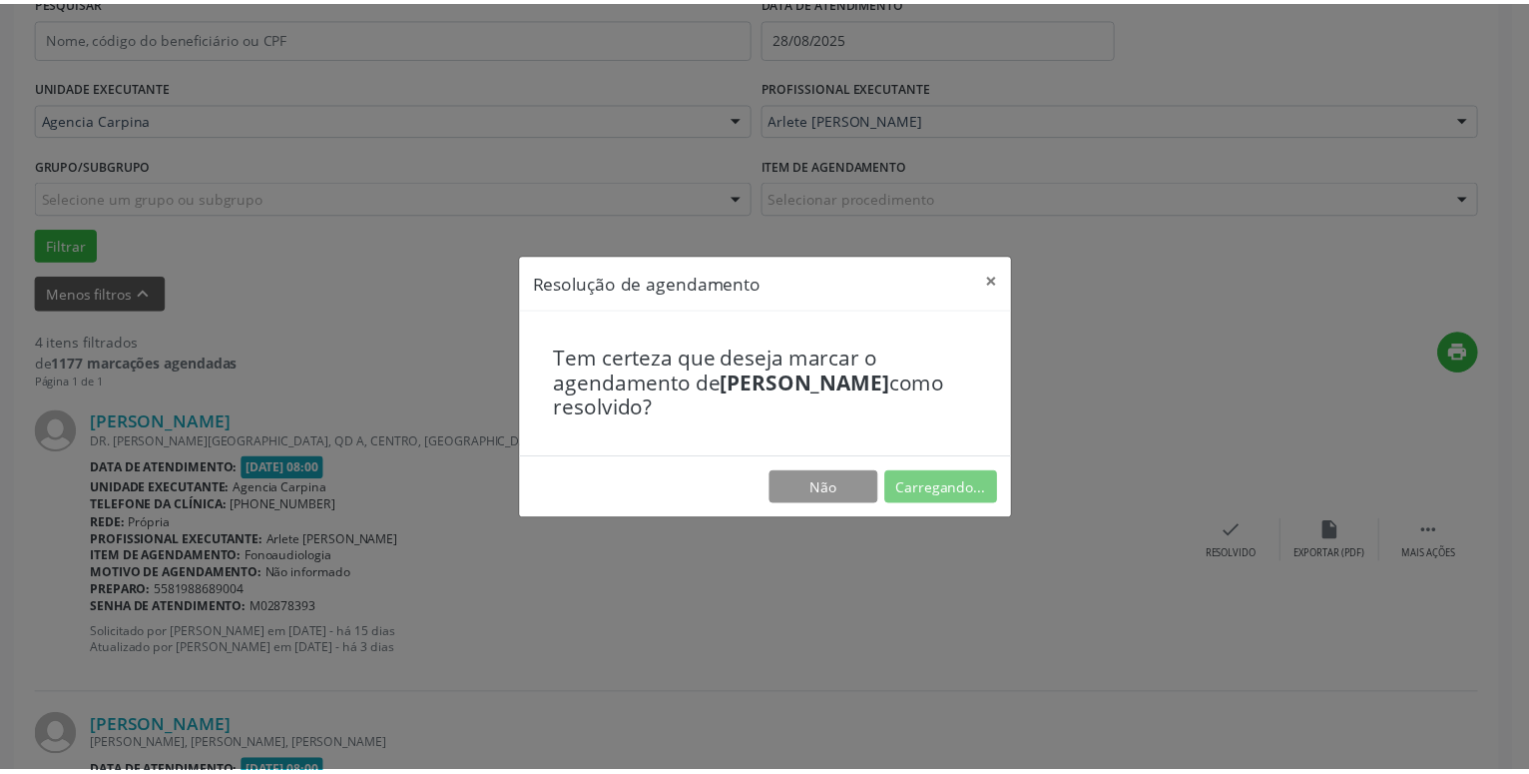
scroll to position [77, 0]
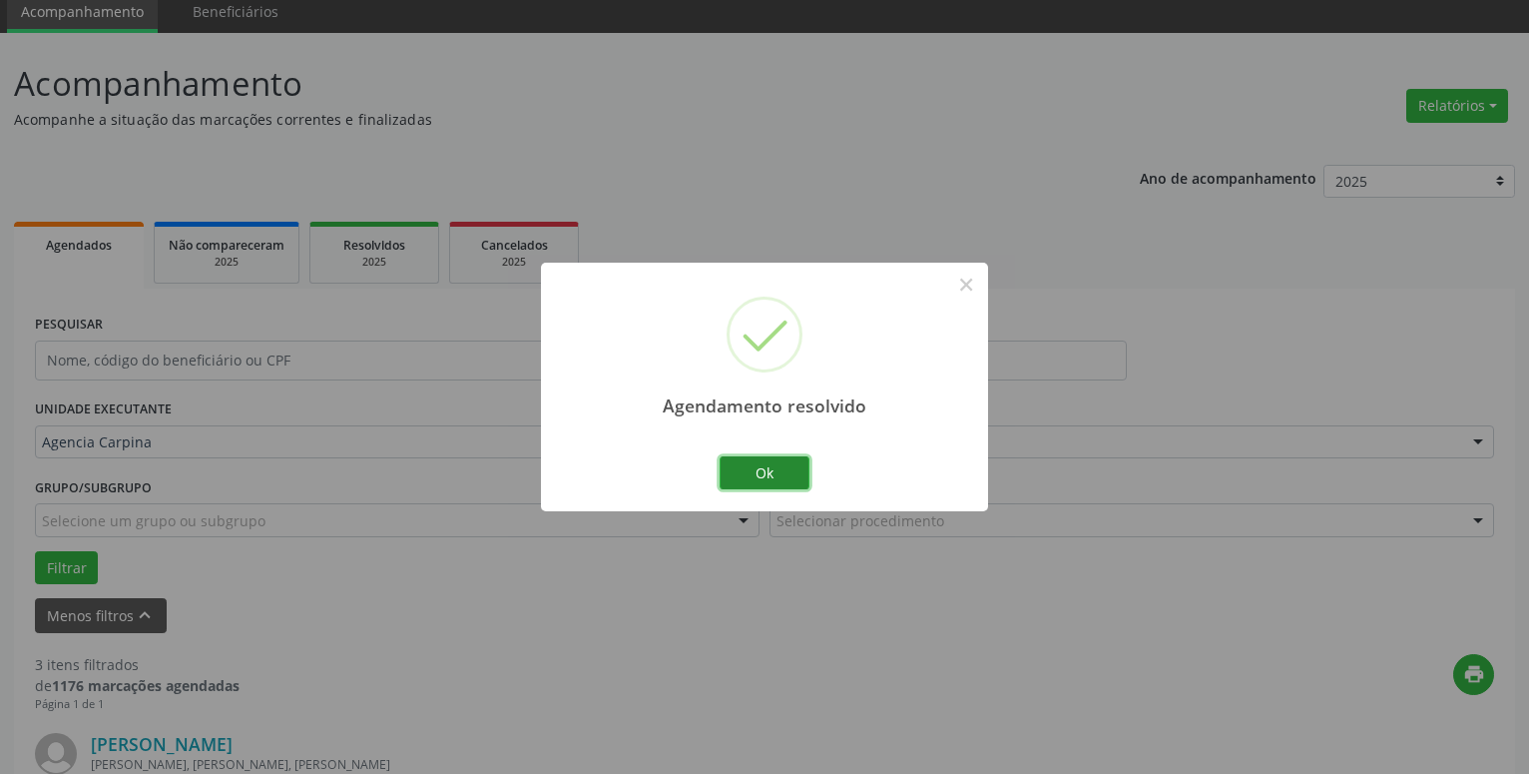
click at [780, 466] on button "Ok" at bounding box center [765, 473] width 90 height 34
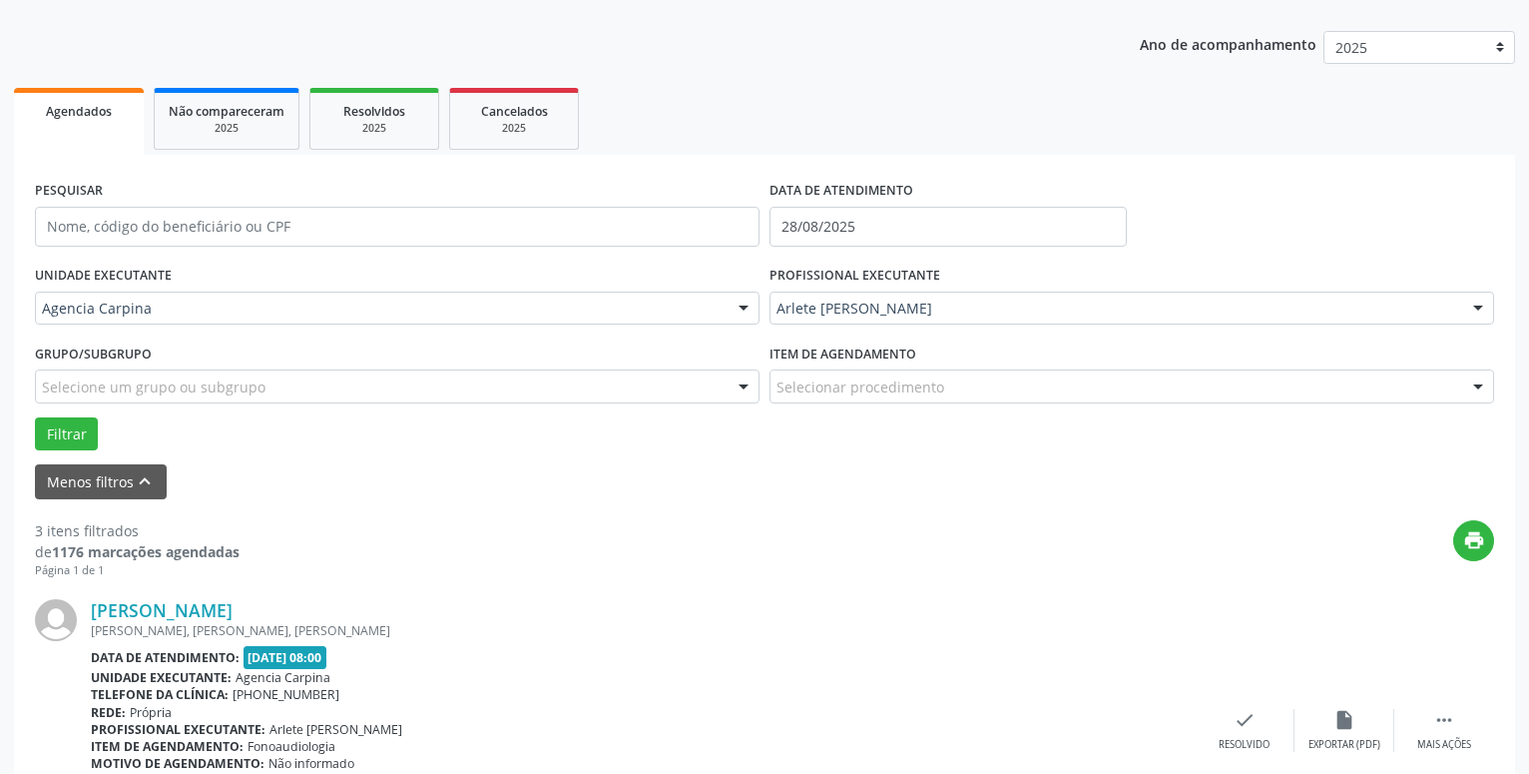
scroll to position [230, 0]
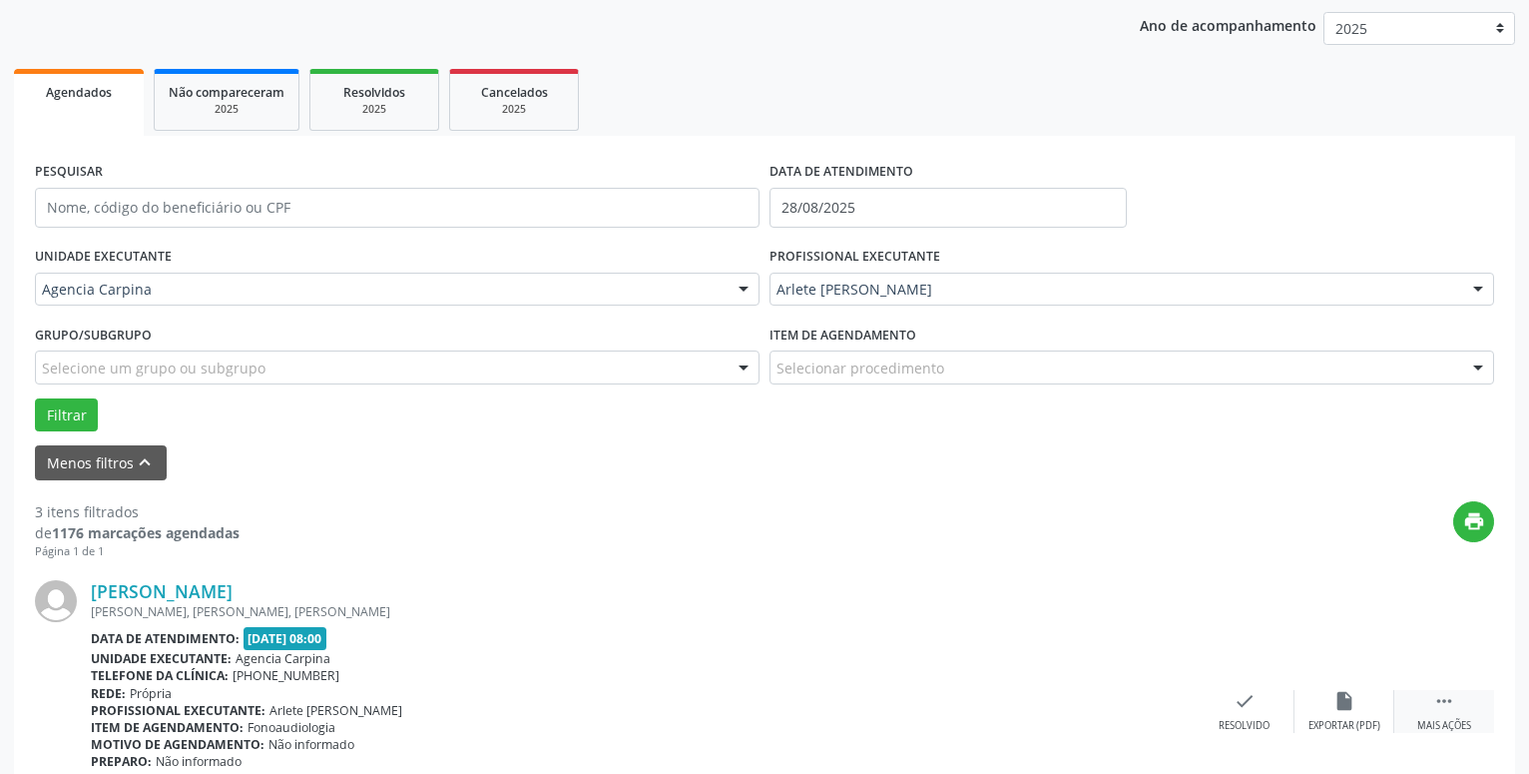
click at [1438, 702] on icon "" at bounding box center [1444, 701] width 22 height 22
click at [1341, 703] on icon "alarm_off" at bounding box center [1345, 701] width 22 height 22
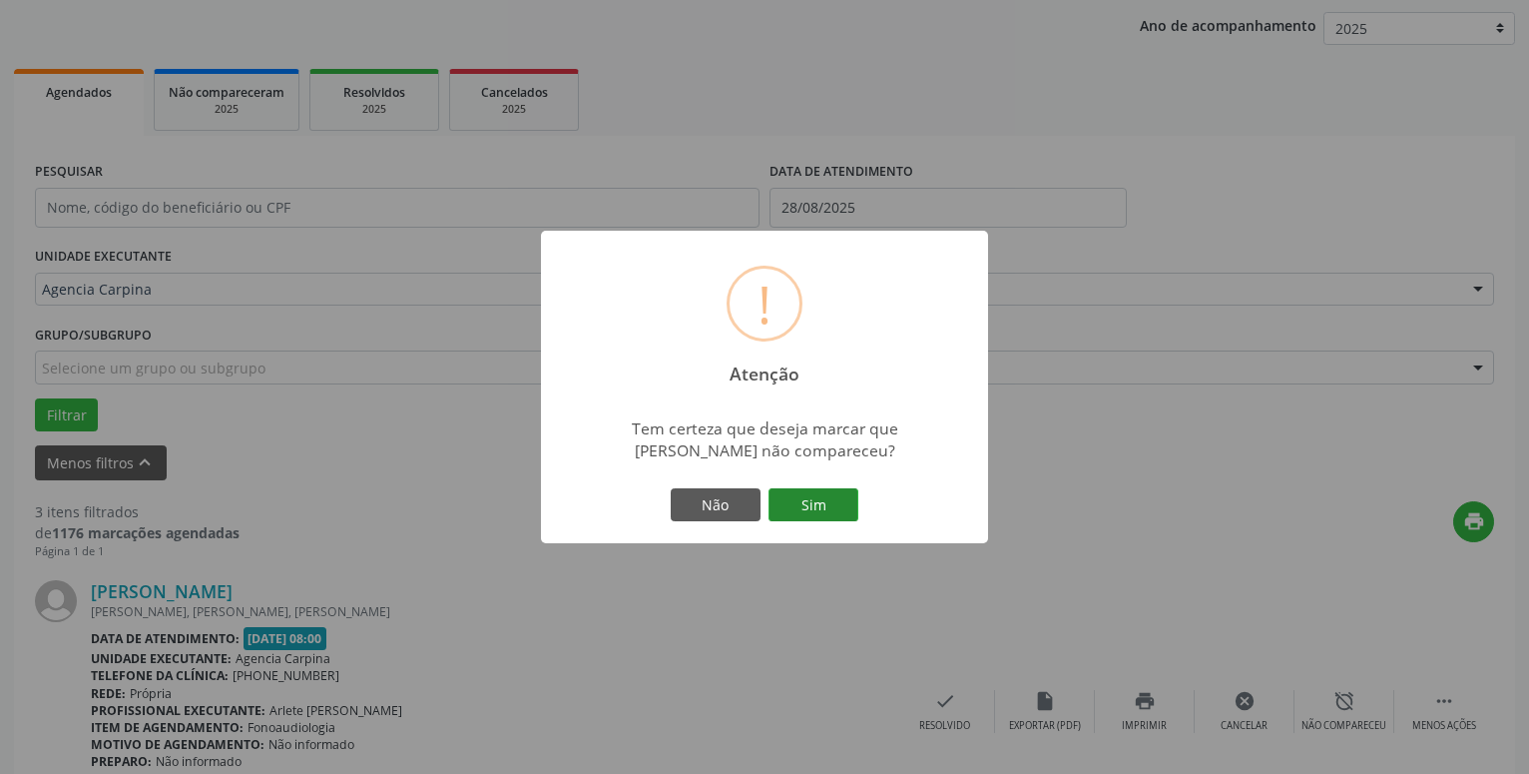
click at [810, 510] on button "Sim" at bounding box center [814, 505] width 90 height 34
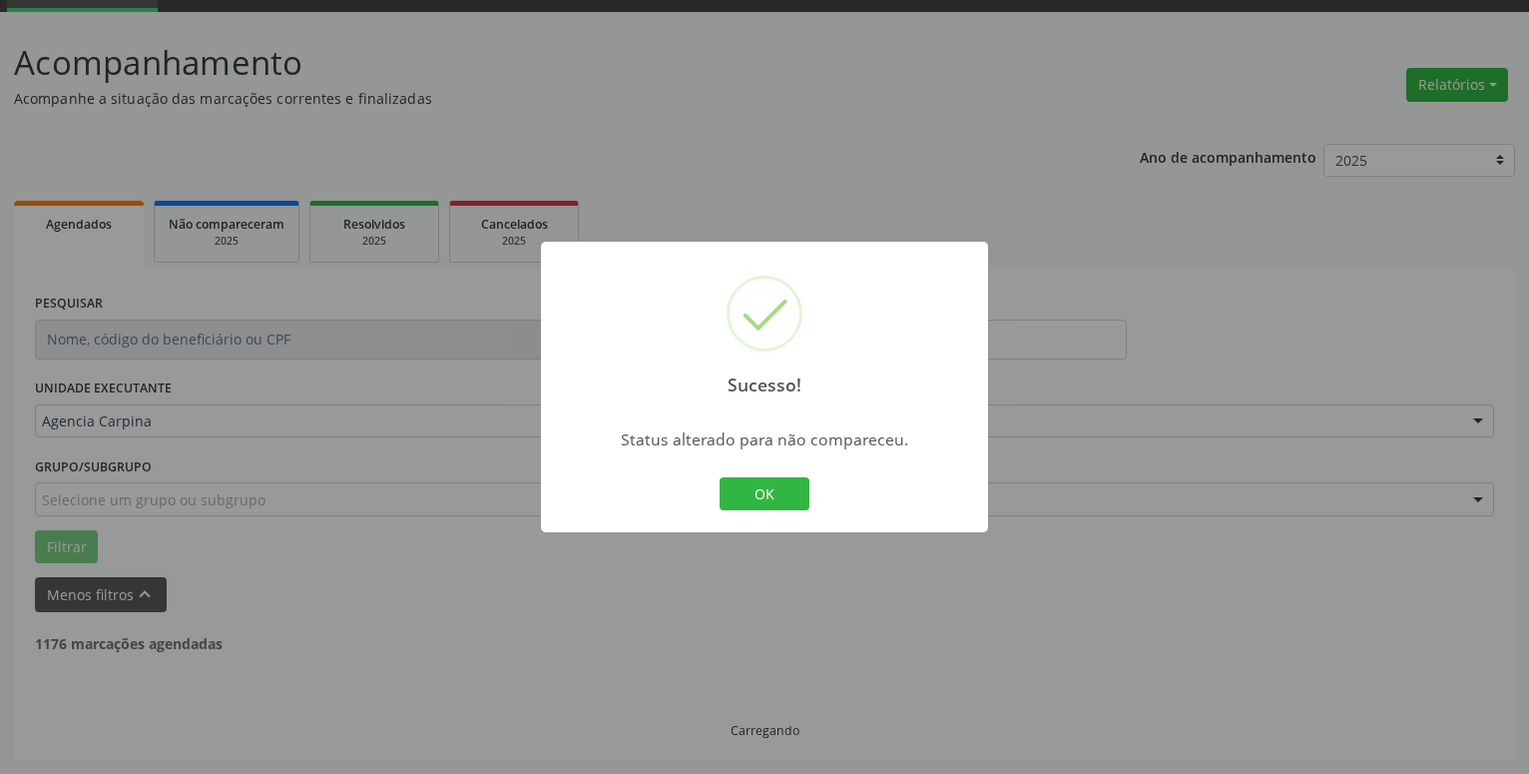
scroll to position [98, 0]
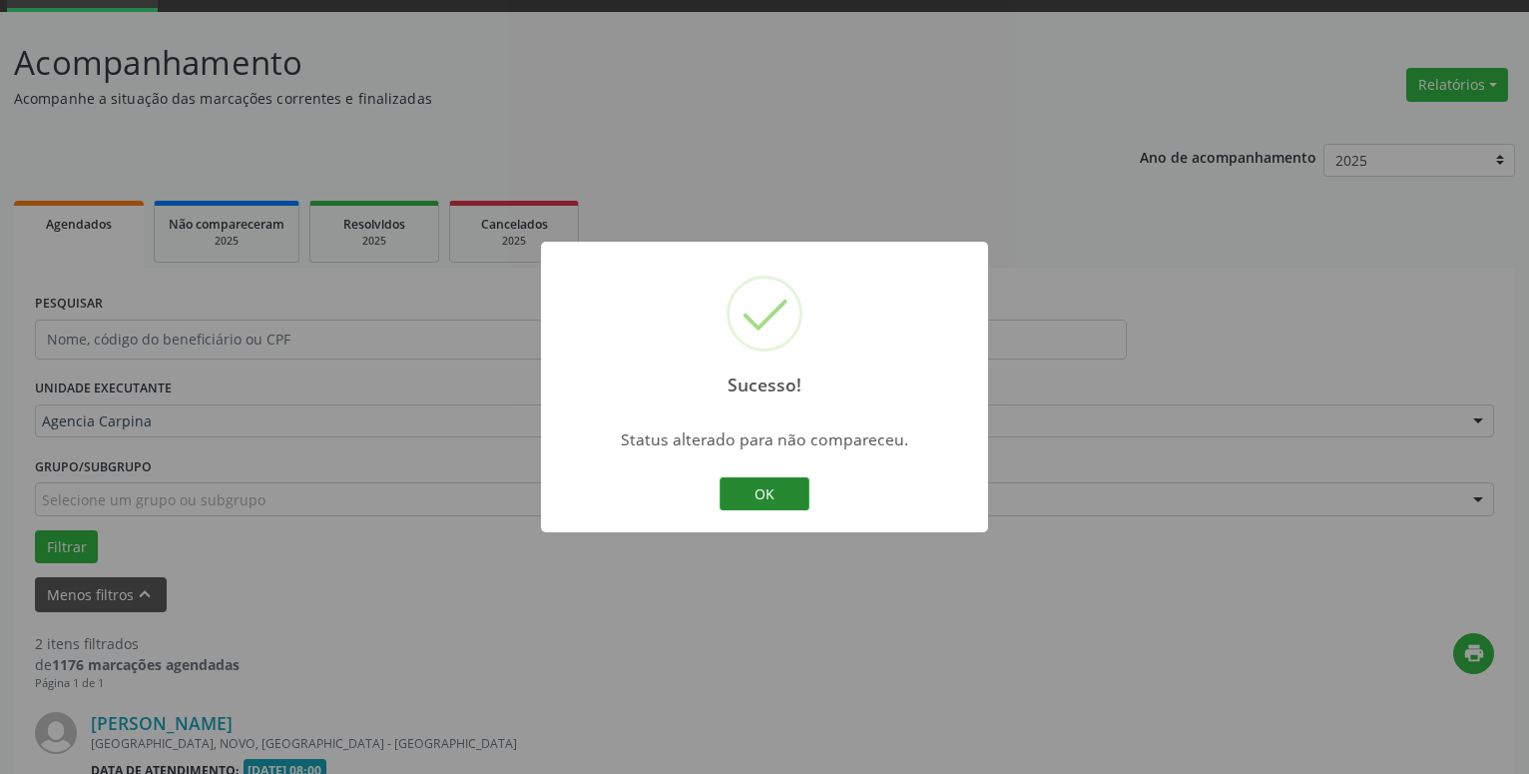
click at [783, 500] on button "OK" at bounding box center [765, 494] width 90 height 34
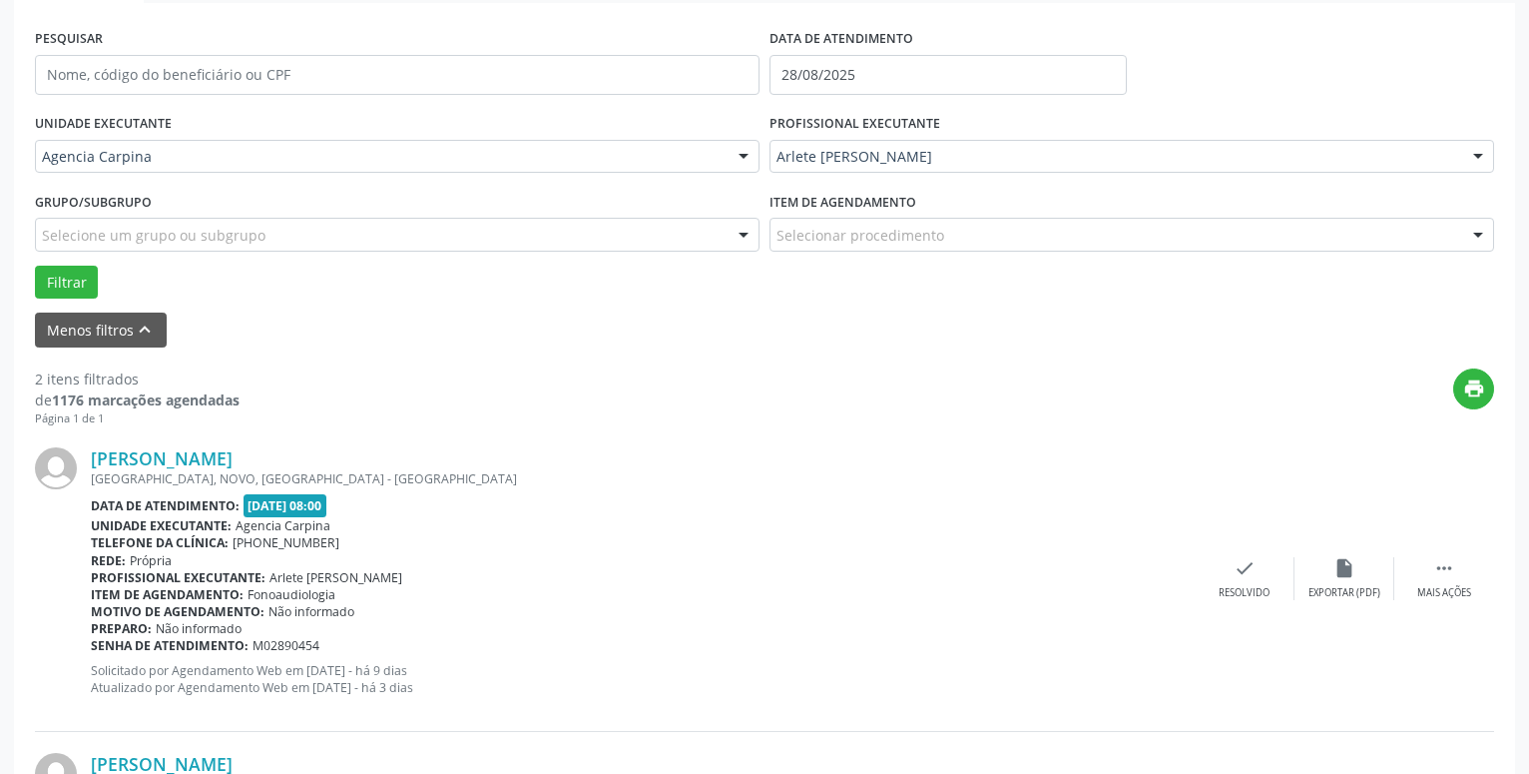
scroll to position [369, 0]
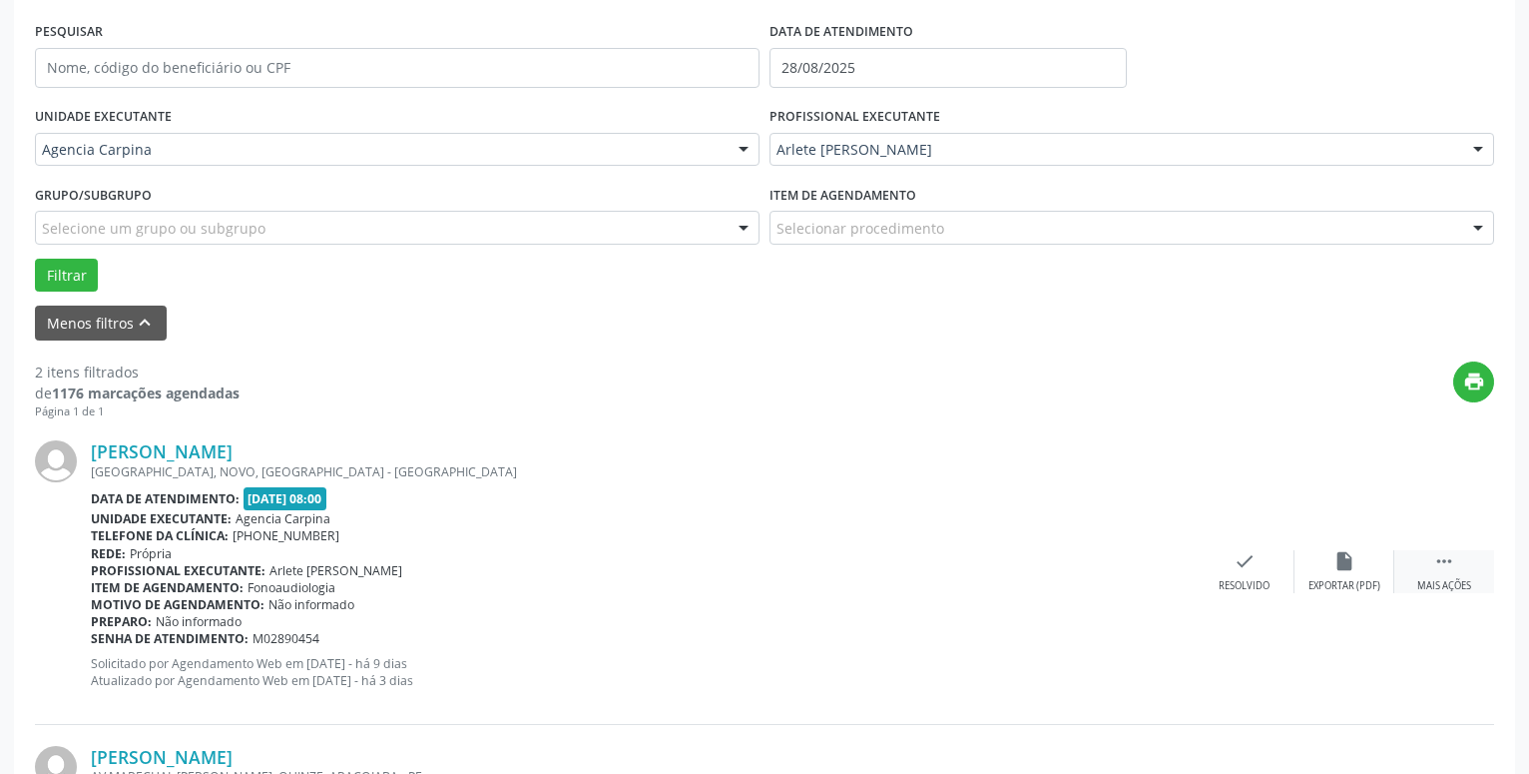
click at [1438, 567] on icon "" at bounding box center [1444, 561] width 22 height 22
click at [1339, 559] on icon "alarm_off" at bounding box center [1345, 561] width 22 height 22
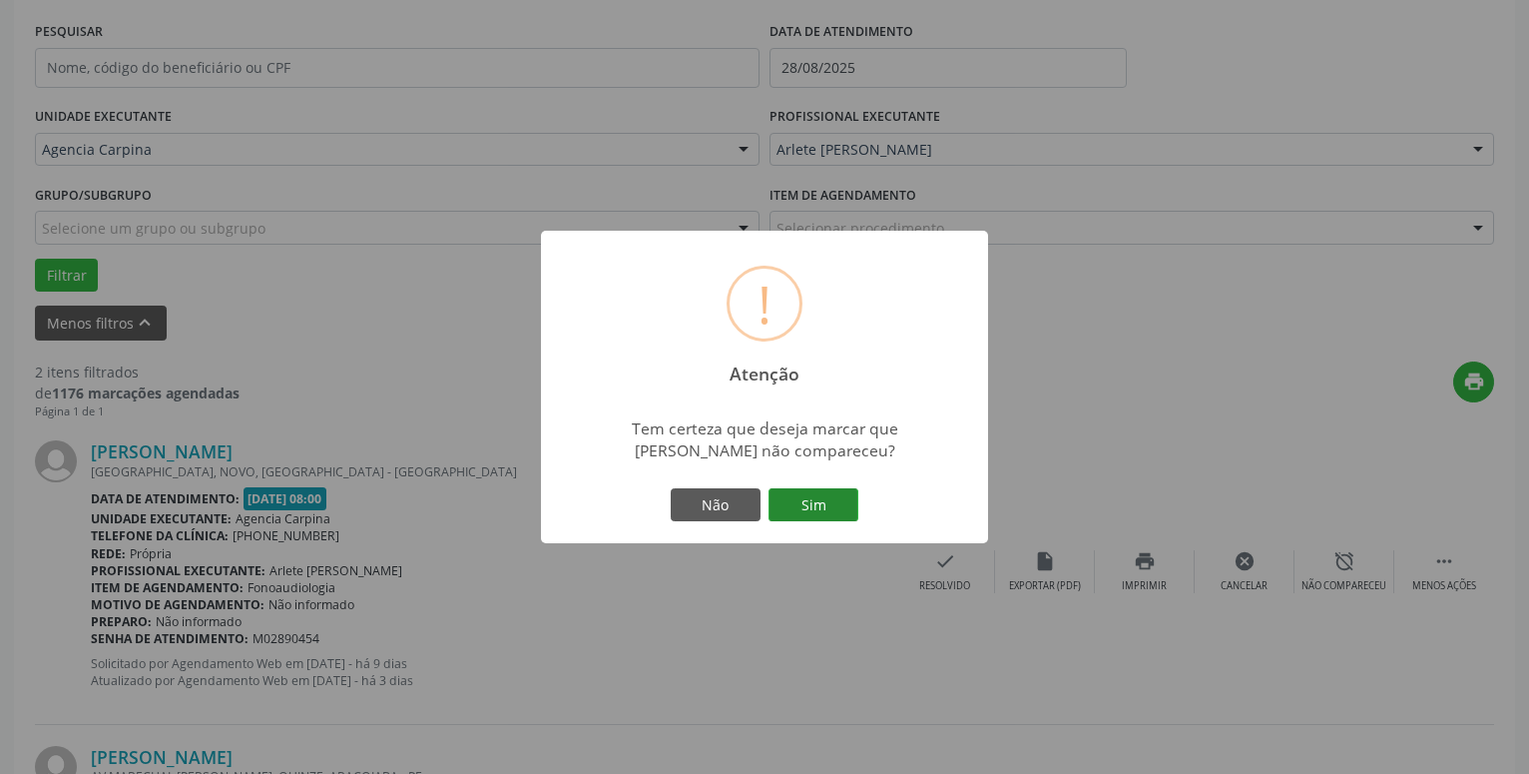
click at [804, 507] on button "Sim" at bounding box center [814, 505] width 90 height 34
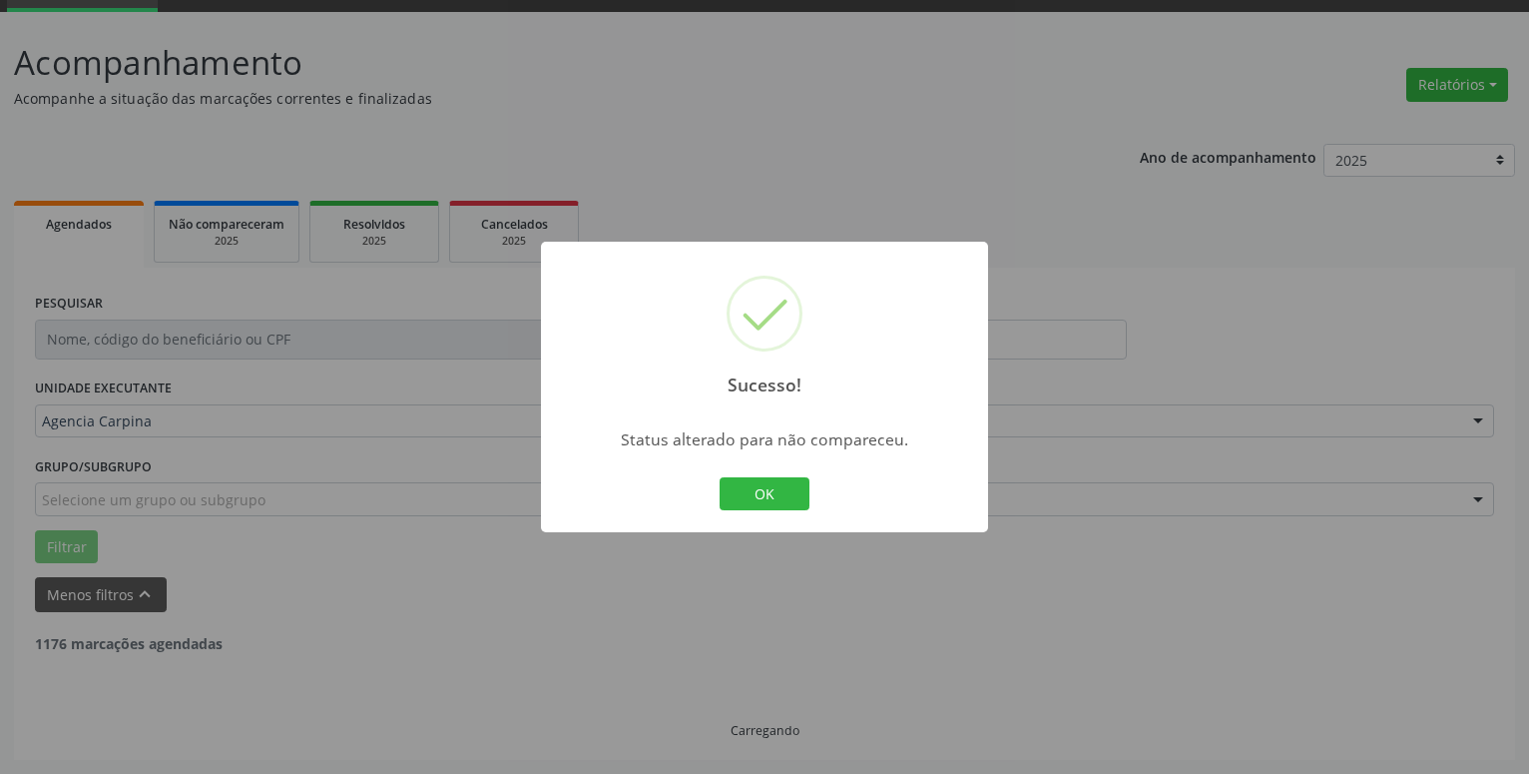
scroll to position [98, 0]
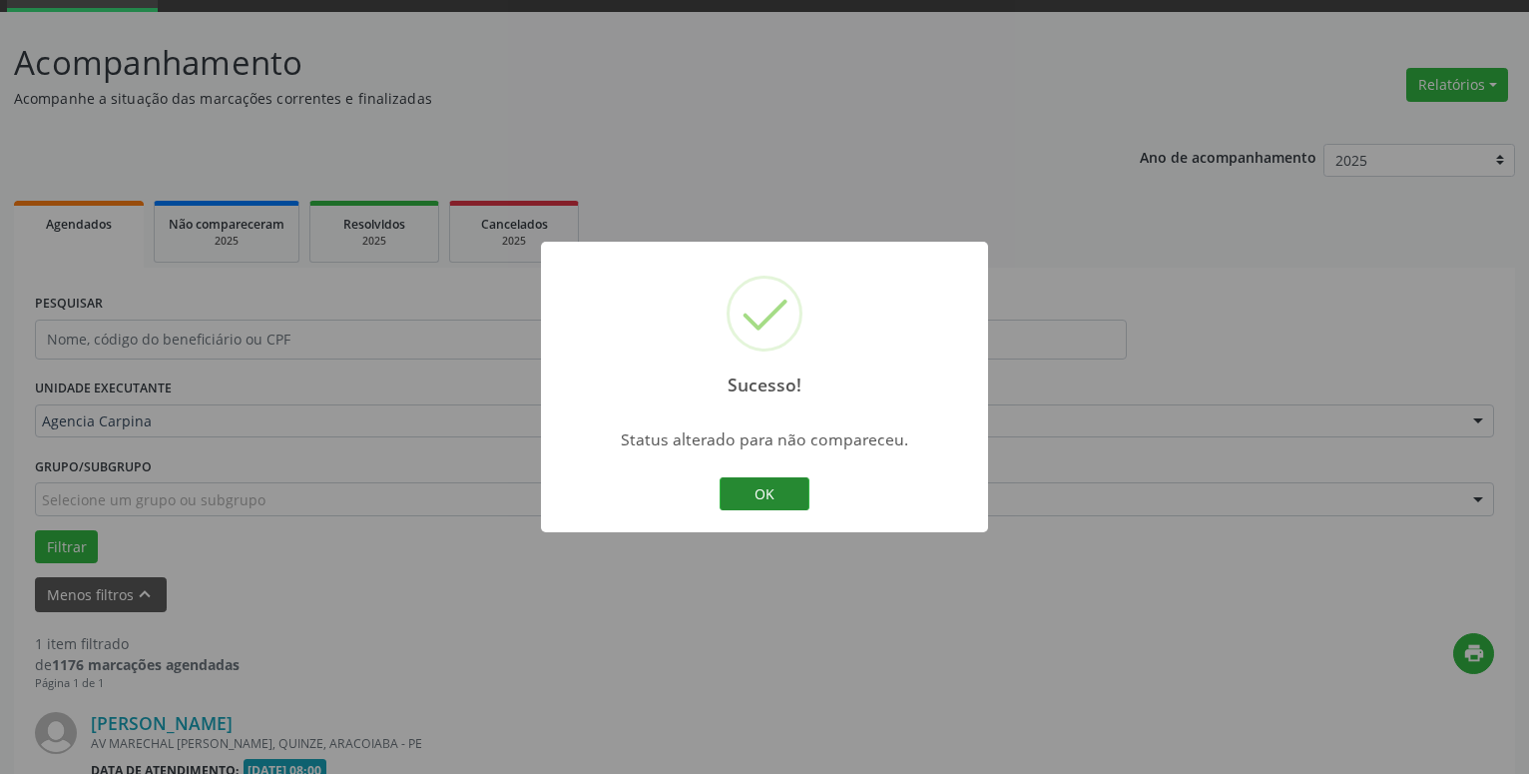
click at [781, 489] on button "OK" at bounding box center [765, 494] width 90 height 34
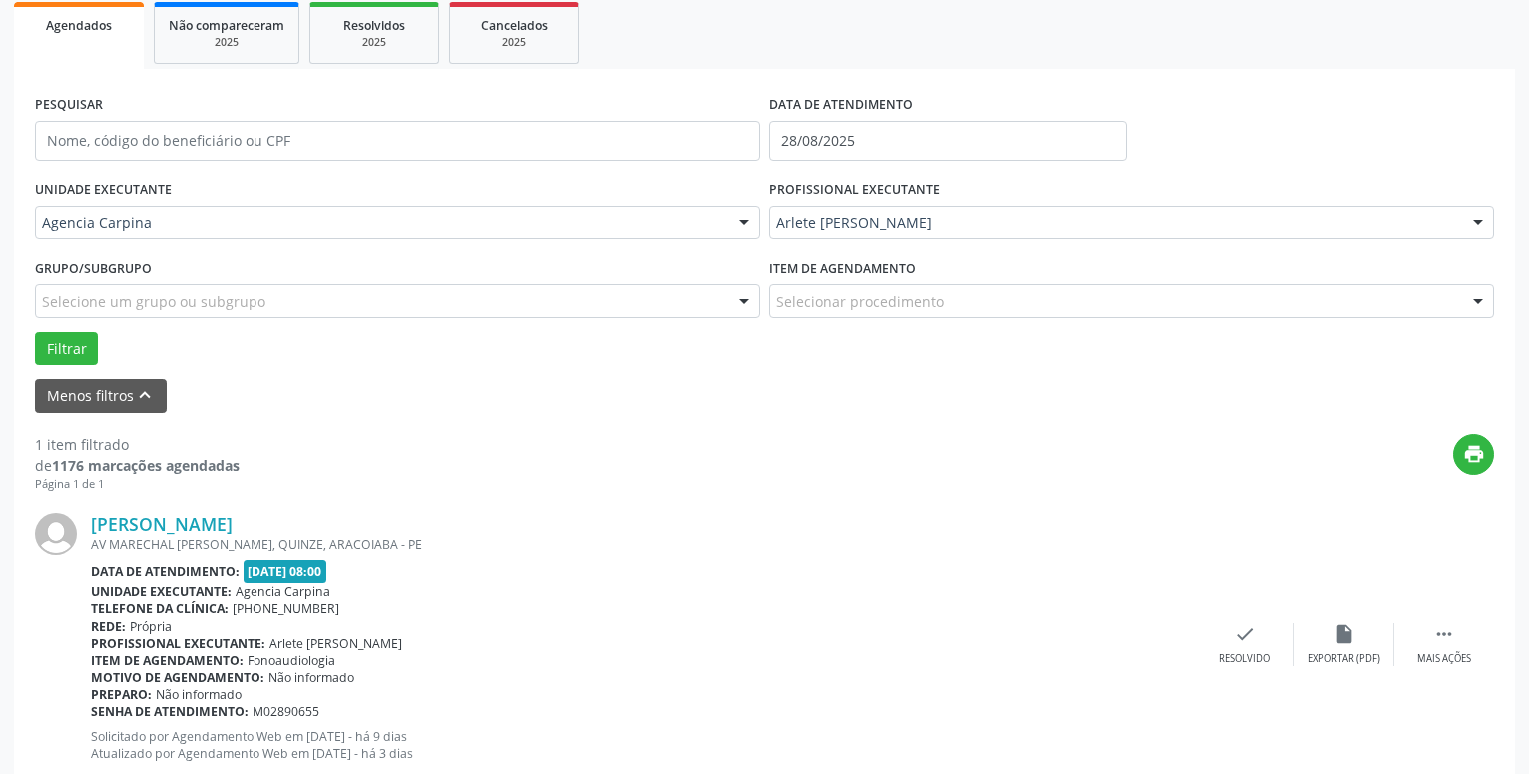
scroll to position [318, 0]
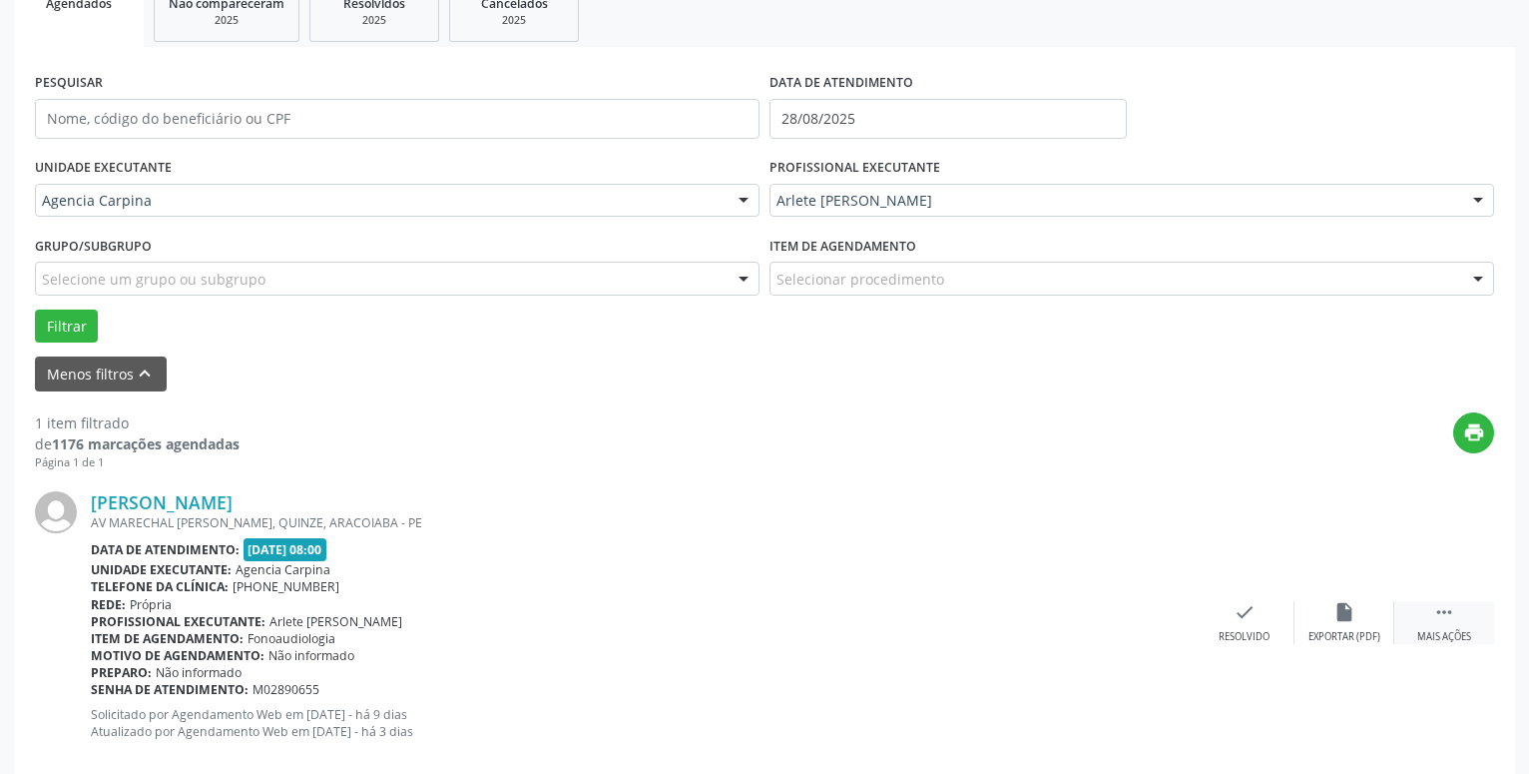
click at [1438, 617] on icon "" at bounding box center [1444, 612] width 22 height 22
click at [1336, 616] on icon "alarm_off" at bounding box center [1345, 612] width 22 height 22
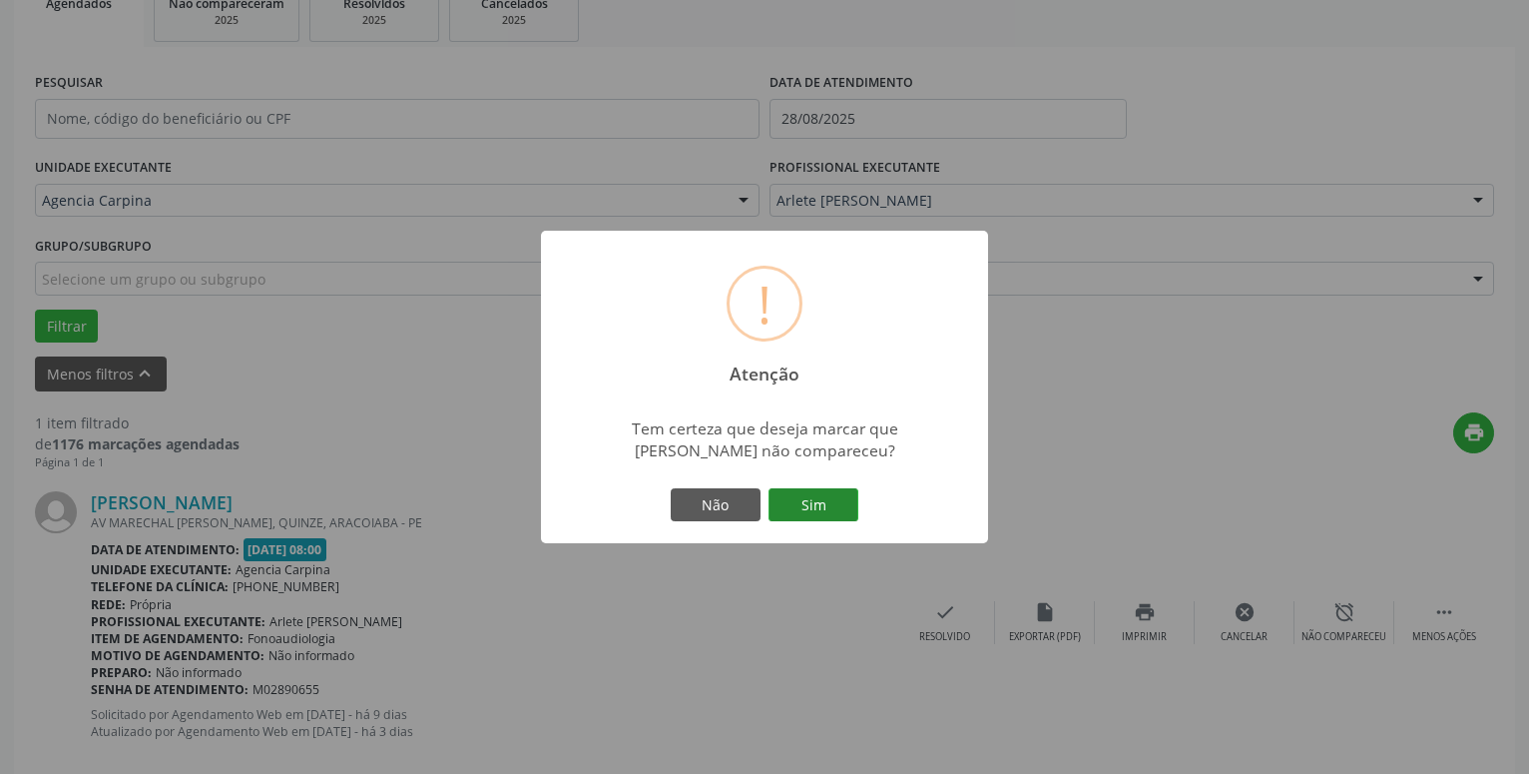
click at [808, 512] on button "Sim" at bounding box center [814, 505] width 90 height 34
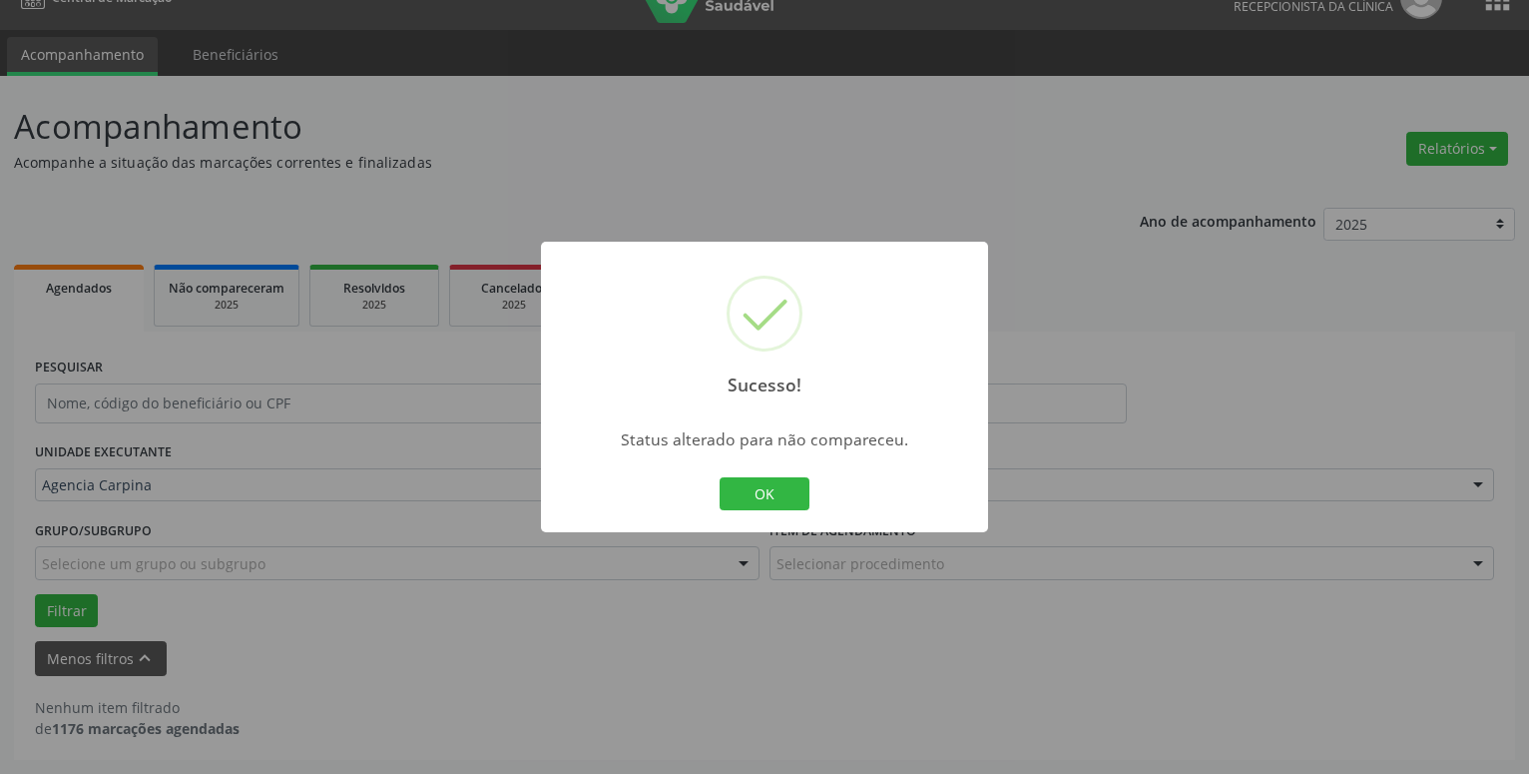
scroll to position [34, 0]
click at [774, 486] on button "OK" at bounding box center [765, 494] width 90 height 34
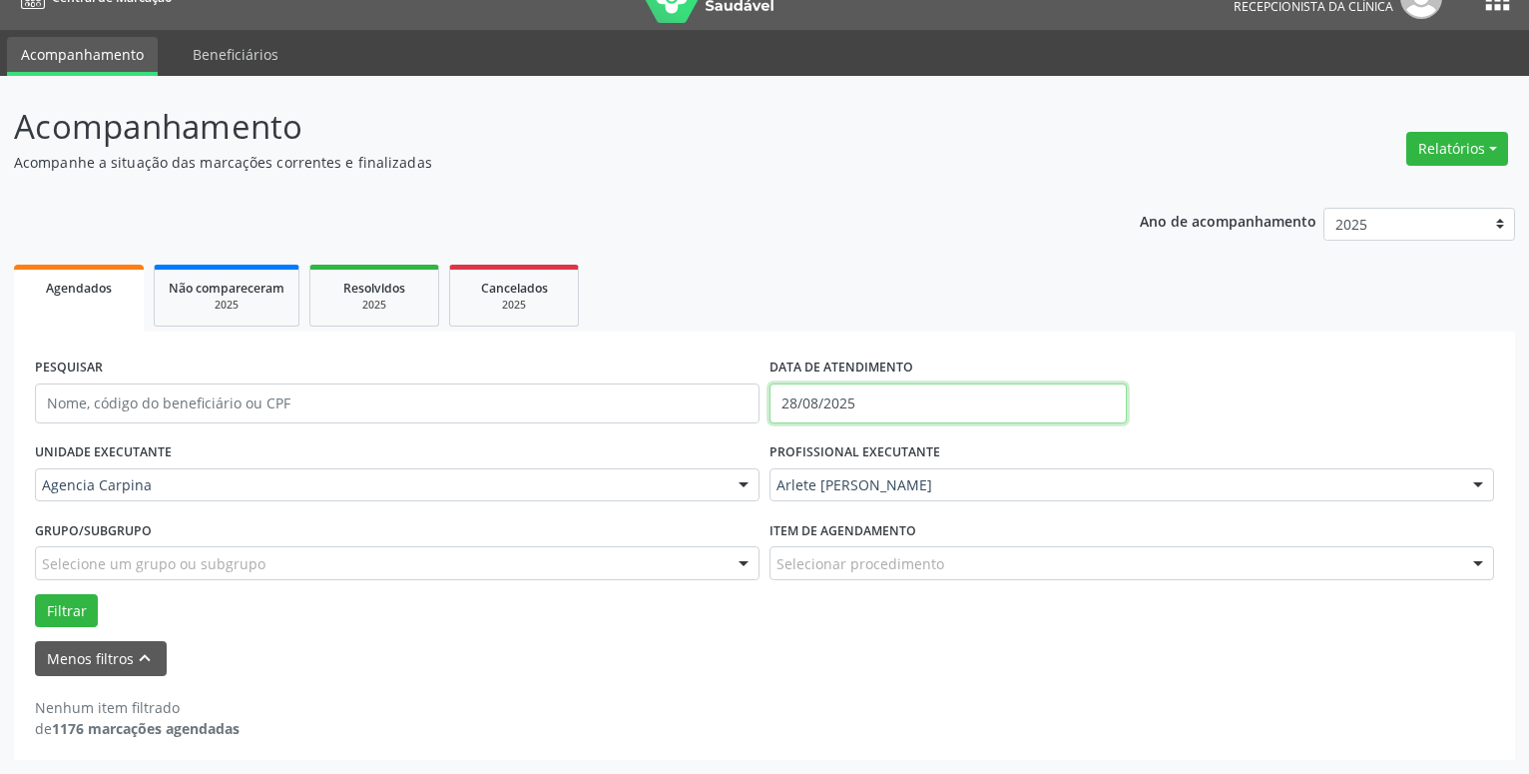
click at [887, 410] on input "28/08/2025" at bounding box center [948, 403] width 357 height 40
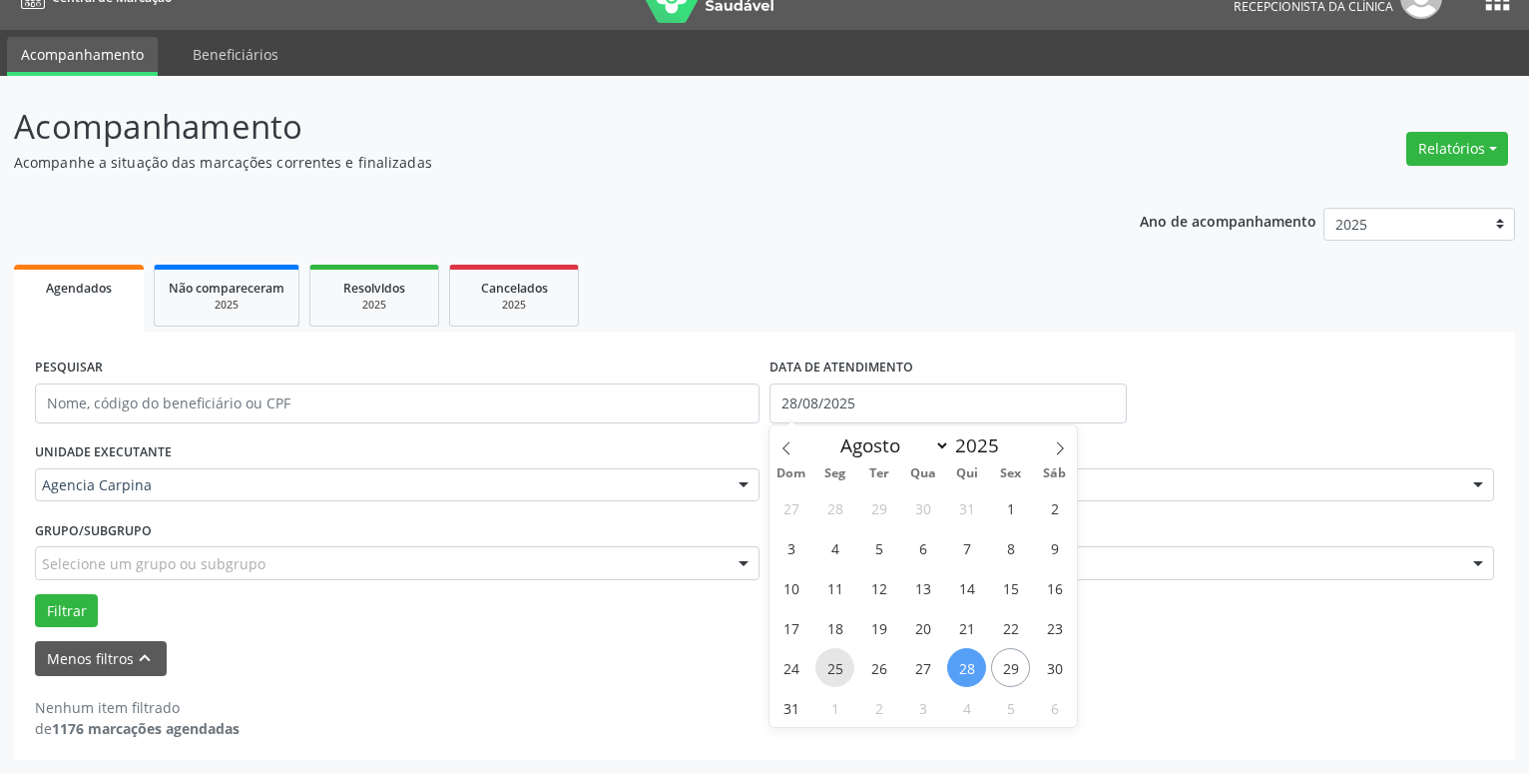
click at [832, 669] on span "25" at bounding box center [835, 667] width 39 height 39
type input "[DATE]"
click at [832, 669] on span "25" at bounding box center [835, 667] width 39 height 39
